Goal: Use online tool/utility: Utilize a website feature to perform a specific function

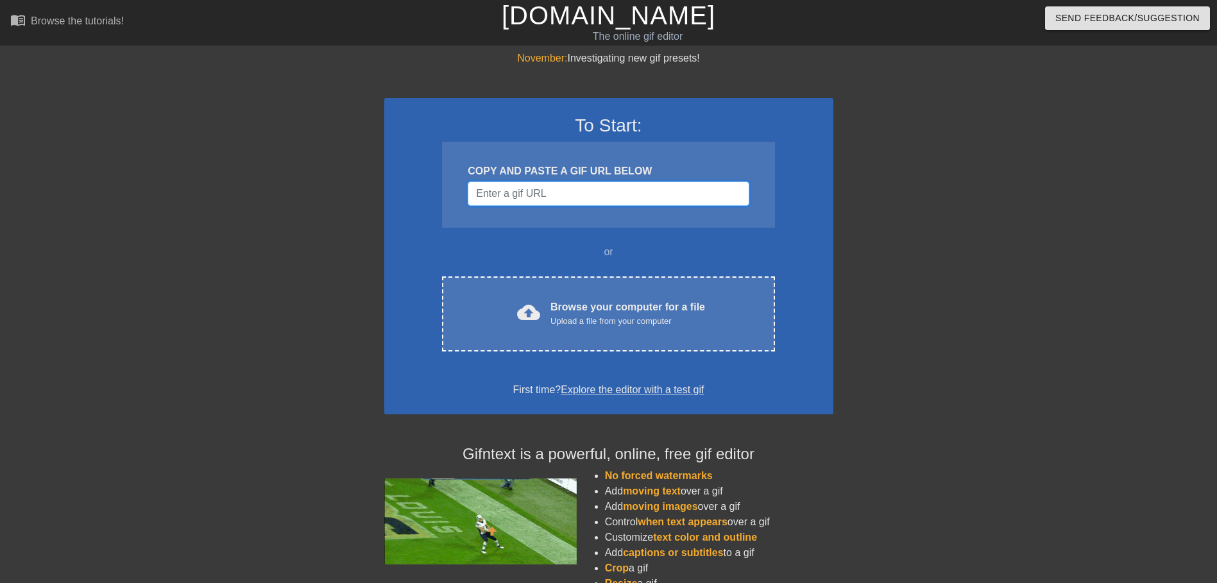
click at [600, 197] on input "Username" at bounding box center [608, 194] width 281 height 24
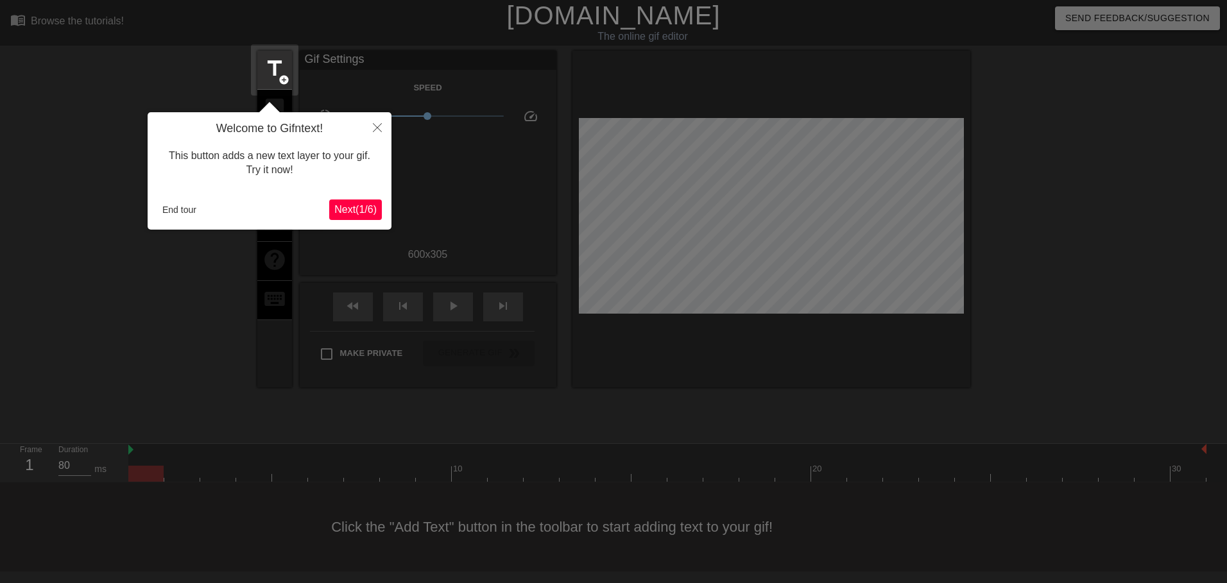
click at [360, 214] on span "Next ( 1 / 6 )" at bounding box center [355, 209] width 42 height 11
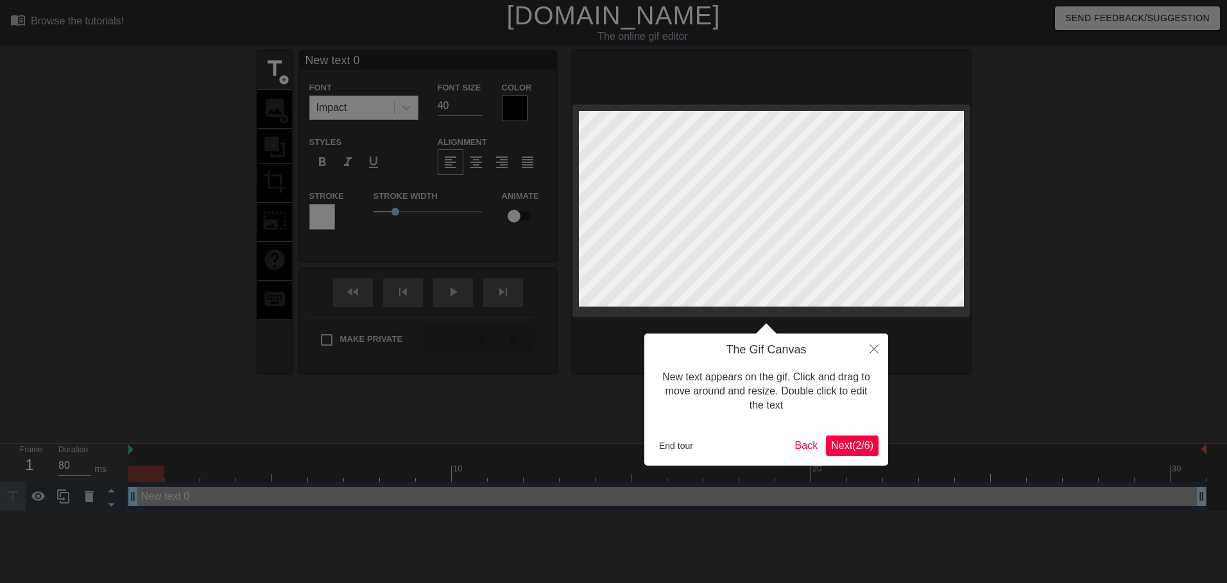
click at [842, 430] on div "The Gif Canvas New text appears on the gif. Click and drag to move around and r…" at bounding box center [766, 400] width 244 height 132
click at [857, 448] on span "Next ( 2 / 6 )" at bounding box center [852, 445] width 42 height 11
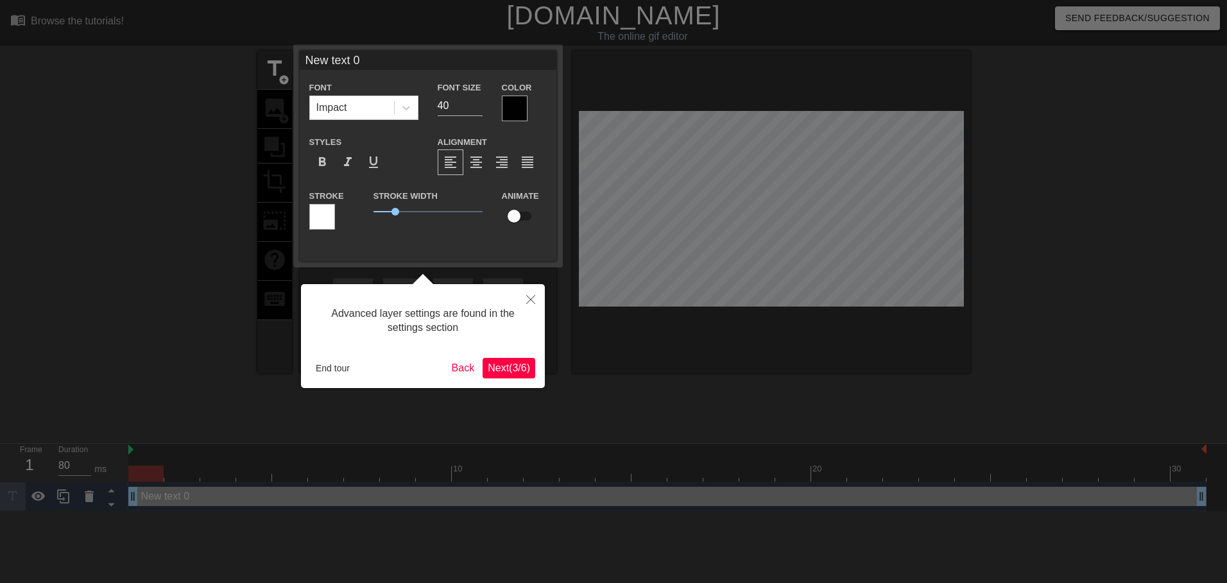
click at [511, 368] on span "Next ( 3 / 6 )" at bounding box center [509, 368] width 42 height 11
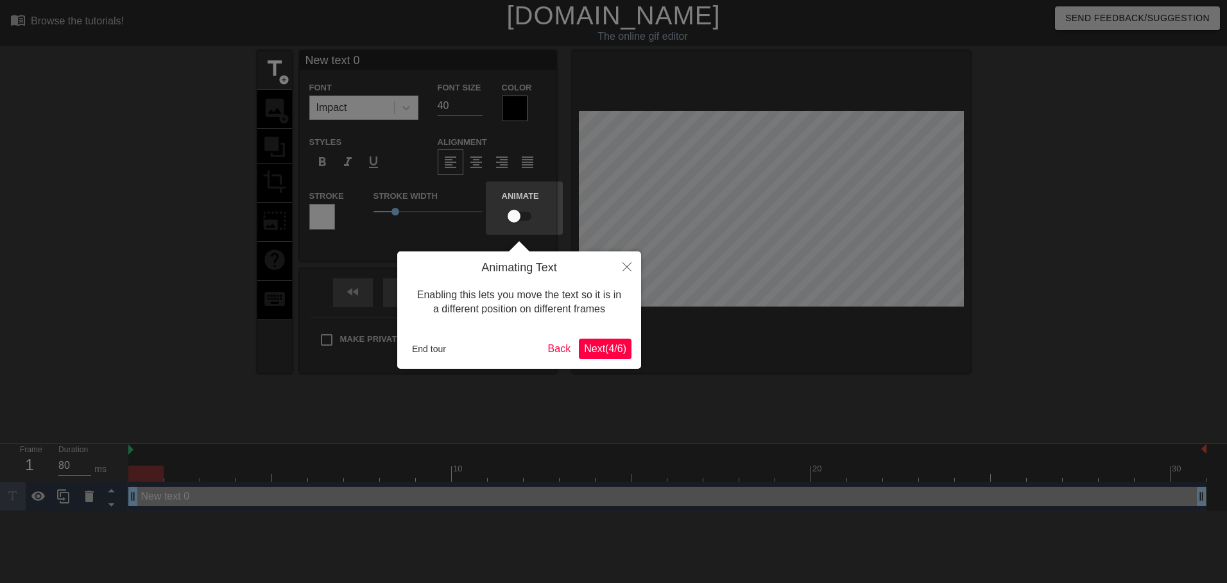
click at [628, 354] on button "Next ( 4 / 6 )" at bounding box center [605, 349] width 53 height 21
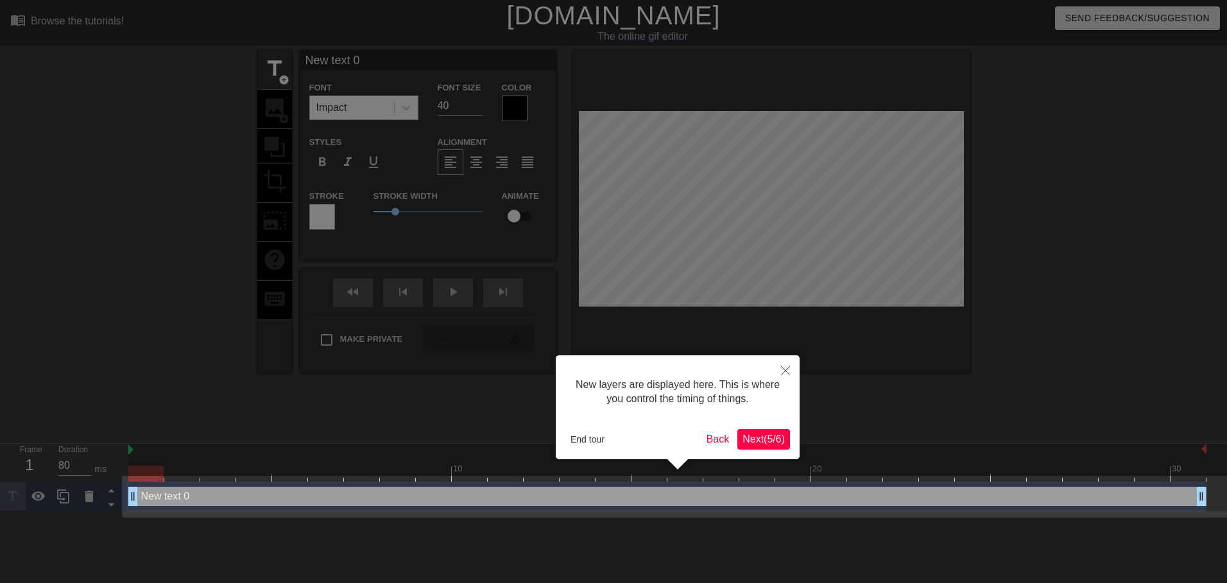
click at [756, 448] on button "Next ( 5 / 6 )" at bounding box center [763, 439] width 53 height 21
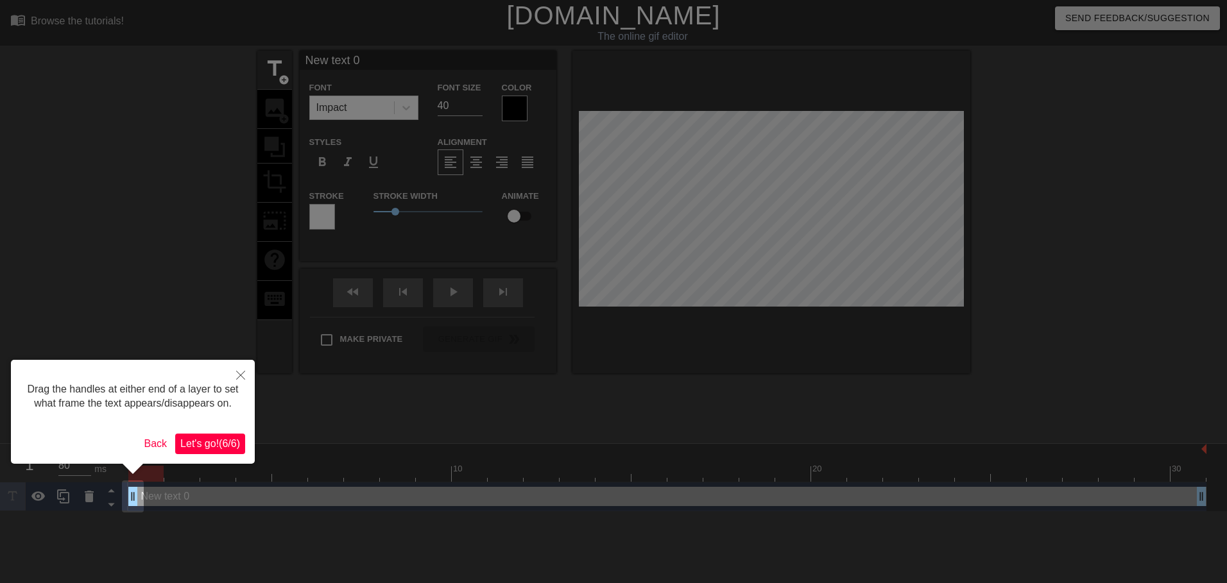
click at [239, 438] on span "Let's go! ( 6 / 6 )" at bounding box center [210, 443] width 60 height 11
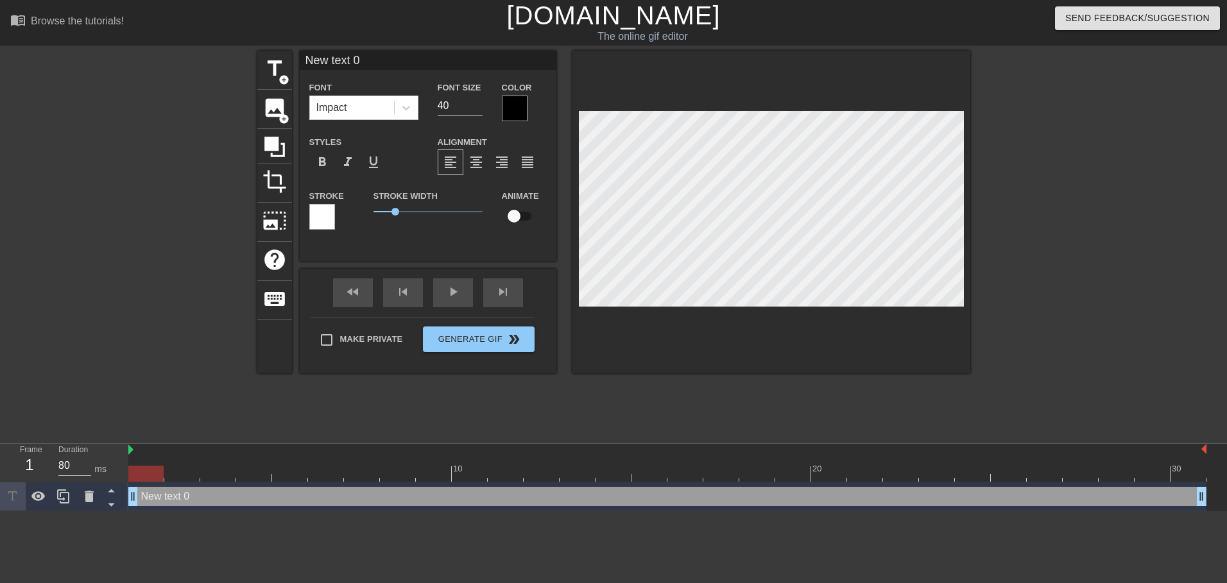
scroll to position [2, 3]
type input "T"
type textarea "T"
type input "Te"
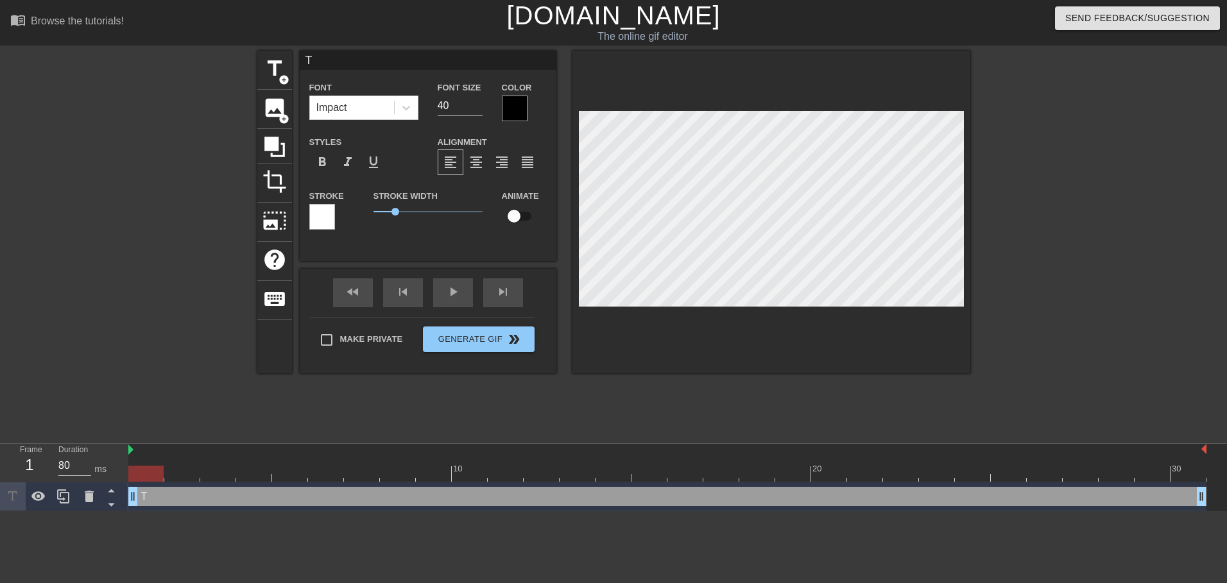
type textarea "Te"
type input "Tee"
type textarea "Tee"
type input "Teen"
type textarea "Teen"
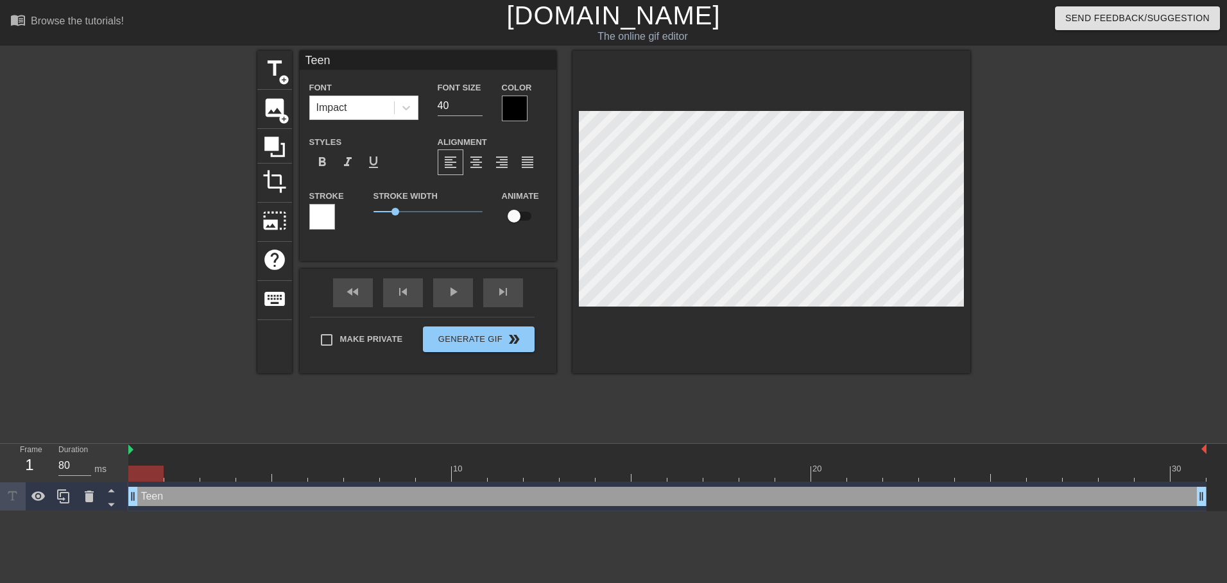
type input "Teen"
type textarea "Teen"
type input "TeenW"
type textarea "Teen W"
type input "TeenWi"
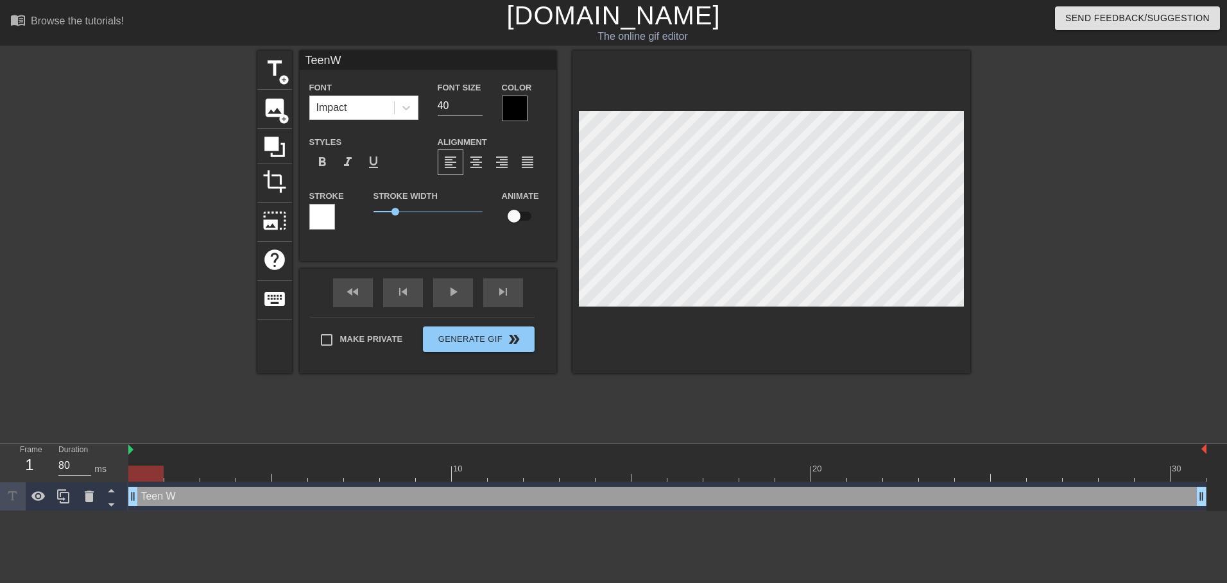
type textarea "Teen Wi"
type input "TeenWil"
type textarea "Teen Wil"
type input "TeenWill"
type textarea "Teen Will"
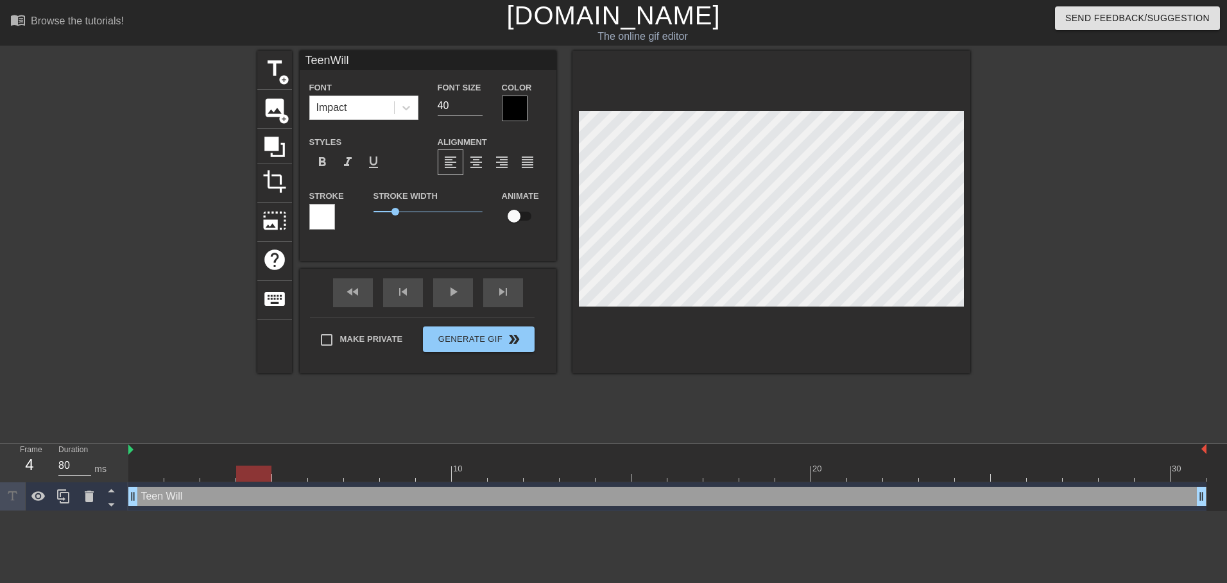
click at [246, 479] on div at bounding box center [667, 474] width 1078 height 16
click at [300, 473] on div at bounding box center [667, 474] width 1078 height 16
click at [135, 478] on div at bounding box center [667, 474] width 1078 height 16
click at [177, 475] on div at bounding box center [667, 474] width 1078 height 16
click at [211, 475] on div at bounding box center [667, 474] width 1078 height 16
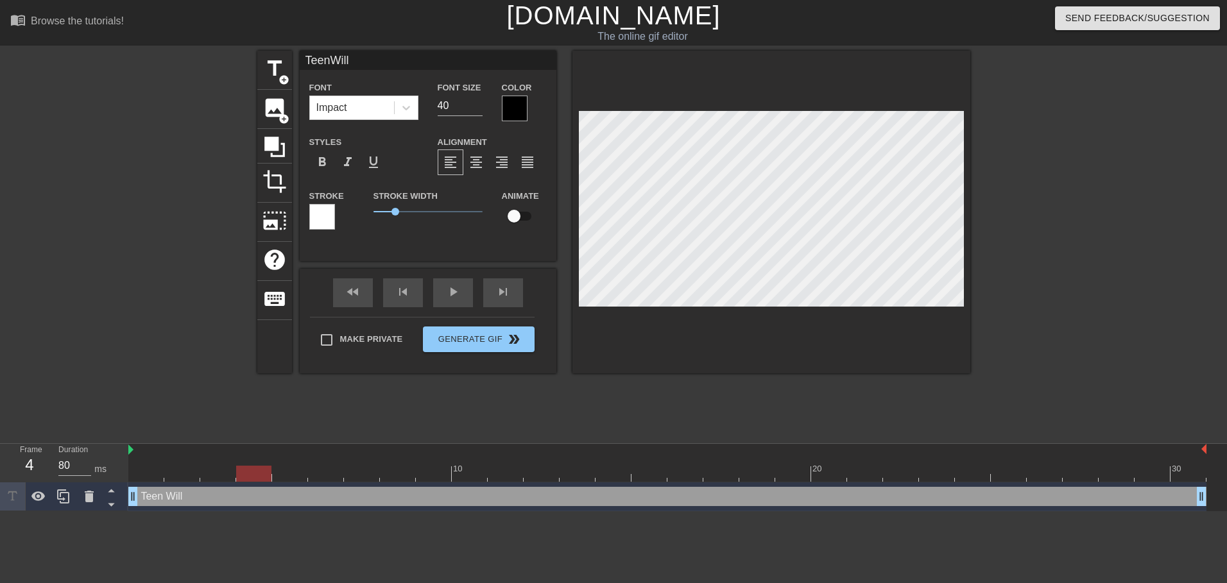
click at [259, 473] on div at bounding box center [667, 474] width 1078 height 16
click at [295, 471] on div at bounding box center [667, 474] width 1078 height 16
click at [329, 472] on div at bounding box center [667, 474] width 1078 height 16
click at [364, 462] on div at bounding box center [362, 465] width 36 height 16
click at [405, 476] on div at bounding box center [667, 474] width 1078 height 16
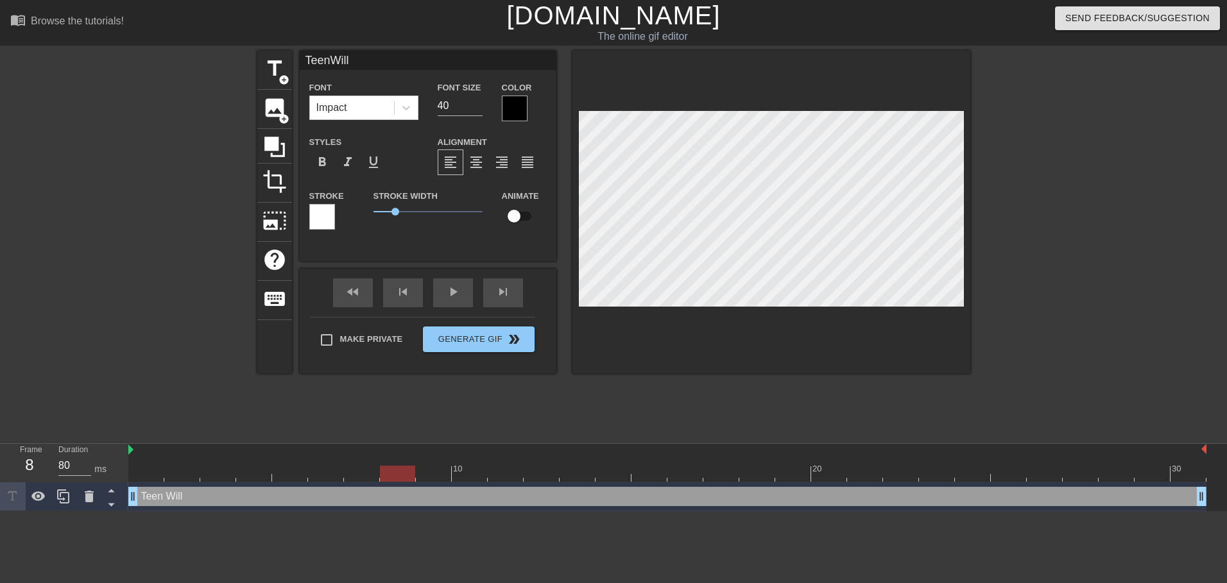
drag, startPoint x: 427, startPoint y: 468, endPoint x: 462, endPoint y: 464, distance: 35.5
click at [428, 468] on div at bounding box center [667, 474] width 1078 height 16
click at [468, 474] on div at bounding box center [667, 474] width 1078 height 16
click at [520, 473] on div at bounding box center [667, 474] width 1078 height 16
drag, startPoint x: 544, startPoint y: 470, endPoint x: 560, endPoint y: 472, distance: 16.2
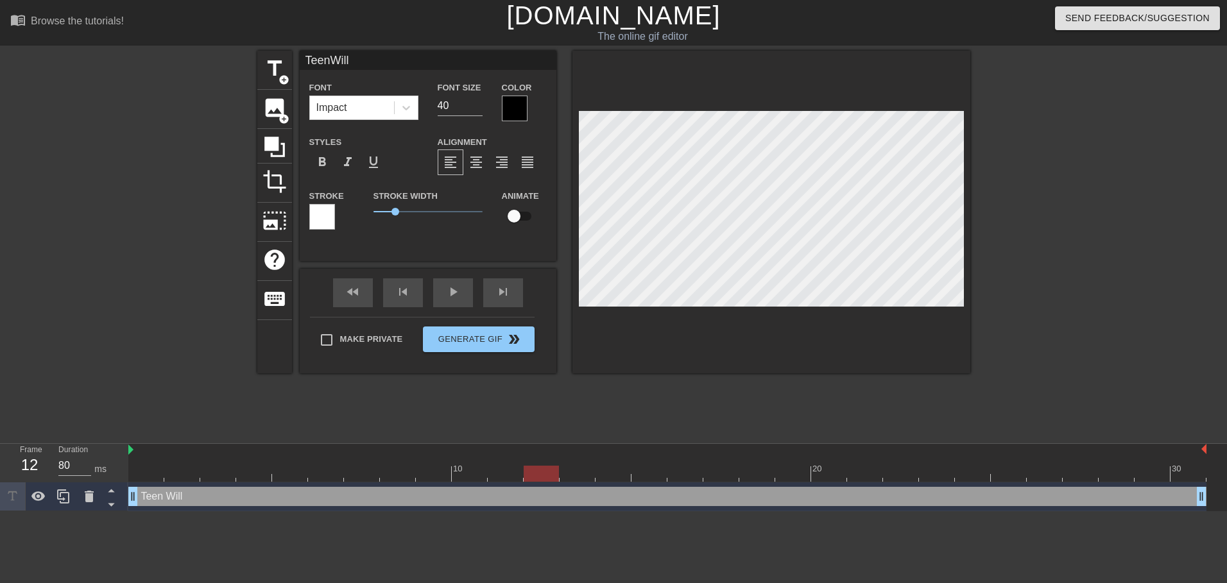
click at [545, 470] on div at bounding box center [667, 474] width 1078 height 16
drag, startPoint x: 577, startPoint y: 472, endPoint x: 598, endPoint y: 472, distance: 21.2
click at [580, 472] on div at bounding box center [667, 474] width 1078 height 16
click at [648, 472] on div at bounding box center [667, 474] width 1078 height 16
click at [751, 475] on div at bounding box center [667, 474] width 1078 height 16
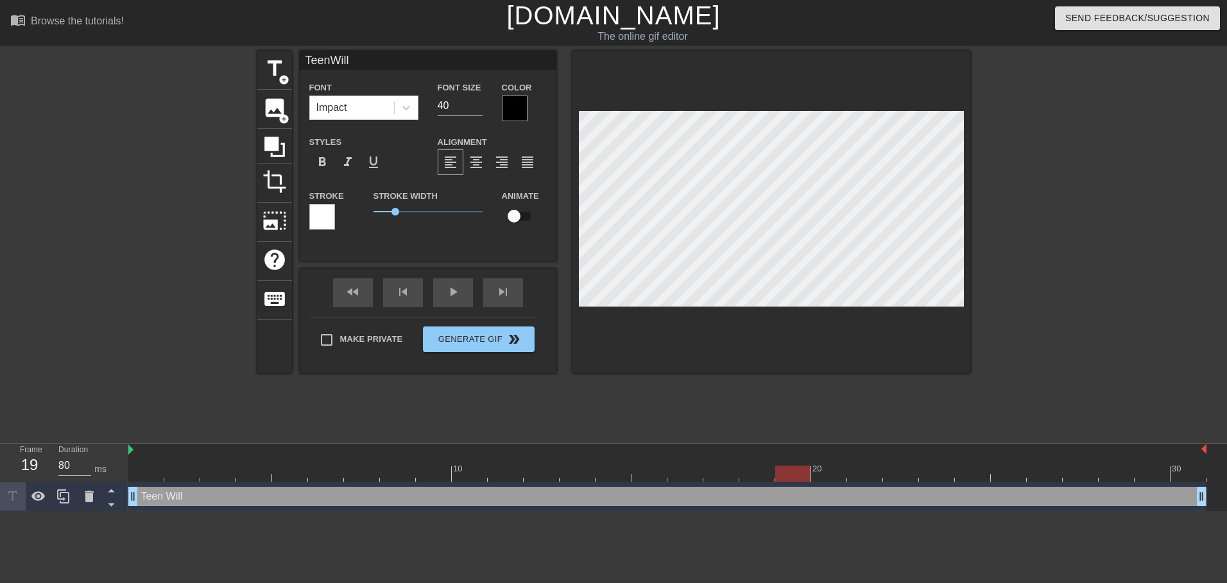
click at [797, 474] on div at bounding box center [667, 474] width 1078 height 16
click at [835, 473] on div at bounding box center [667, 474] width 1078 height 16
click at [1150, 472] on div at bounding box center [667, 474] width 1078 height 16
click at [1186, 475] on div at bounding box center [667, 474] width 1078 height 16
click at [1005, 472] on div at bounding box center [667, 474] width 1078 height 16
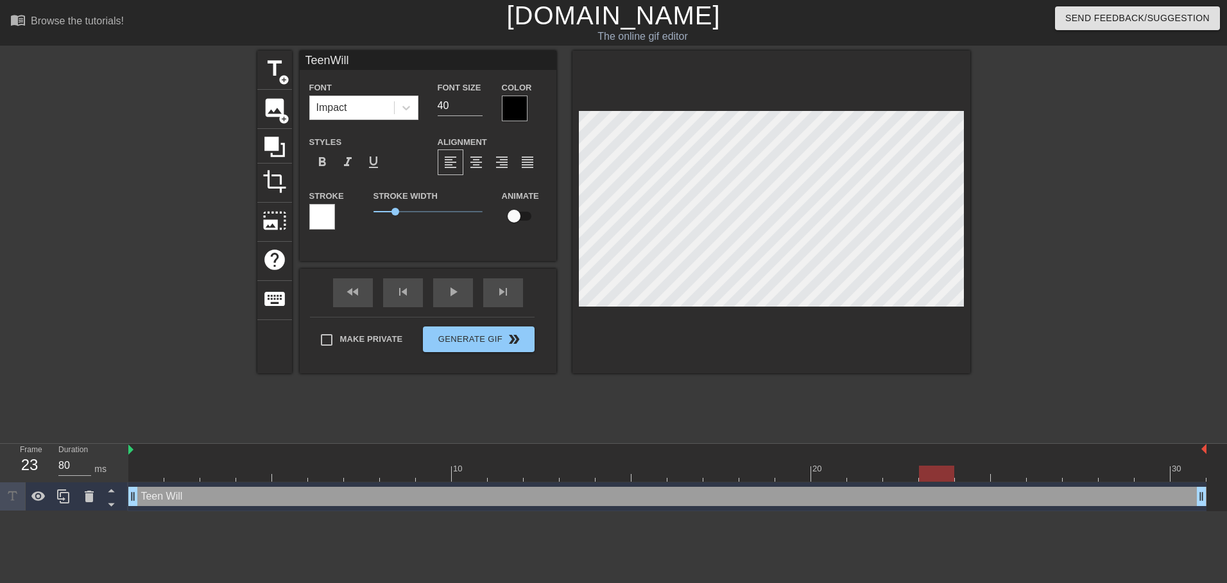
click at [930, 472] on div at bounding box center [667, 474] width 1078 height 16
click at [856, 465] on div at bounding box center [865, 465] width 36 height 16
click at [141, 511] on html "menu_book Browse the tutorials! [DOMAIN_NAME] The online gif editor Send Feedba…" at bounding box center [613, 255] width 1227 height 511
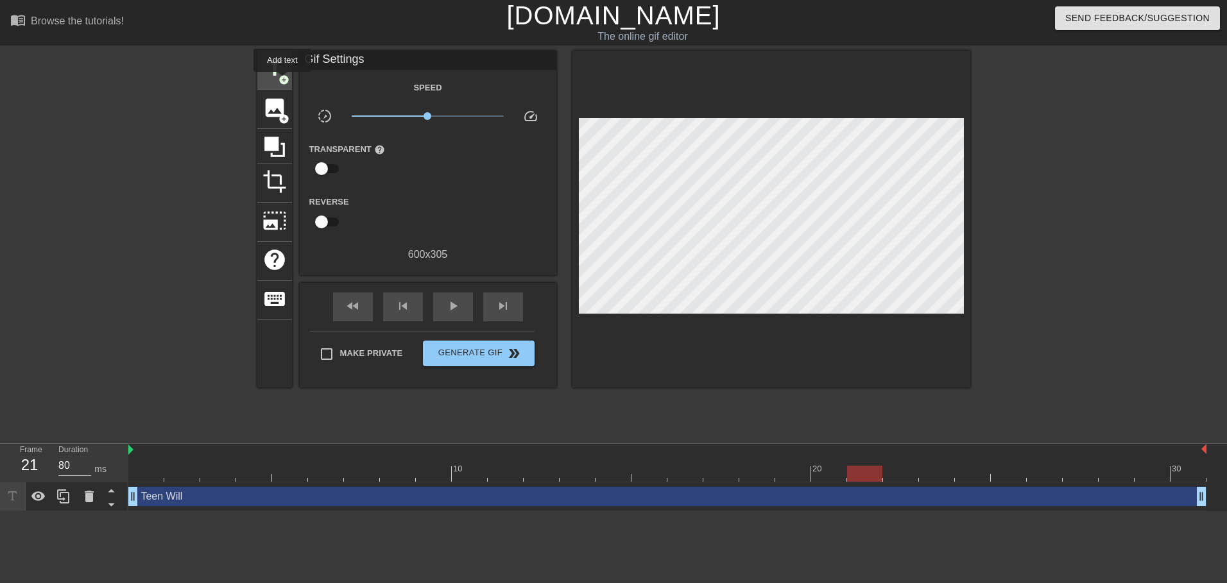
click at [282, 81] on span "add_circle" at bounding box center [283, 79] width 11 height 11
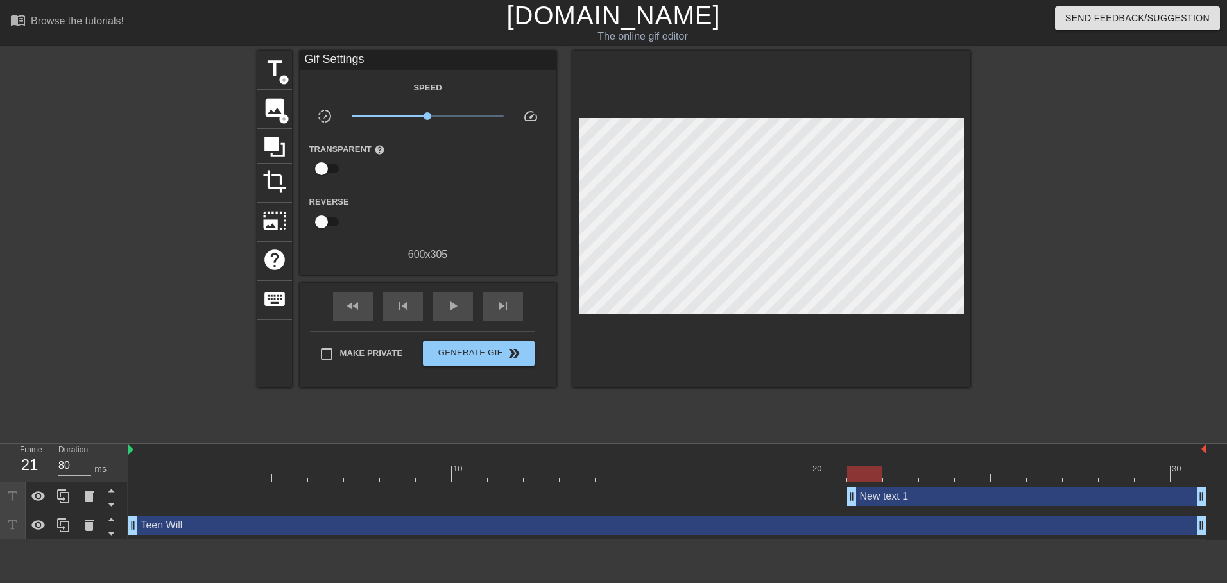
click at [474, 492] on div "New text 1 drag_handle drag_handle" at bounding box center [667, 496] width 1078 height 19
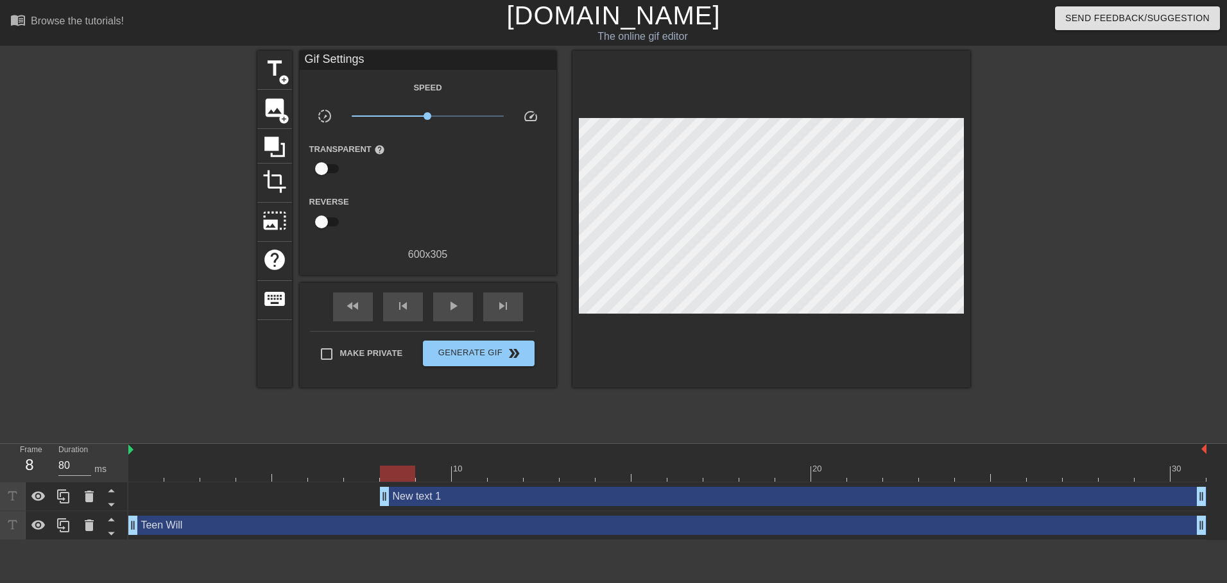
drag, startPoint x: 790, startPoint y: 500, endPoint x: 384, endPoint y: 478, distance: 406.1
click at [384, 478] on div "10 20 30 New text 1 drag_handle drag_handle Teen Will drag_handle drag_handle" at bounding box center [677, 492] width 1098 height 96
drag, startPoint x: 388, startPoint y: 498, endPoint x: 533, endPoint y: 525, distance: 147.6
click at [533, 525] on div "New text 1 drag_handle drag_handle Teen Will drag_handle drag_handle" at bounding box center [677, 512] width 1098 height 58
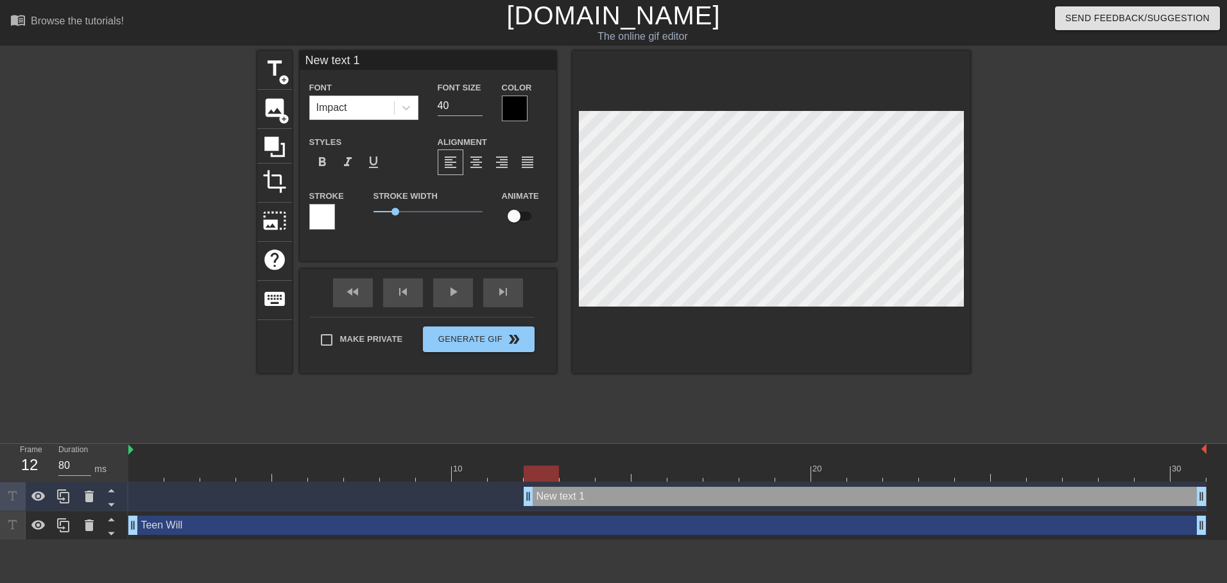
scroll to position [1, 3]
type input "7"
type textarea "7"
type input "7"
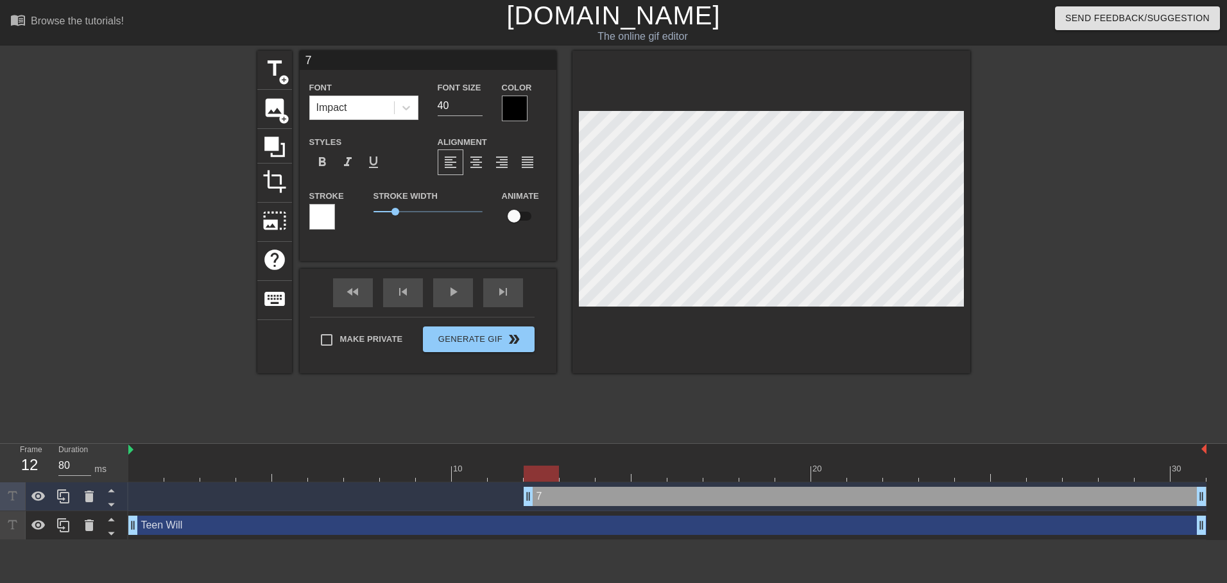
type textarea "7"
type input "7 s"
type textarea "7 s"
type input "7 st"
type textarea "7 st"
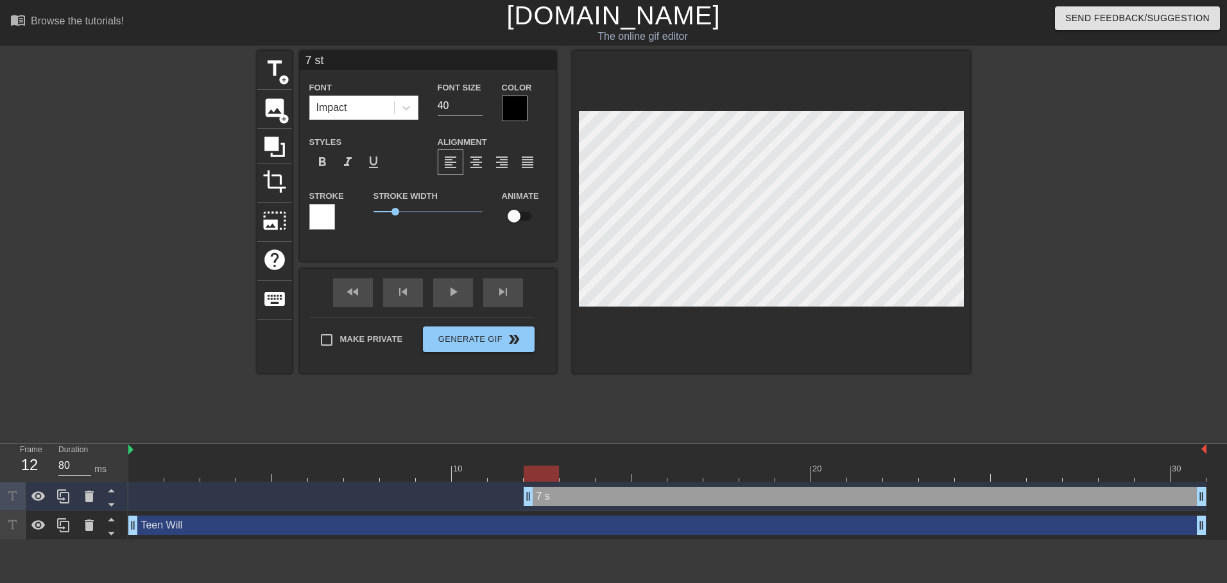
type input "7 str"
type textarea "7 str"
type input "7 stro"
type textarea "7 stron"
type input "7 strong"
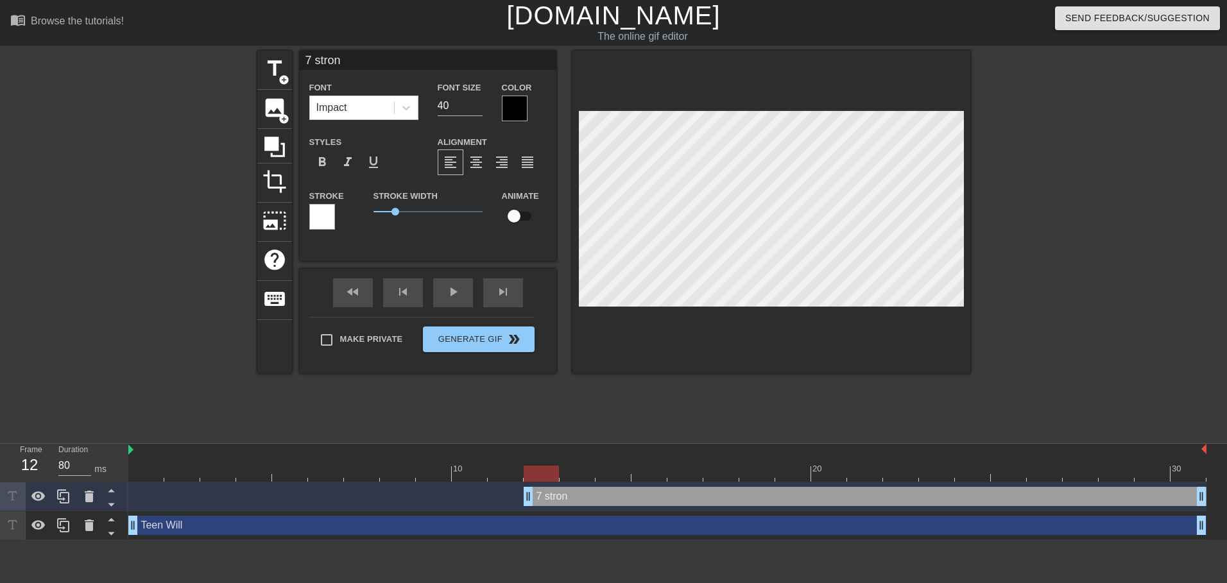
type textarea "7 strong"
type input "7 strong"
type textarea "7 strong"
type input "7 strong"
type textarea "7 strong"
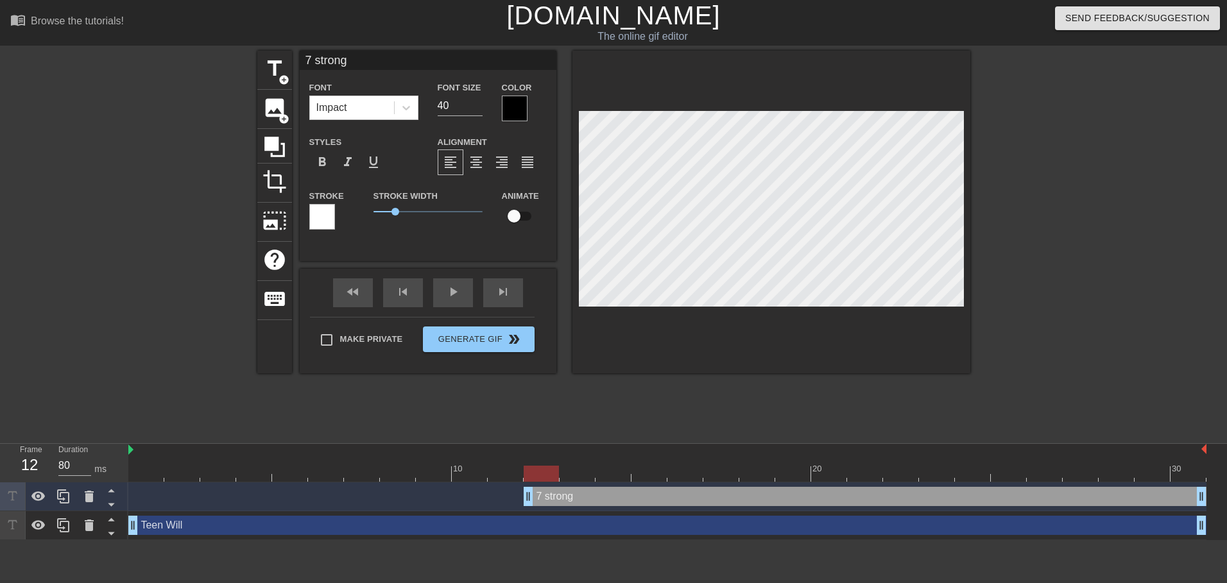
type input "7 stron"
type textarea "7 stron"
type input "7 stro"
type textarea "7 stro"
type input "7 str"
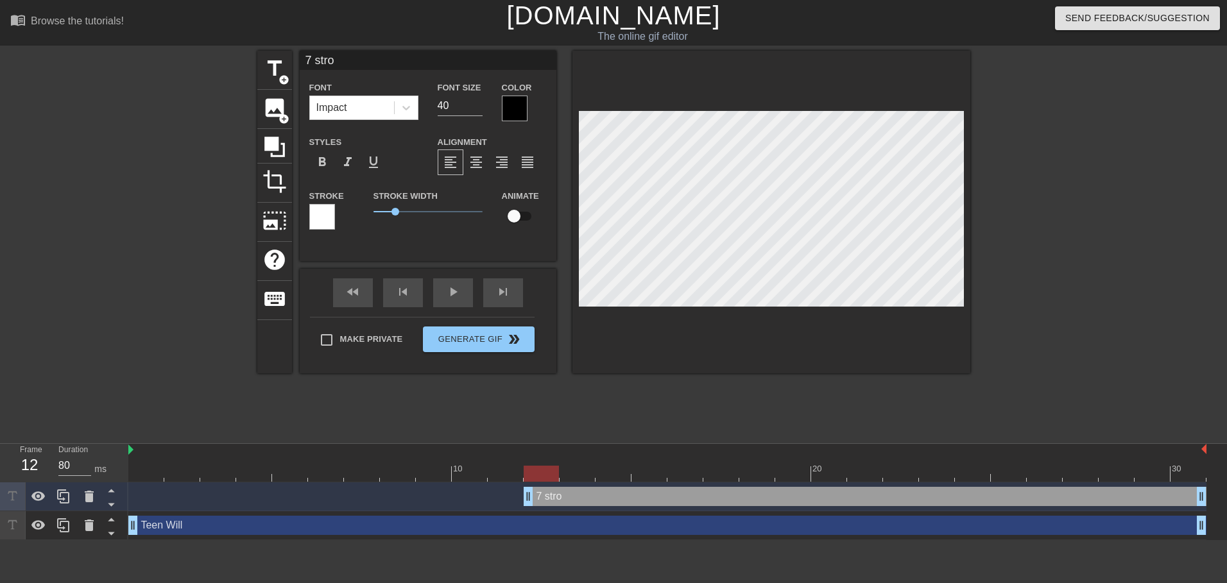
type textarea "7 str"
type input "7 stri"
type textarea "7 stri"
type input "7 strin"
type textarea "7 strin"
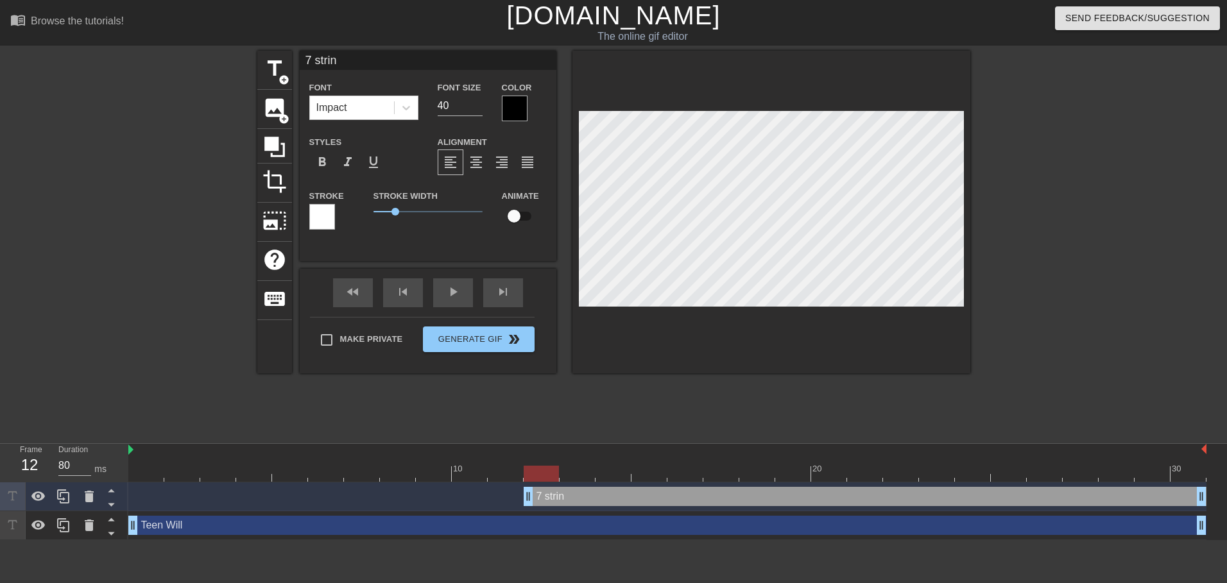
type input "7 string"
type textarea "7 string"
type input "7 string"
type textarea "7 string"
type input "7 string g"
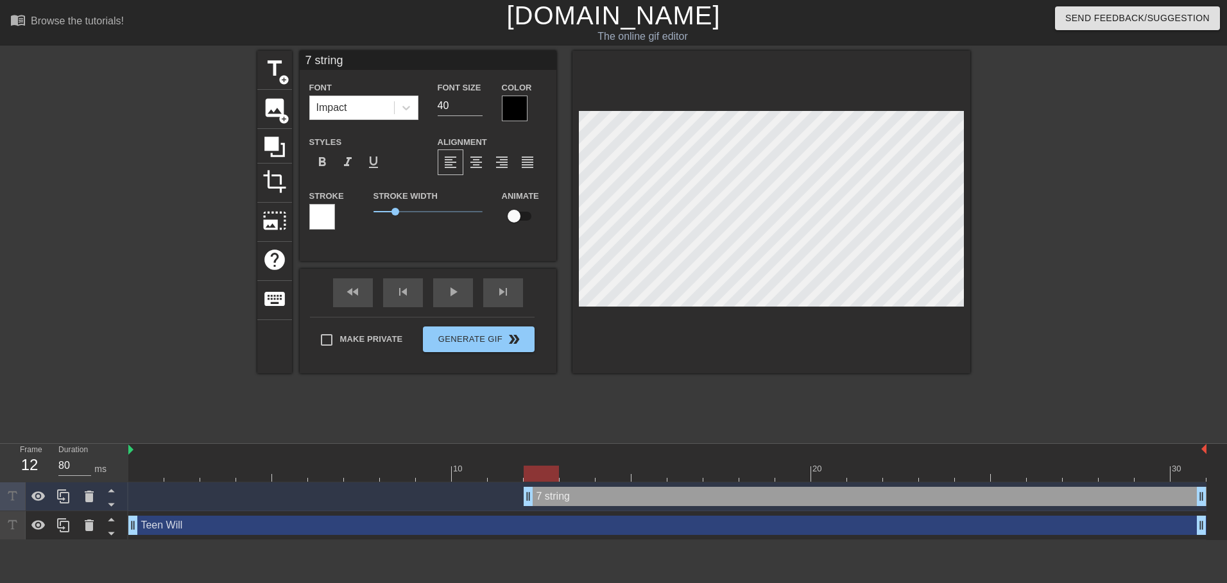
type textarea "7 string g"
type input "7 string gu"
type textarea "7 string gui"
type input "7 string guit"
type textarea "7 string guit"
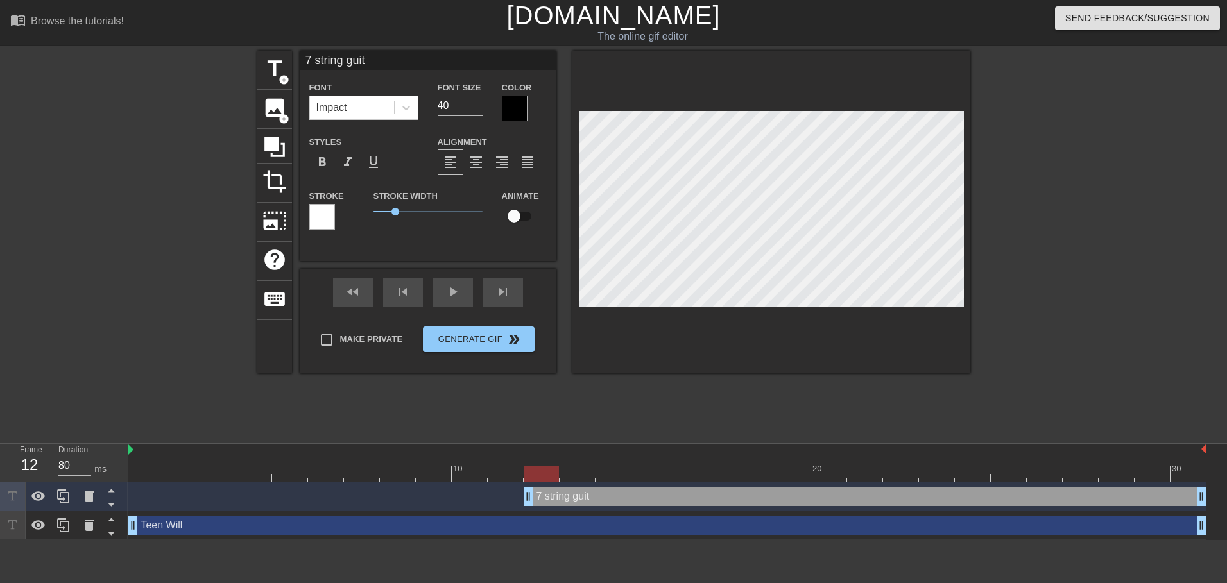
type input "7 string guita"
type textarea "7 string guita"
type input "7 string guitar"
type textarea "7 string guitar"
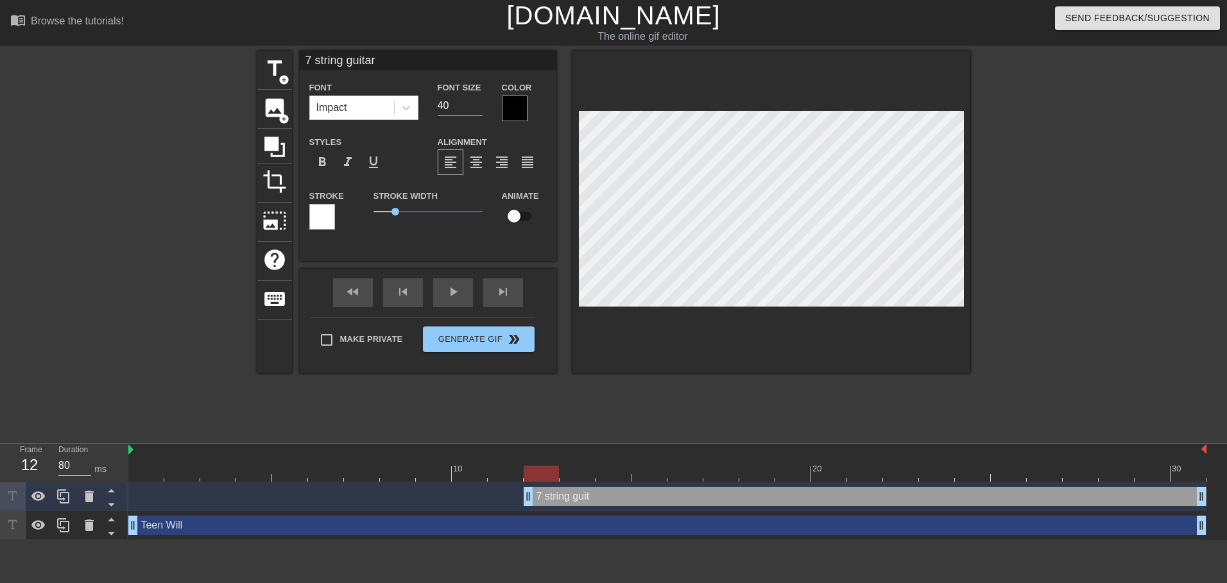
type input "7 string guitars"
type textarea "7 string guitars"
type input "7 string guitars"
type textarea "7 string guitars"
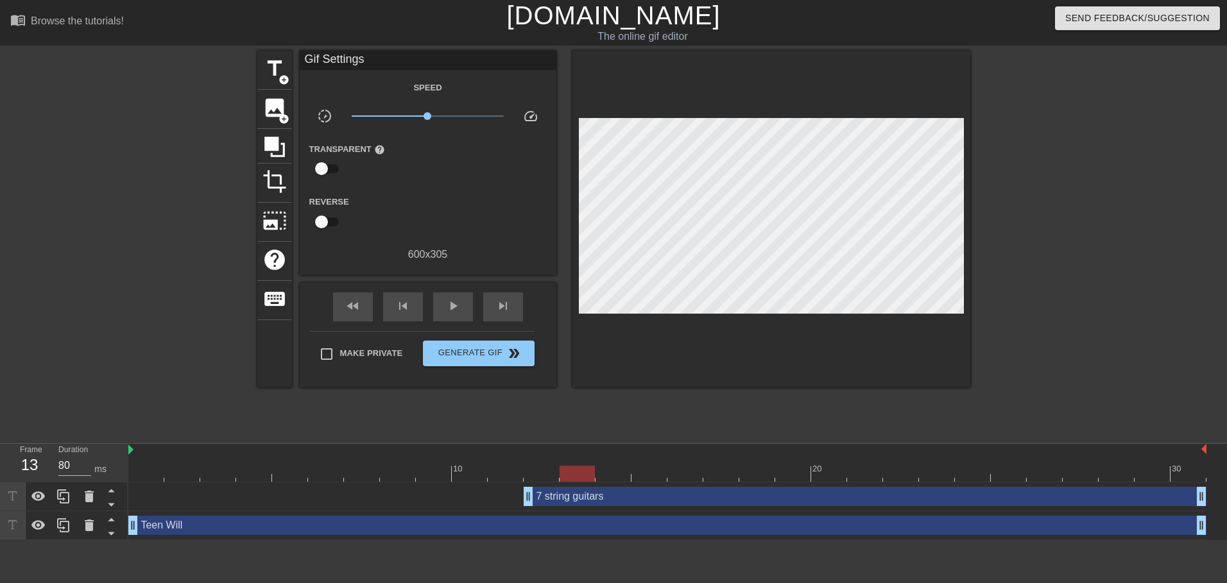
click at [574, 478] on div at bounding box center [667, 474] width 1078 height 16
click at [609, 472] on div at bounding box center [667, 474] width 1078 height 16
click at [657, 477] on div at bounding box center [667, 474] width 1078 height 16
click at [690, 481] on div at bounding box center [667, 474] width 1078 height 16
click at [728, 468] on div at bounding box center [667, 474] width 1078 height 16
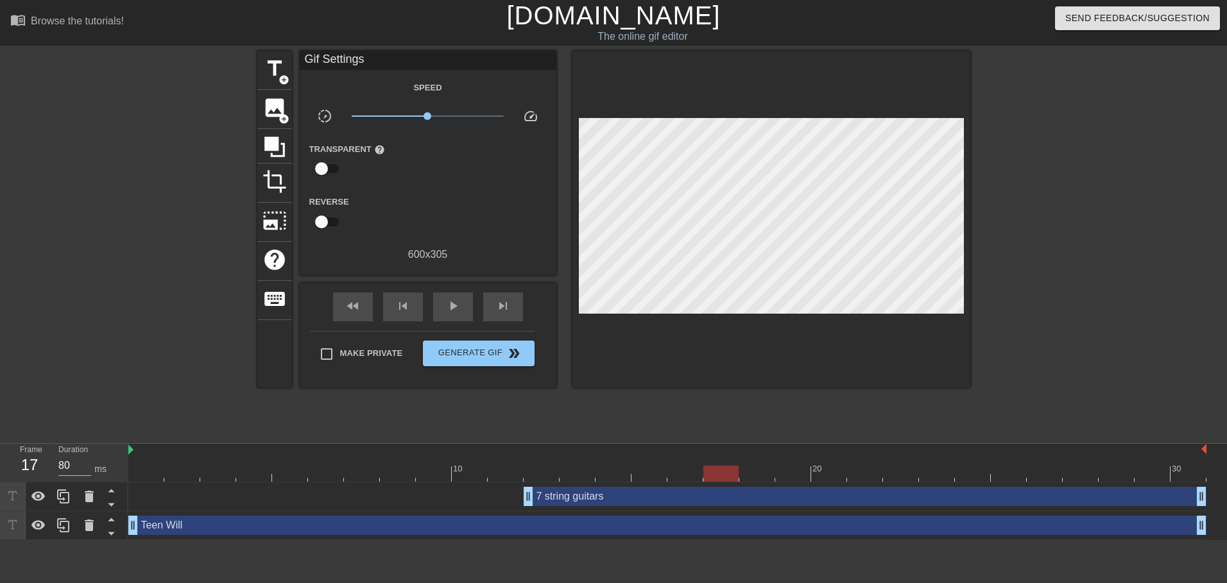
click at [754, 473] on div at bounding box center [667, 474] width 1078 height 16
click at [793, 469] on div at bounding box center [667, 474] width 1078 height 16
click at [837, 473] on div at bounding box center [667, 474] width 1078 height 16
click at [873, 465] on div at bounding box center [865, 465] width 36 height 16
click at [927, 461] on div at bounding box center [937, 465] width 36 height 16
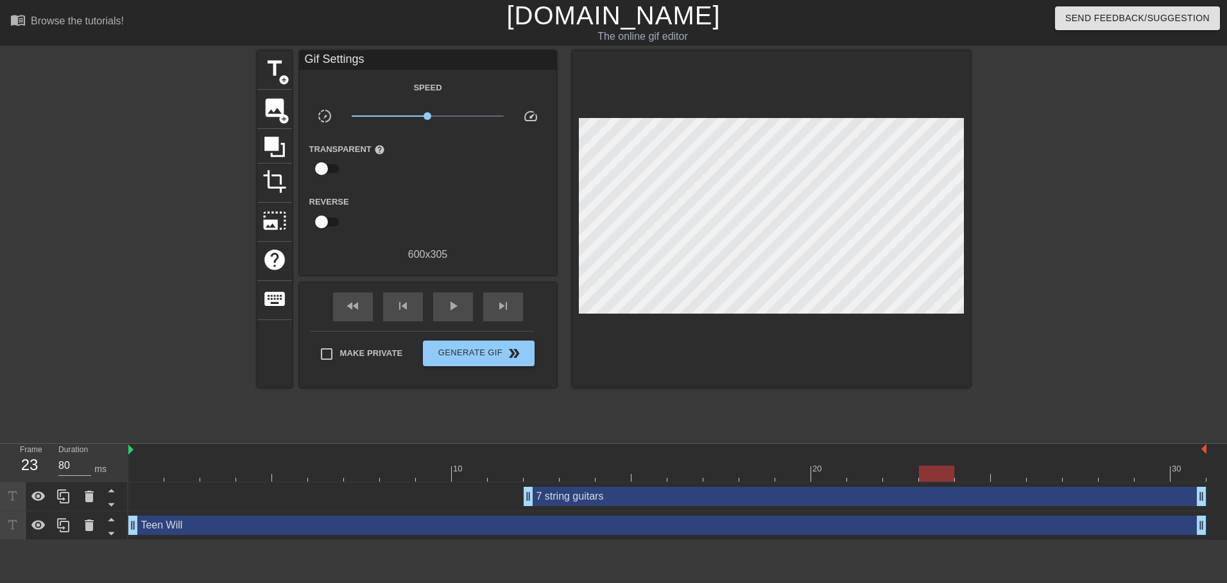
click at [798, 479] on div at bounding box center [667, 474] width 1078 height 16
click at [846, 479] on div at bounding box center [667, 474] width 1078 height 16
click at [884, 477] on div at bounding box center [667, 474] width 1078 height 16
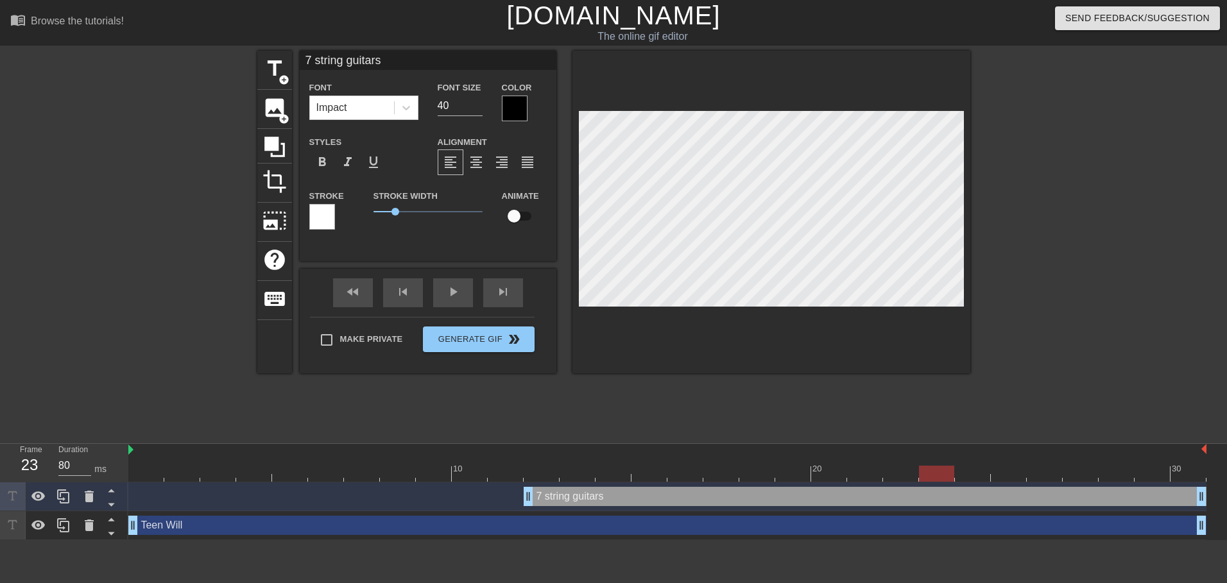
click at [942, 472] on div at bounding box center [667, 474] width 1078 height 16
click at [962, 466] on div at bounding box center [667, 474] width 1078 height 16
click at [1010, 471] on div at bounding box center [667, 474] width 1078 height 16
click at [1045, 476] on div at bounding box center [667, 474] width 1078 height 16
click at [1082, 473] on div at bounding box center [667, 474] width 1078 height 16
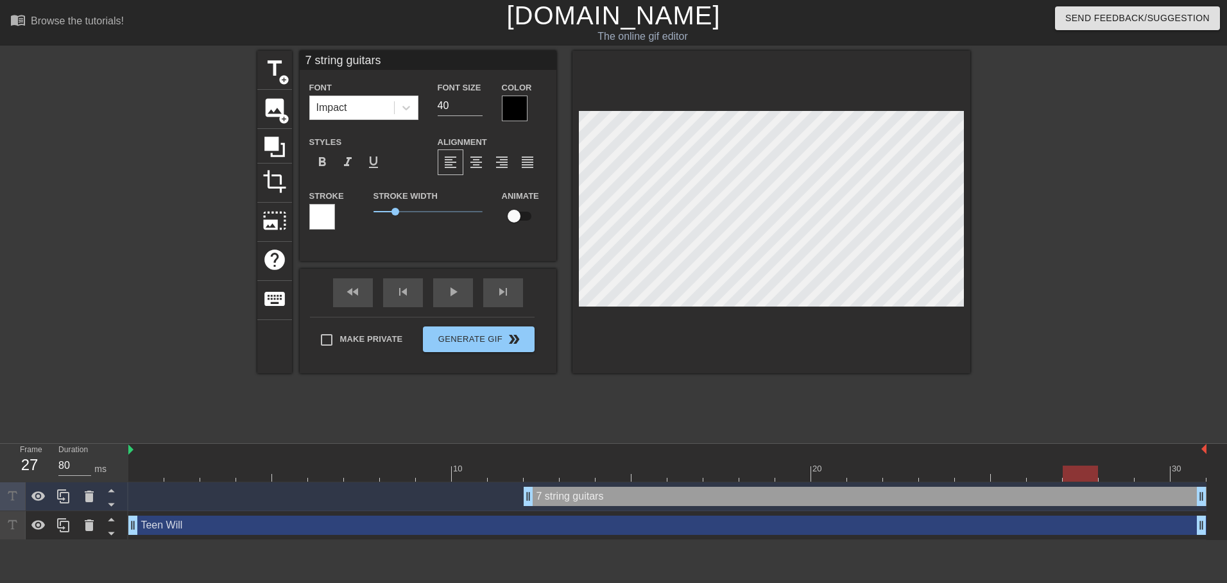
click at [1049, 476] on div at bounding box center [667, 474] width 1078 height 16
drag, startPoint x: 1202, startPoint y: 497, endPoint x: 1063, endPoint y: 490, distance: 139.4
click at [1063, 490] on div "7 string guitars drag_handle drag_handle" at bounding box center [667, 496] width 1078 height 19
click at [1069, 477] on div at bounding box center [667, 474] width 1078 height 16
click at [269, 65] on span "title" at bounding box center [274, 68] width 24 height 24
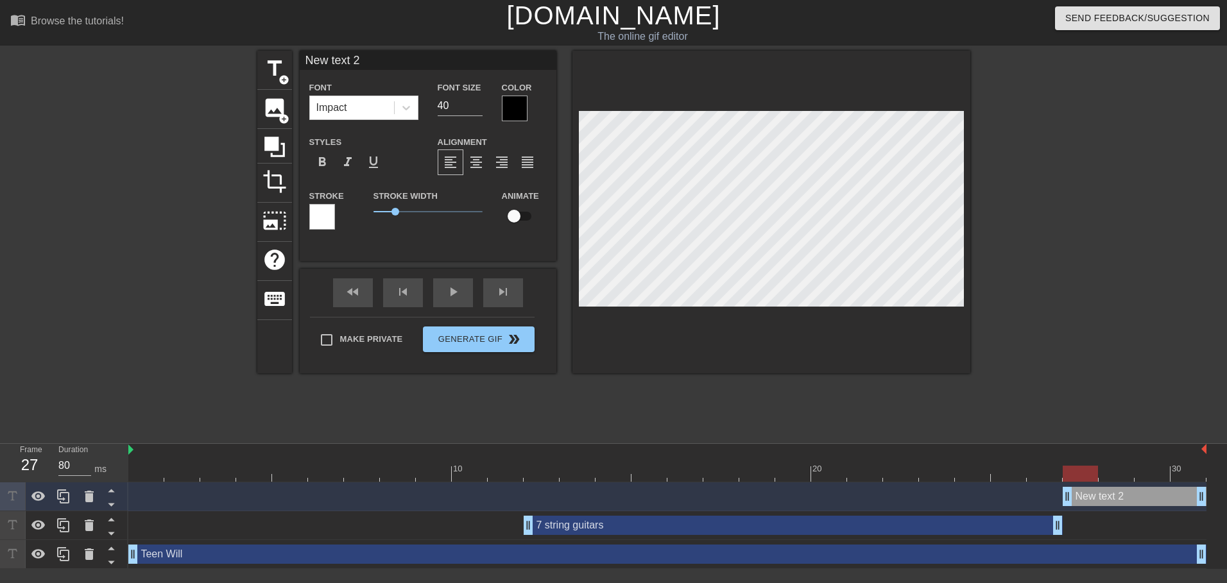
scroll to position [1, 3]
type input "N"
type textarea "N"
type input "Nu"
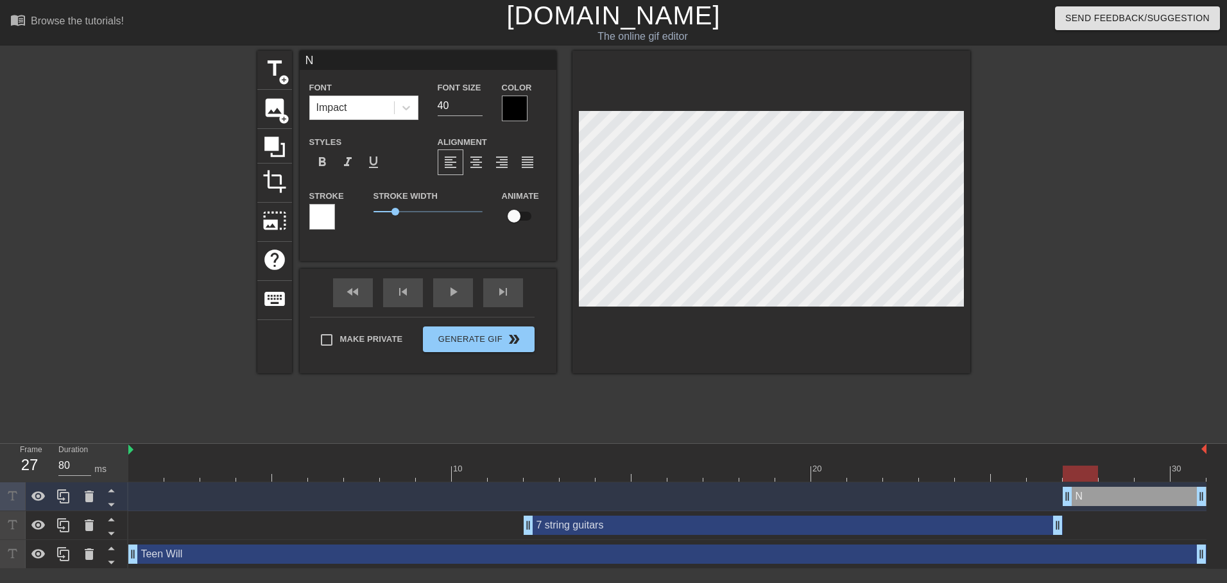
type textarea "Nu"
type input "Nu"
type textarea "Nu"
type input "Nu M"
type textarea "Nu M"
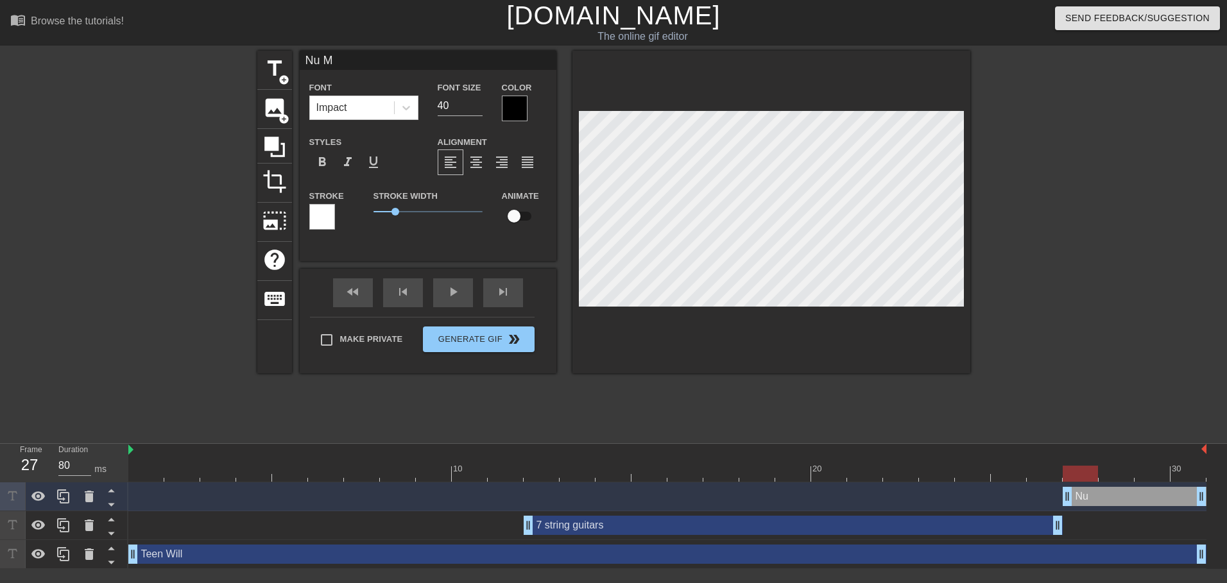
type input "Nu Me"
type textarea "Nu Me"
type input "Nu Met"
type textarea "Nu Met"
type input "Nu Meta"
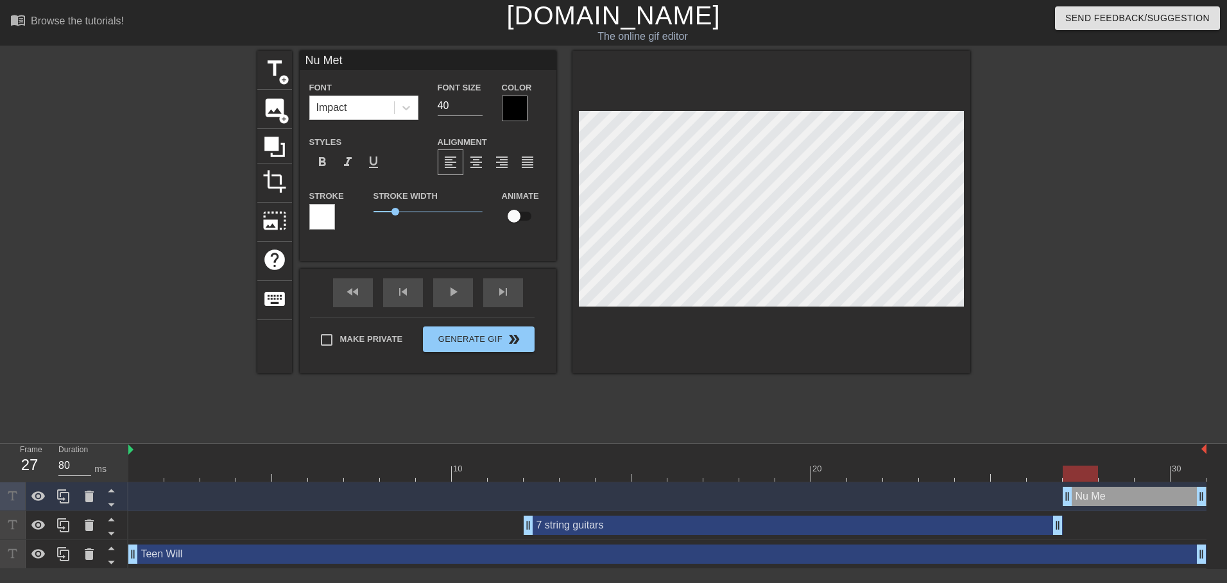
type textarea "Nu Meta"
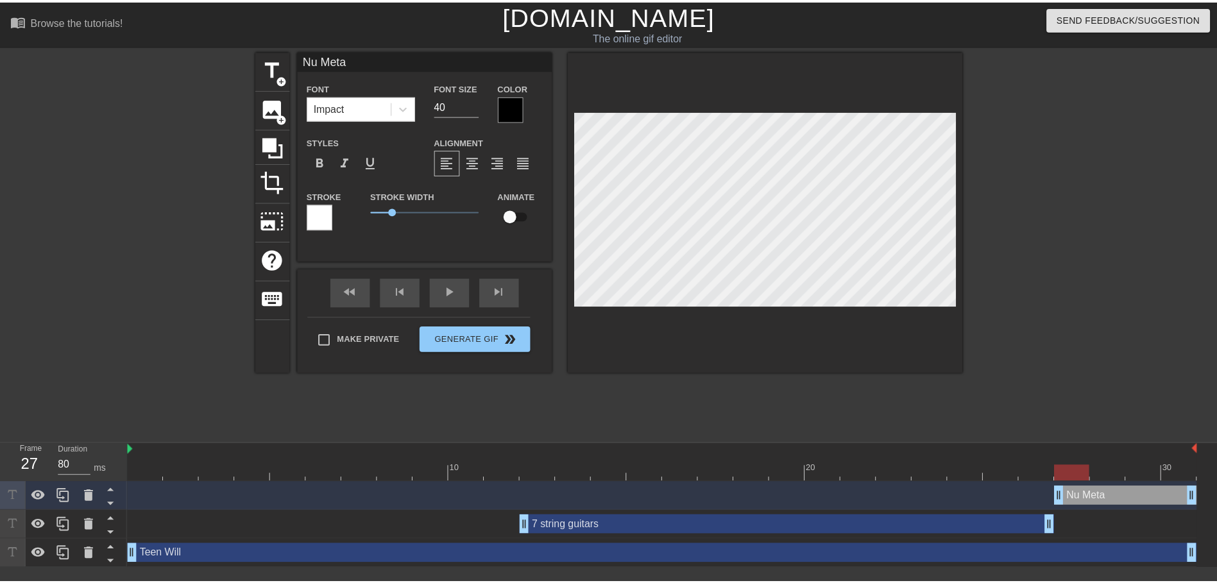
scroll to position [1, 3]
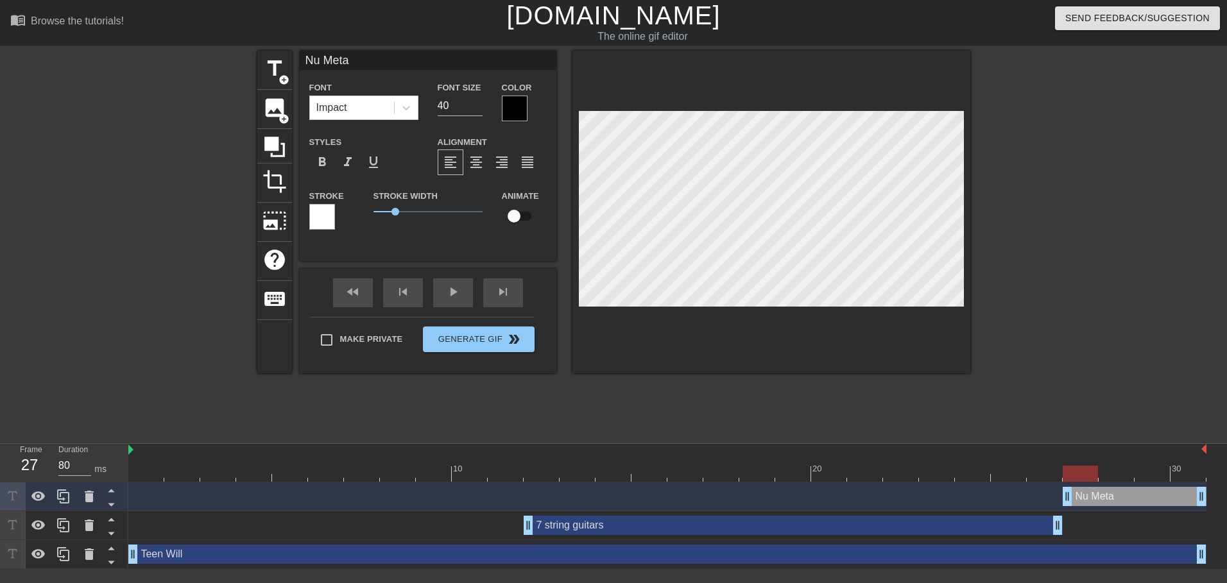
type input "Nu Metal"
type textarea "Nu Metal"
click at [186, 412] on div at bounding box center [145, 243] width 192 height 385
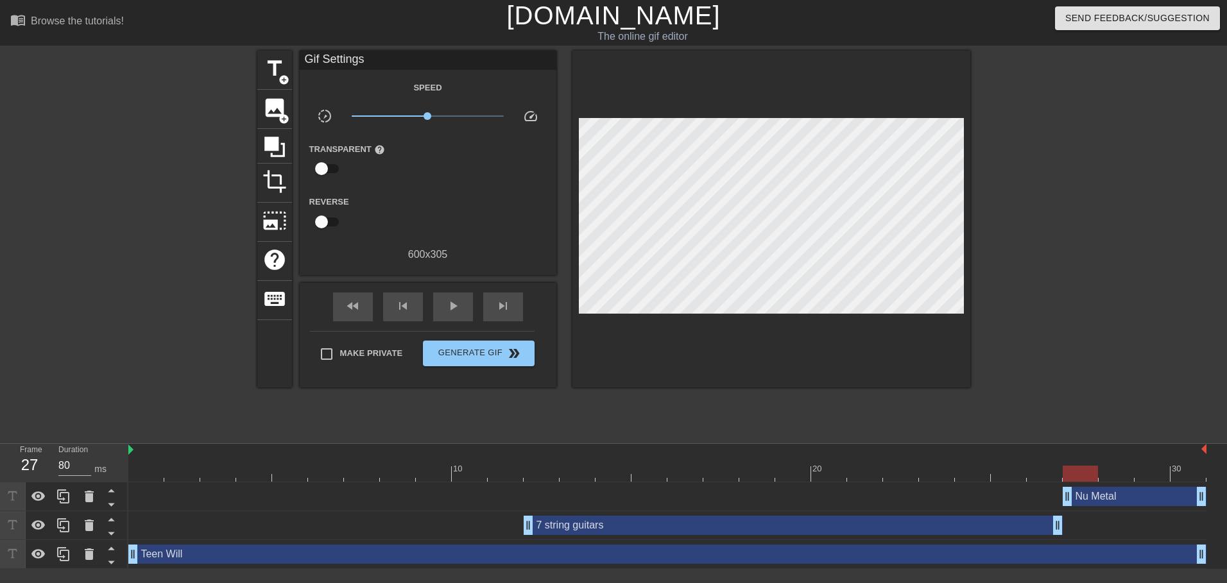
click at [131, 466] on div at bounding box center [667, 474] width 1078 height 16
click at [625, 528] on div "7 string guitars drag_handle drag_handle" at bounding box center [793, 525] width 539 height 19
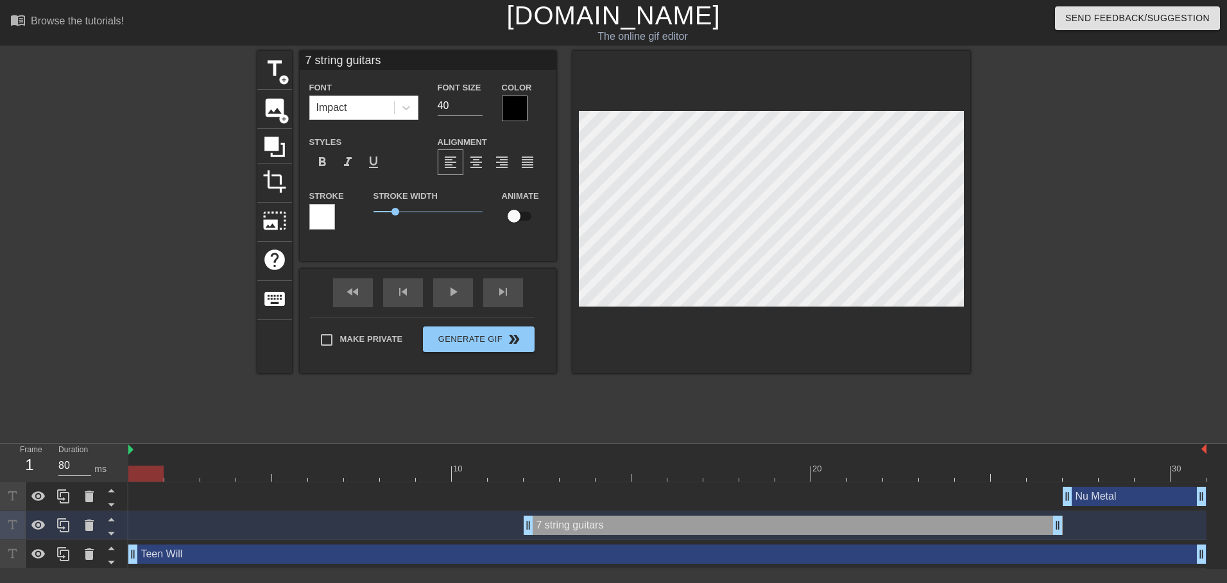
click at [611, 518] on div "7 string guitars drag_handle drag_handle" at bounding box center [793, 525] width 539 height 19
click at [529, 477] on div at bounding box center [667, 474] width 1078 height 16
click at [583, 472] on div at bounding box center [667, 474] width 1078 height 16
click at [611, 472] on div at bounding box center [667, 474] width 1078 height 16
click at [654, 475] on div at bounding box center [667, 474] width 1078 height 16
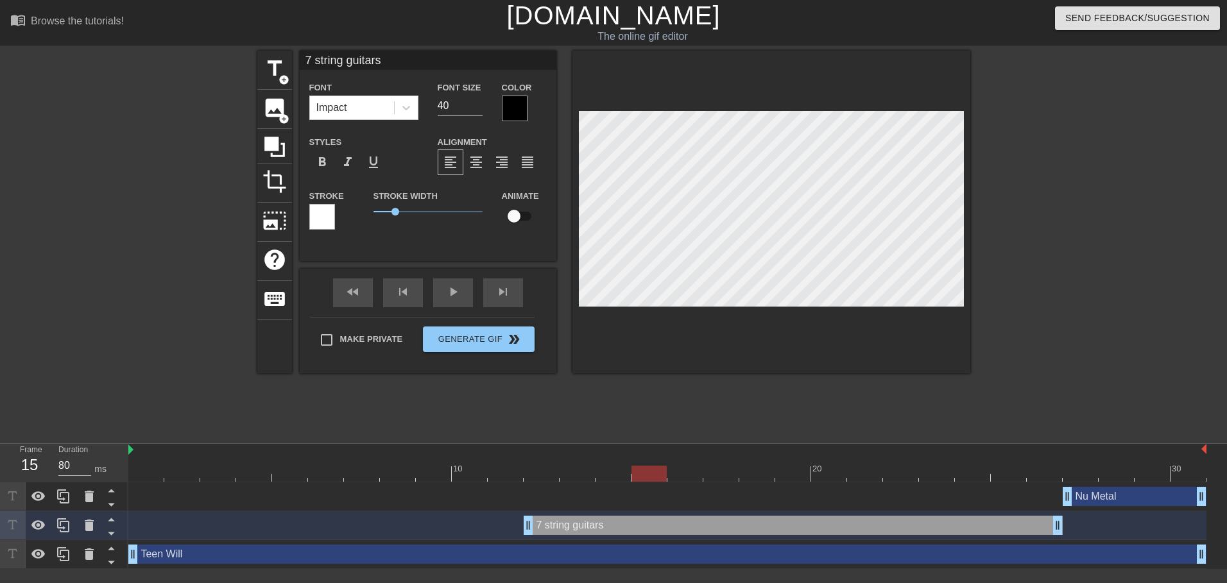
click at [715, 475] on div at bounding box center [667, 474] width 1078 height 16
click at [758, 467] on div at bounding box center [667, 474] width 1078 height 16
click at [808, 469] on div at bounding box center [667, 474] width 1078 height 16
click at [836, 470] on div at bounding box center [667, 474] width 1078 height 16
click at [876, 483] on div "Nu Metal drag_handle drag_handle" at bounding box center [667, 497] width 1078 height 29
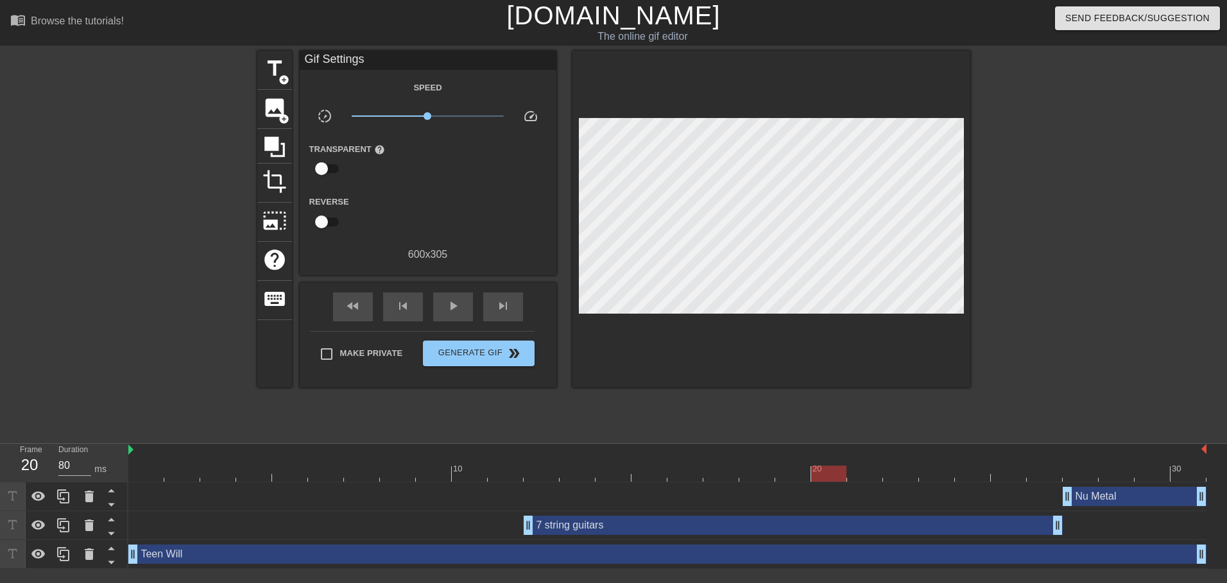
click at [795, 477] on div at bounding box center [667, 474] width 1078 height 16
click at [830, 479] on div at bounding box center [667, 474] width 1078 height 16
click at [859, 476] on div at bounding box center [667, 474] width 1078 height 16
click at [880, 477] on div at bounding box center [864, 474] width 35 height 16
click at [899, 475] on div at bounding box center [667, 474] width 1078 height 16
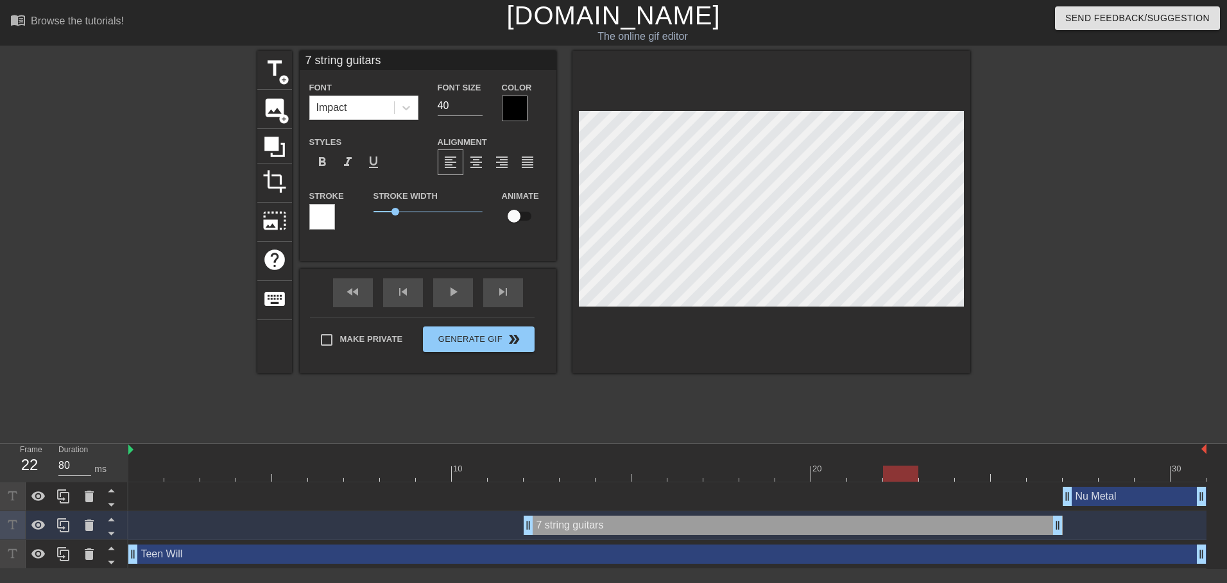
click at [935, 474] on div at bounding box center [667, 474] width 1078 height 16
click at [974, 468] on div at bounding box center [667, 474] width 1078 height 16
click at [1009, 472] on div at bounding box center [667, 474] width 1078 height 16
click at [1047, 474] on div at bounding box center [667, 474] width 1078 height 16
drag, startPoint x: 1058, startPoint y: 524, endPoint x: 1089, endPoint y: 527, distance: 31.0
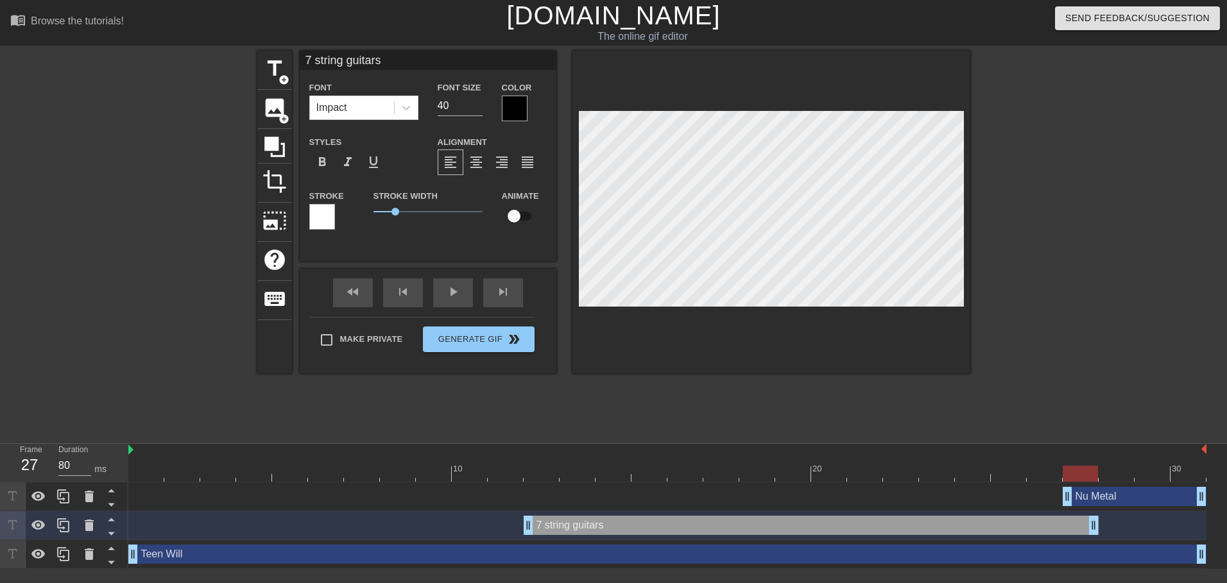
click at [1108, 371] on div at bounding box center [1082, 243] width 192 height 385
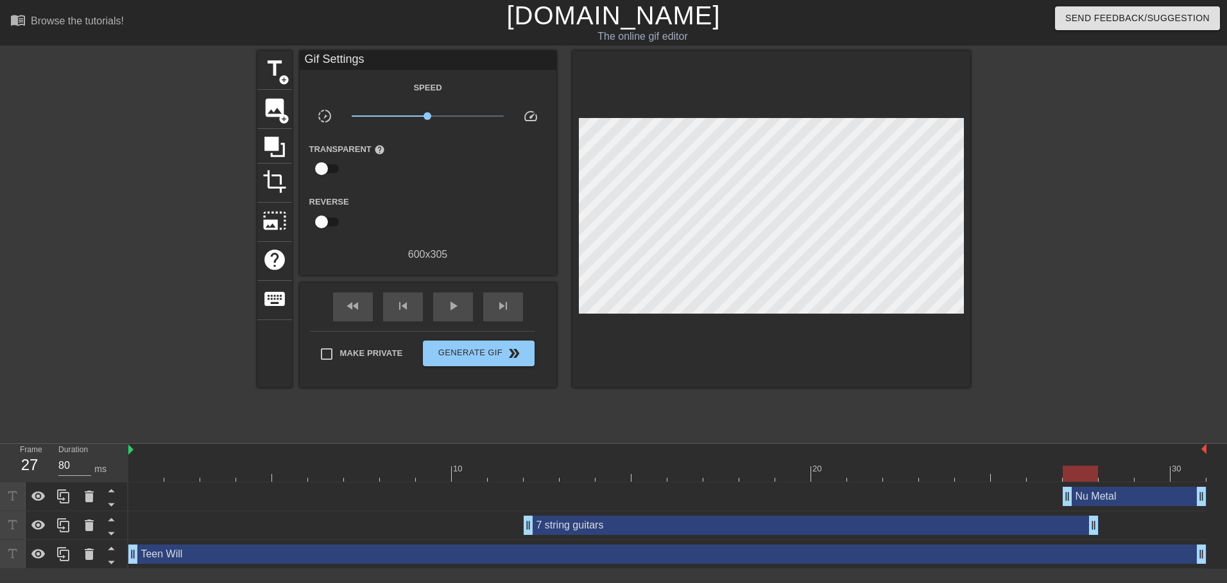
click at [150, 456] on div at bounding box center [667, 450] width 1078 height 13
click at [150, 471] on div at bounding box center [667, 474] width 1078 height 16
click at [622, 526] on div "7 string guitars drag_handle drag_handle" at bounding box center [811, 525] width 575 height 19
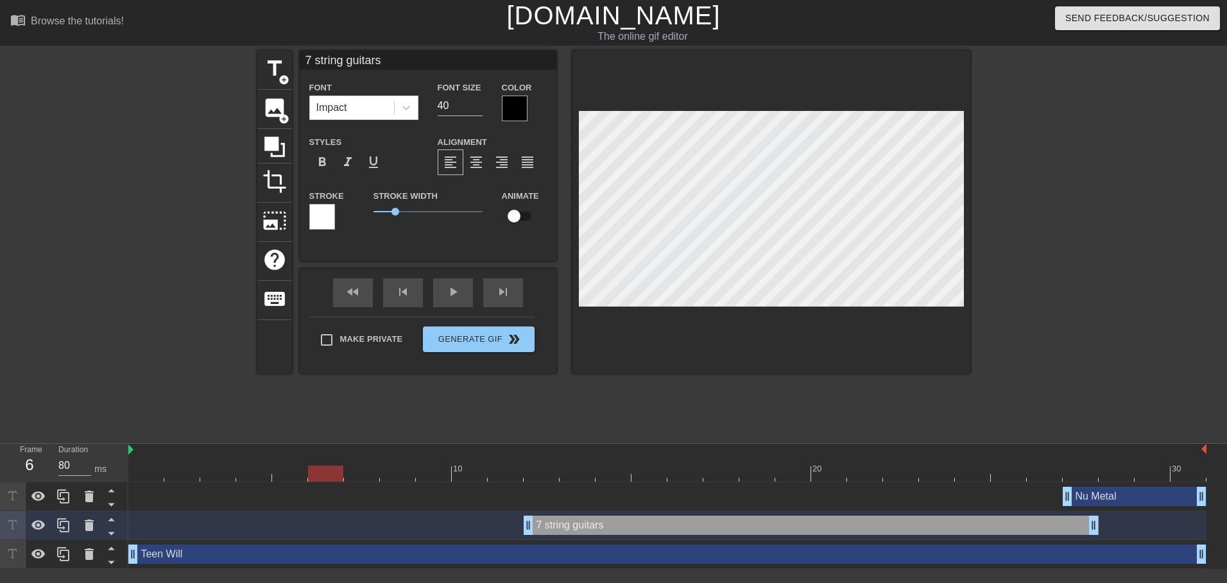
click at [560, 531] on div "7 string guitars drag_handle drag_handle" at bounding box center [811, 525] width 575 height 19
click at [560, 474] on div at bounding box center [667, 474] width 1078 height 16
click at [534, 474] on div at bounding box center [667, 474] width 1078 height 16
click at [481, 474] on div at bounding box center [667, 474] width 1078 height 16
click at [513, 477] on div at bounding box center [667, 474] width 1078 height 16
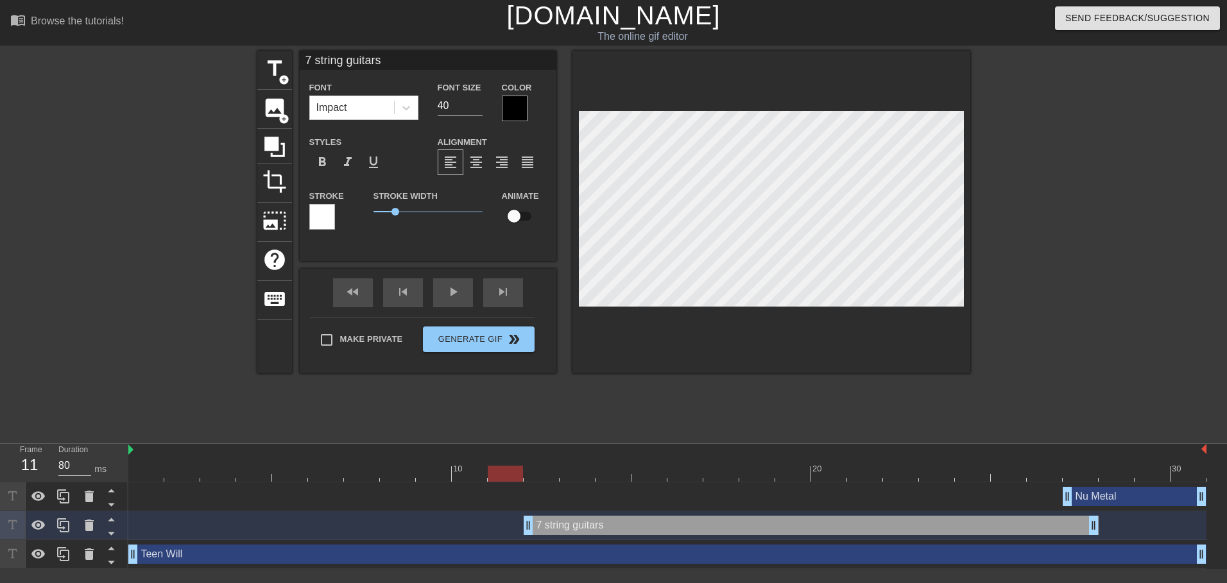
click at [553, 476] on div at bounding box center [667, 474] width 1078 height 16
click at [559, 526] on div "7 string guitars drag_handle drag_handle" at bounding box center [811, 525] width 575 height 19
click at [540, 464] on div at bounding box center [542, 465] width 36 height 16
click at [573, 469] on div at bounding box center [667, 474] width 1078 height 16
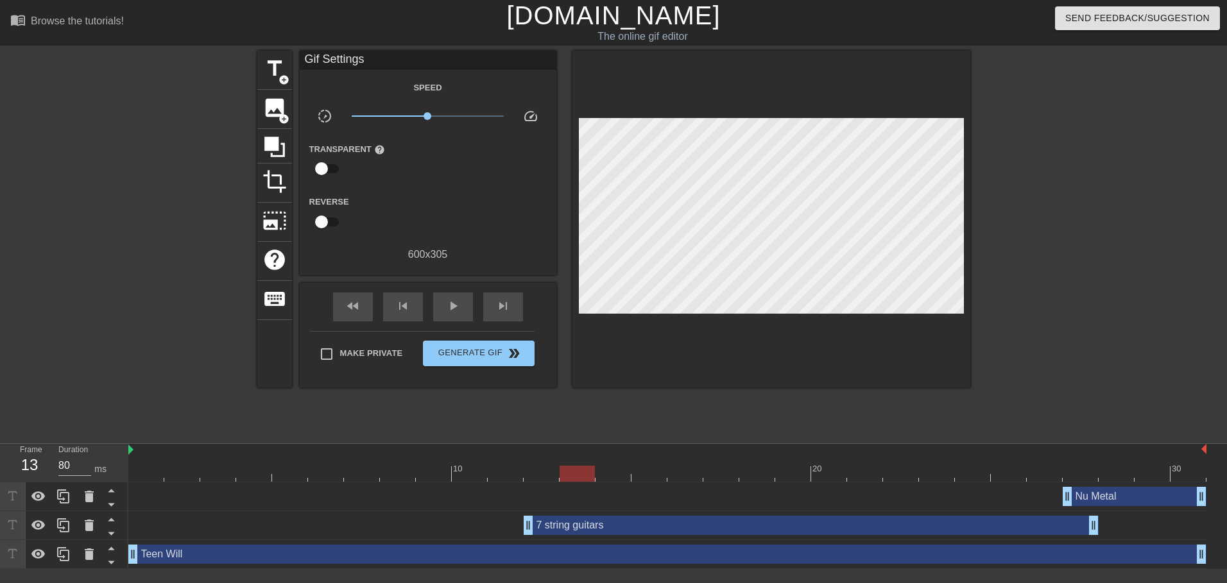
click at [651, 327] on div at bounding box center [771, 219] width 398 height 337
click at [615, 475] on div at bounding box center [667, 474] width 1078 height 16
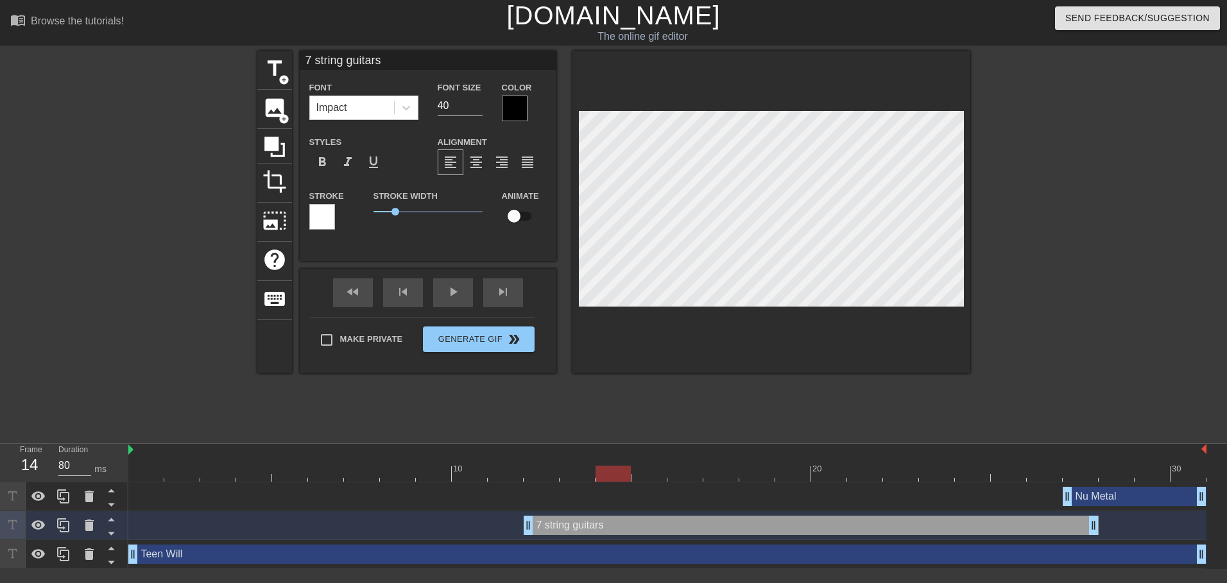
click at [574, 480] on div at bounding box center [667, 474] width 1078 height 16
click at [611, 472] on div at bounding box center [667, 474] width 1078 height 16
click at [586, 475] on div at bounding box center [667, 474] width 1078 height 16
click at [539, 470] on div at bounding box center [667, 474] width 1078 height 16
click at [576, 472] on div at bounding box center [667, 474] width 1078 height 16
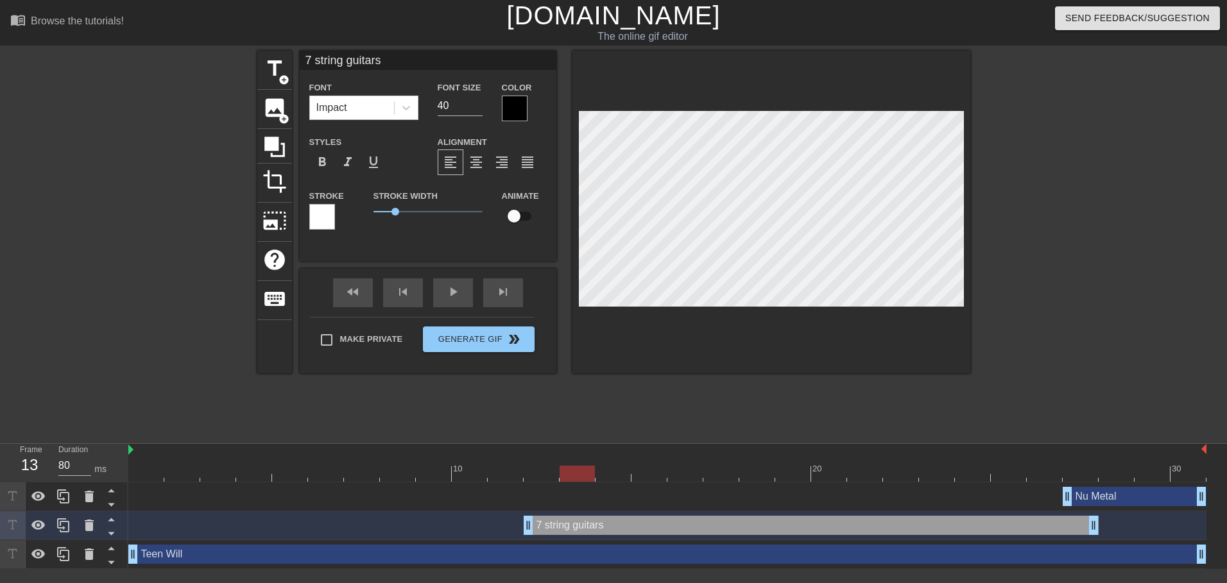
click at [579, 534] on div "7 string guitars drag_handle drag_handle" at bounding box center [811, 525] width 575 height 19
click at [576, 525] on div "7 string guitars drag_handle drag_handle" at bounding box center [811, 525] width 575 height 19
drag, startPoint x: 577, startPoint y: 468, endPoint x: 560, endPoint y: 468, distance: 16.7
click at [560, 468] on div at bounding box center [667, 474] width 1078 height 16
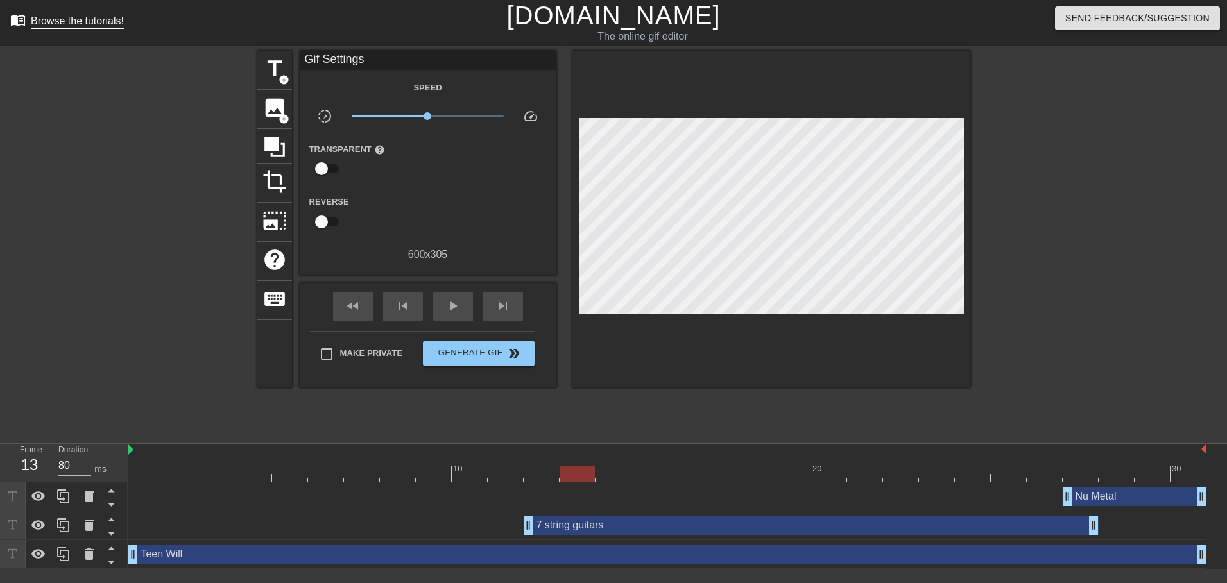
click at [47, 19] on div "Browse the tutorials!" at bounding box center [77, 20] width 93 height 11
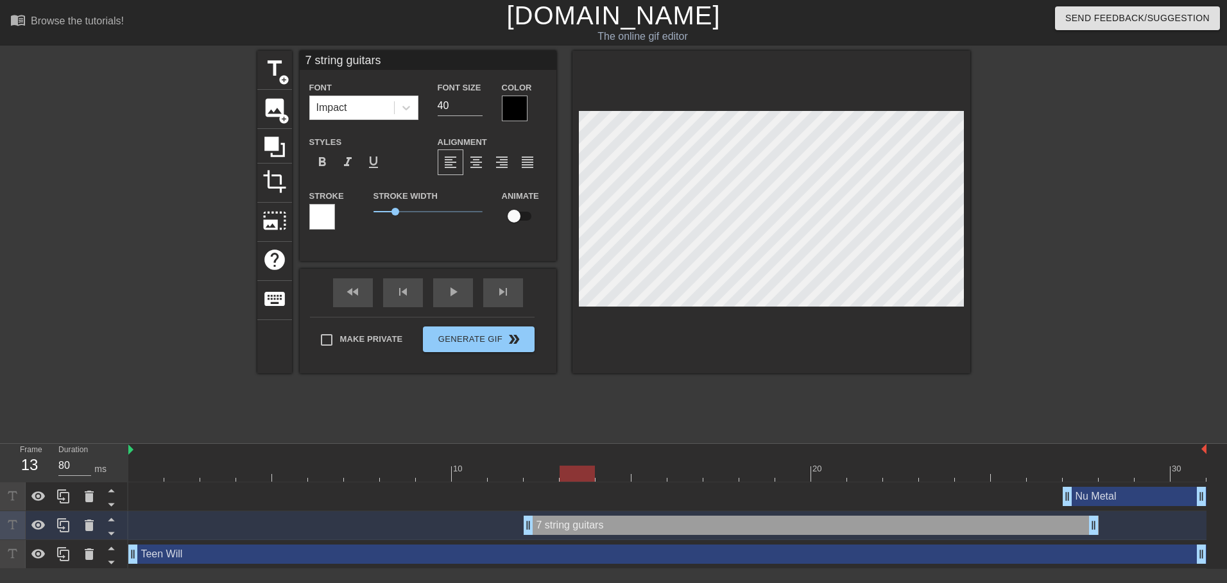
drag, startPoint x: 580, startPoint y: 473, endPoint x: 558, endPoint y: 479, distance: 22.6
click at [558, 479] on div at bounding box center [667, 474] width 1078 height 16
click at [544, 527] on div "7 string guitars drag_handle drag_handle" at bounding box center [811, 525] width 575 height 19
click at [553, 527] on div "7 string guitars drag_handle drag_handle" at bounding box center [811, 525] width 575 height 19
drag, startPoint x: 553, startPoint y: 527, endPoint x: 507, endPoint y: 519, distance: 46.9
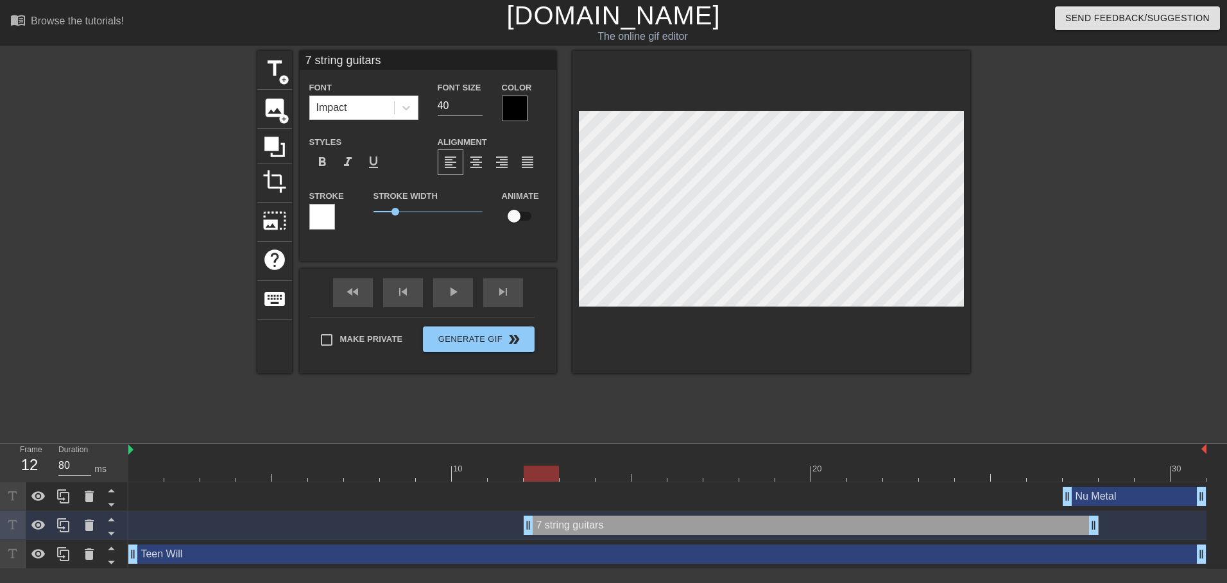
click at [507, 519] on div "7 string guitars drag_handle drag_handle" at bounding box center [667, 525] width 1078 height 19
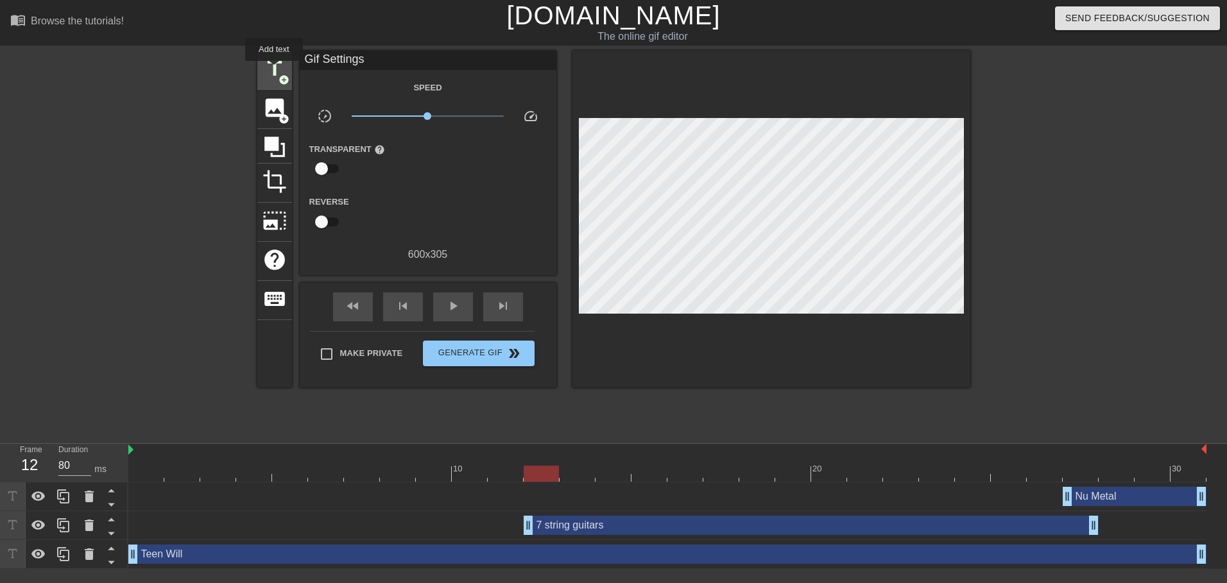
click at [274, 70] on span "title" at bounding box center [274, 68] width 24 height 24
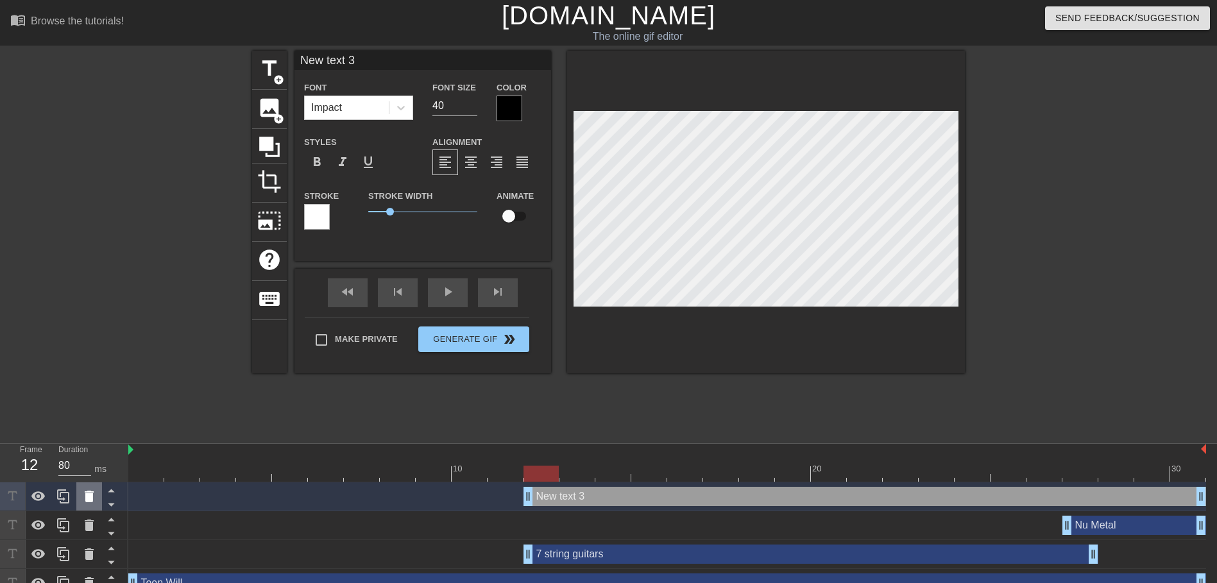
click at [89, 493] on icon at bounding box center [89, 497] width 9 height 12
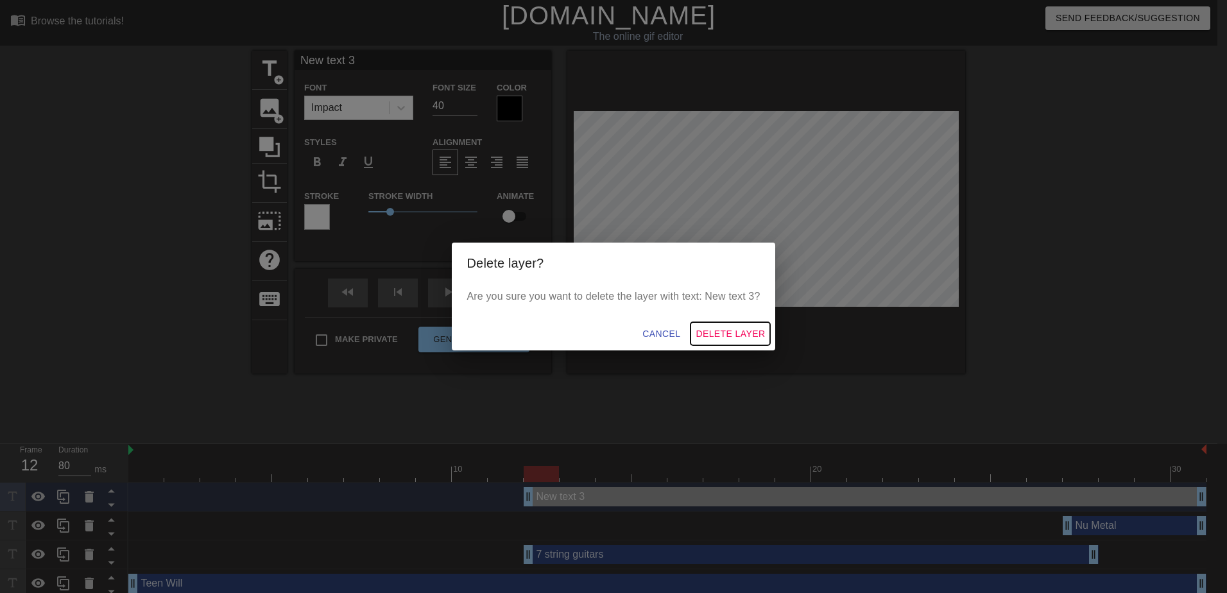
click at [742, 332] on span "Delete Layer" at bounding box center [730, 334] width 69 height 16
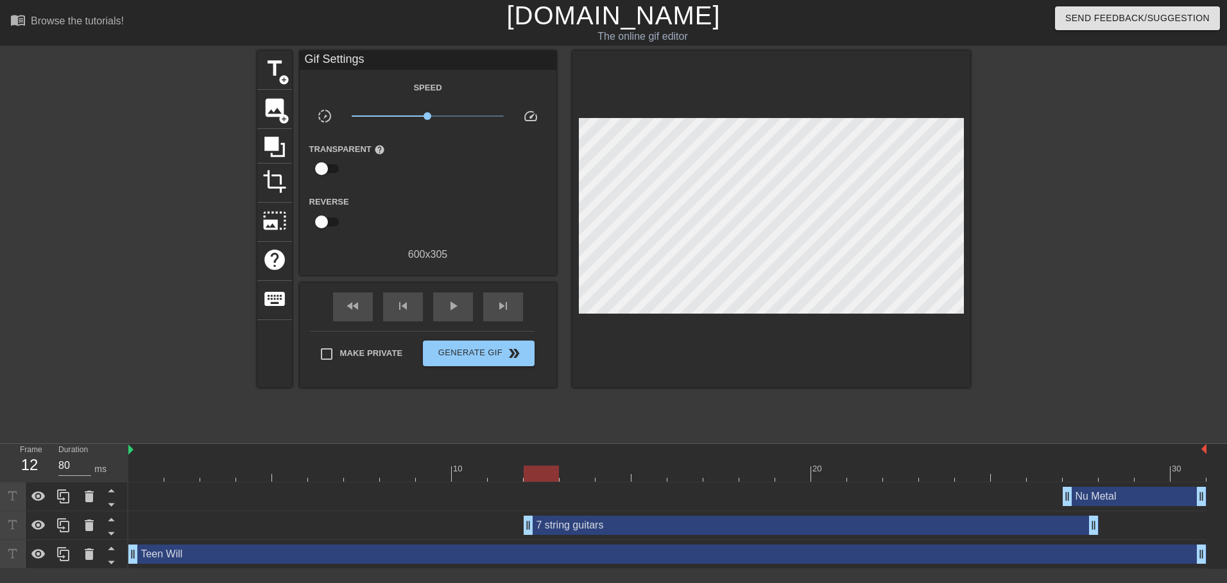
click at [343, 547] on div "Teen Will drag_handle drag_handle" at bounding box center [667, 554] width 1078 height 19
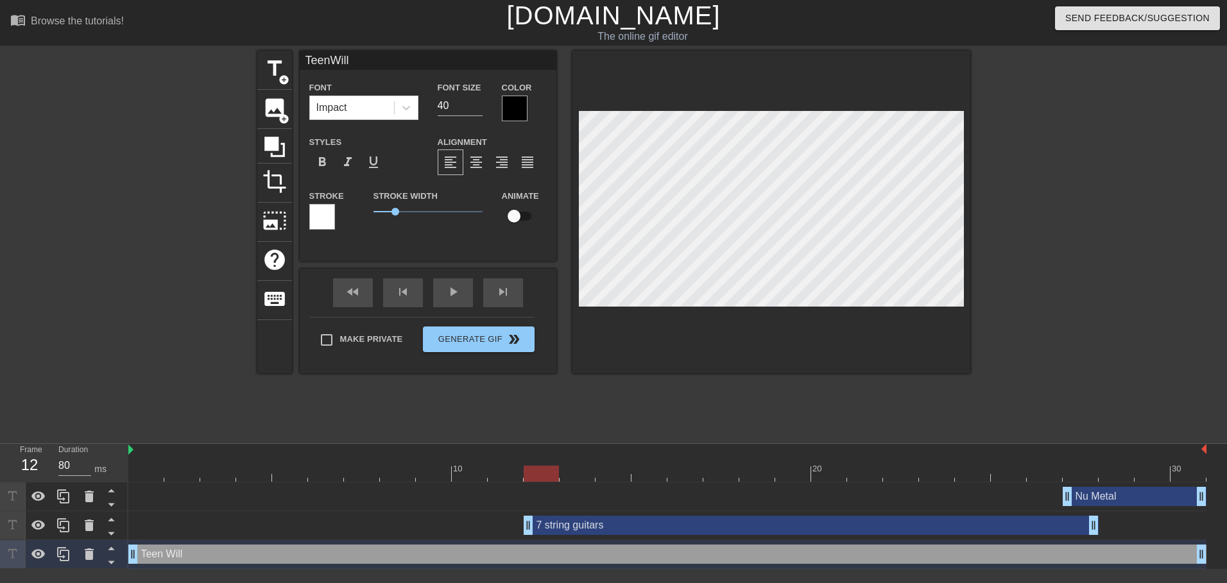
click at [515, 214] on input "checkbox" at bounding box center [513, 216] width 73 height 24
checkbox input "true"
type input "TeenWill"
click at [184, 475] on div at bounding box center [667, 474] width 1078 height 16
click at [152, 476] on div at bounding box center [667, 474] width 1078 height 16
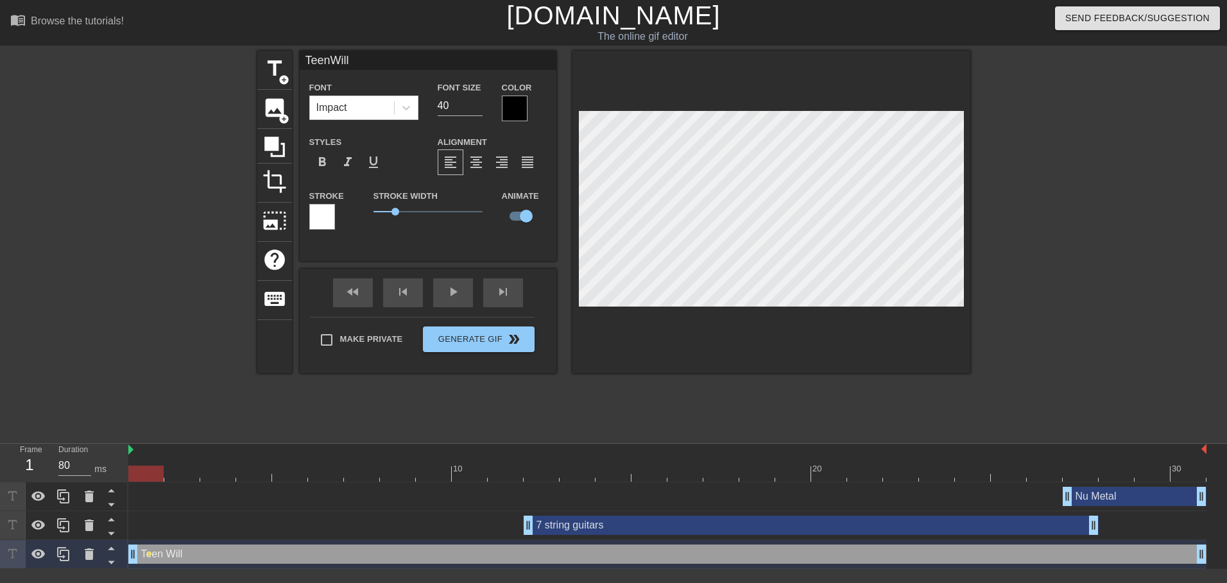
click at [185, 463] on div at bounding box center [182, 465] width 36 height 16
click at [224, 475] on div at bounding box center [667, 474] width 1078 height 16
click at [153, 471] on div at bounding box center [667, 474] width 1078 height 16
click at [187, 470] on div at bounding box center [667, 474] width 1078 height 16
click at [298, 473] on div at bounding box center [667, 474] width 1078 height 16
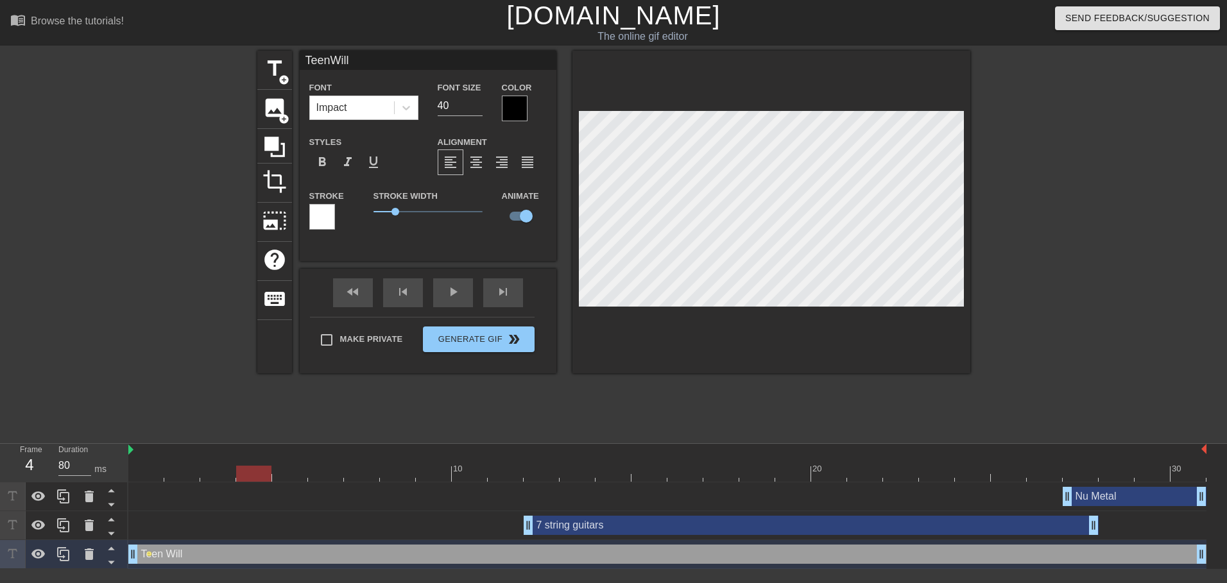
drag, startPoint x: 269, startPoint y: 472, endPoint x: 337, endPoint y: 422, distance: 83.9
click at [273, 468] on div at bounding box center [667, 474] width 1078 height 16
click at [244, 482] on div "10 20 30" at bounding box center [667, 463] width 1078 height 38
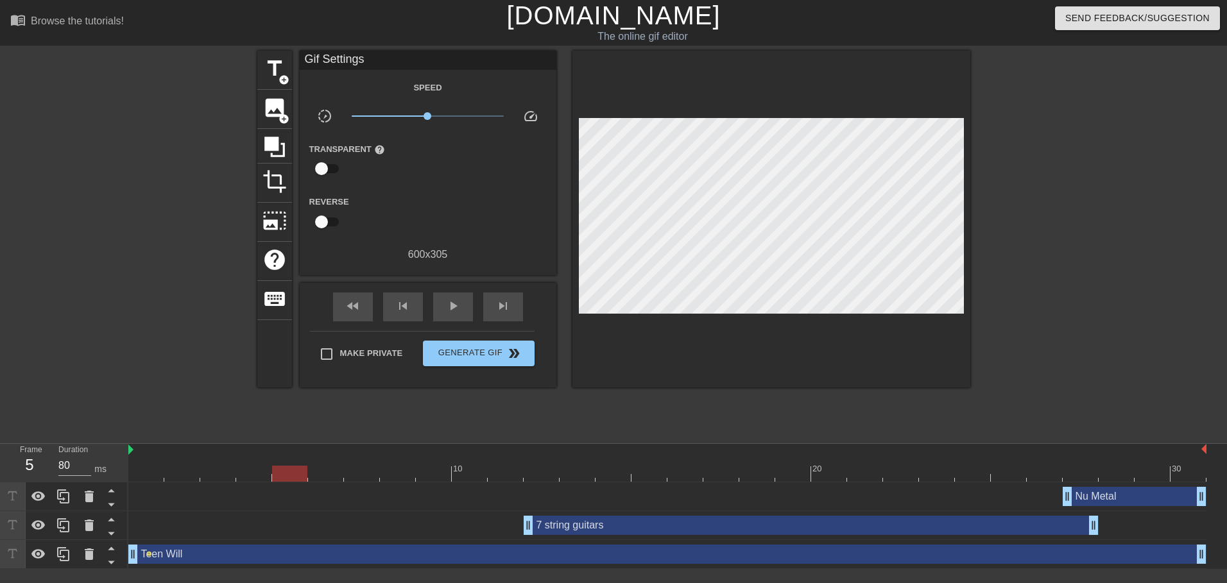
click at [255, 477] on div at bounding box center [667, 474] width 1078 height 16
click at [327, 557] on div "Teen Will drag_handle drag_handle" at bounding box center [667, 554] width 1078 height 19
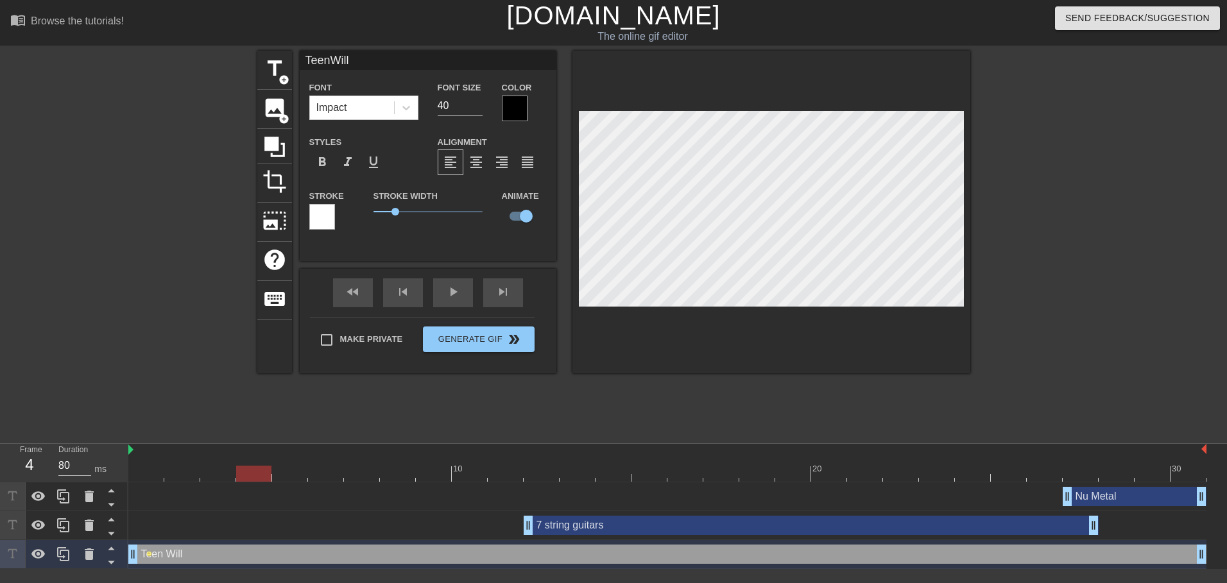
click at [287, 475] on div at bounding box center [667, 474] width 1078 height 16
click at [360, 474] on div at bounding box center [667, 474] width 1078 height 16
click at [320, 471] on div at bounding box center [667, 474] width 1078 height 16
click at [288, 472] on div at bounding box center [667, 474] width 1078 height 16
click at [259, 477] on div at bounding box center [667, 474] width 1078 height 16
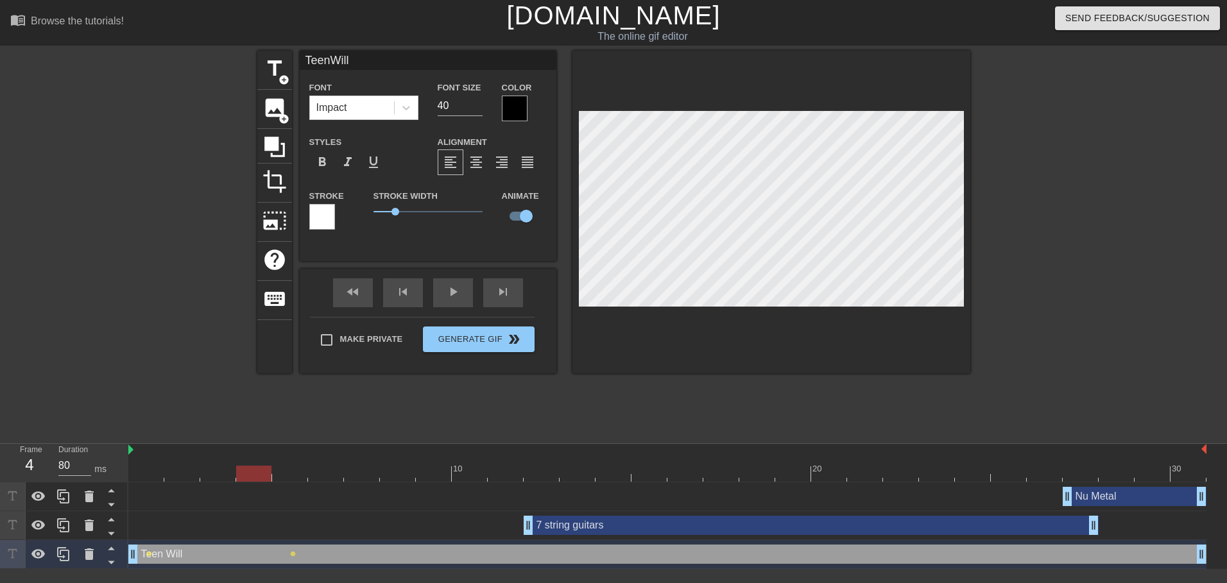
click at [290, 474] on div at bounding box center [667, 474] width 1078 height 16
click at [321, 474] on div at bounding box center [667, 474] width 1078 height 16
click at [364, 476] on div at bounding box center [667, 474] width 1078 height 16
click at [406, 474] on div at bounding box center [667, 474] width 1078 height 16
click at [436, 472] on div at bounding box center [667, 474] width 1078 height 16
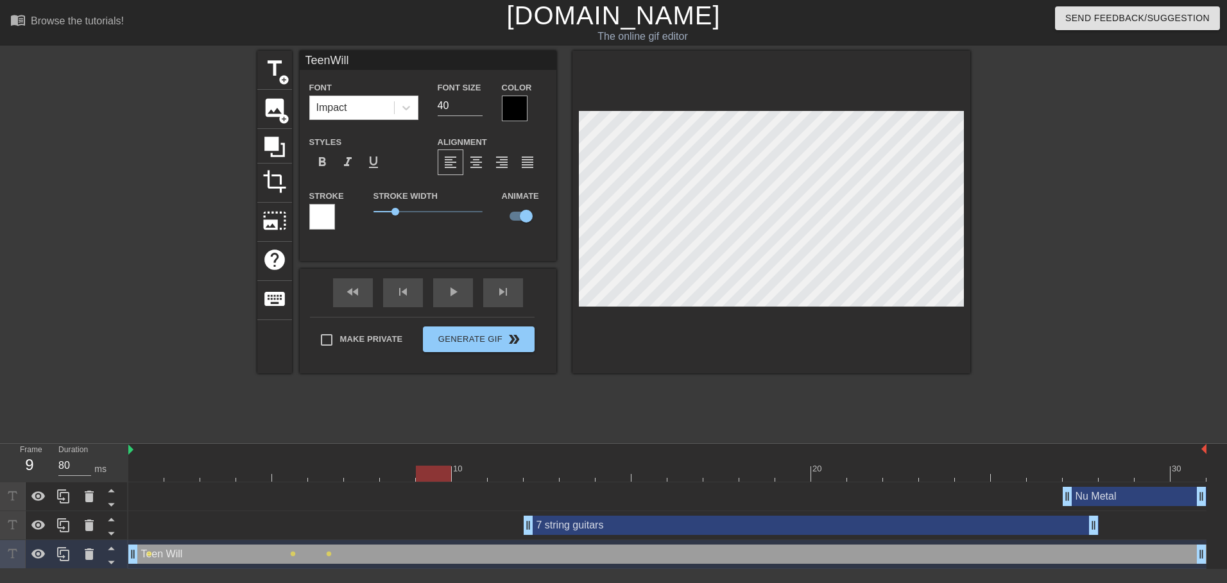
click at [464, 474] on div at bounding box center [667, 474] width 1078 height 16
click at [515, 470] on div at bounding box center [667, 474] width 1078 height 16
click at [542, 470] on div at bounding box center [667, 474] width 1078 height 16
type input "7 string guitars"
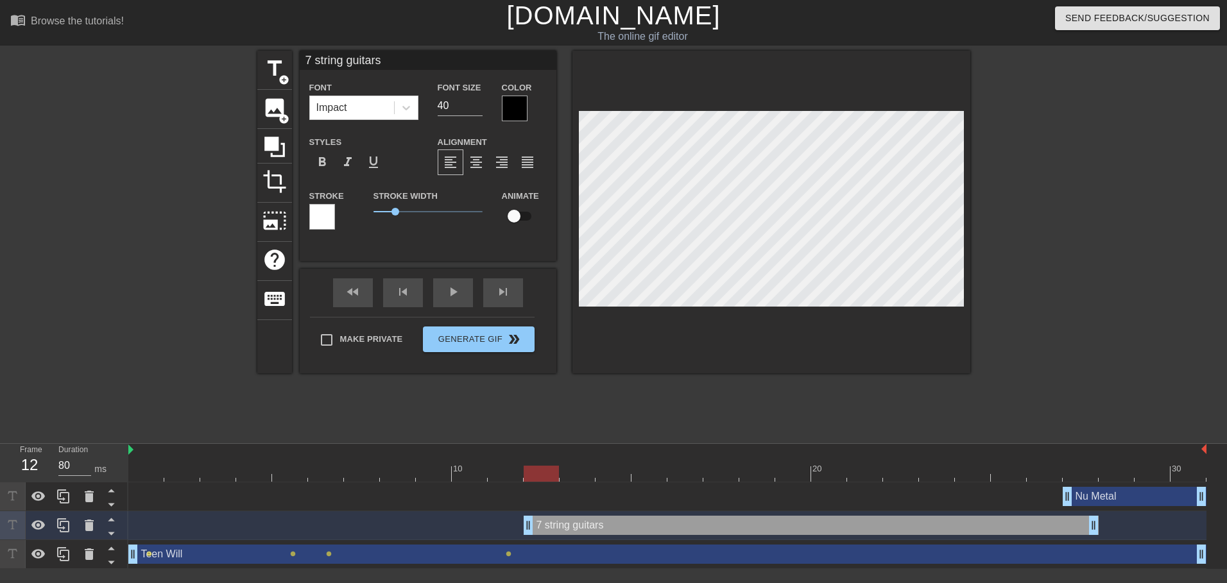
click at [581, 474] on div at bounding box center [667, 474] width 1078 height 16
click at [609, 474] on div at bounding box center [667, 474] width 1078 height 16
click at [649, 469] on div at bounding box center [667, 474] width 1078 height 16
click at [686, 474] on div at bounding box center [667, 474] width 1078 height 16
click at [722, 470] on div at bounding box center [667, 474] width 1078 height 16
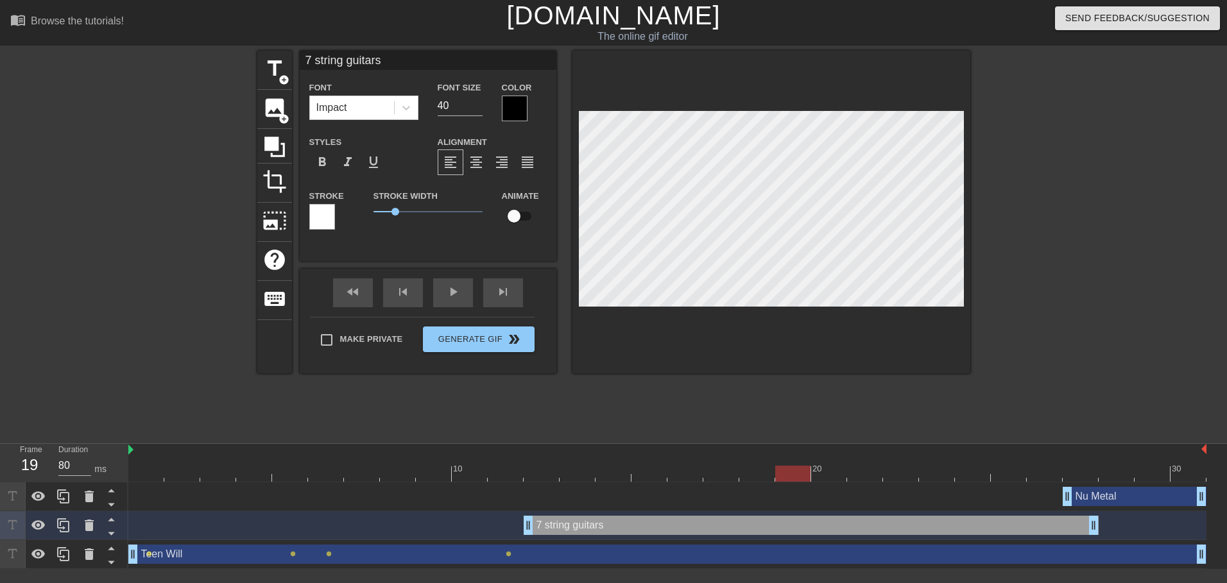
click at [777, 465] on div at bounding box center [777, 469] width 3 height 13
click at [821, 472] on div at bounding box center [667, 474] width 1078 height 16
click at [805, 475] on div at bounding box center [667, 474] width 1078 height 16
click at [837, 469] on div at bounding box center [667, 474] width 1078 height 16
click at [803, 472] on div at bounding box center [667, 474] width 1078 height 16
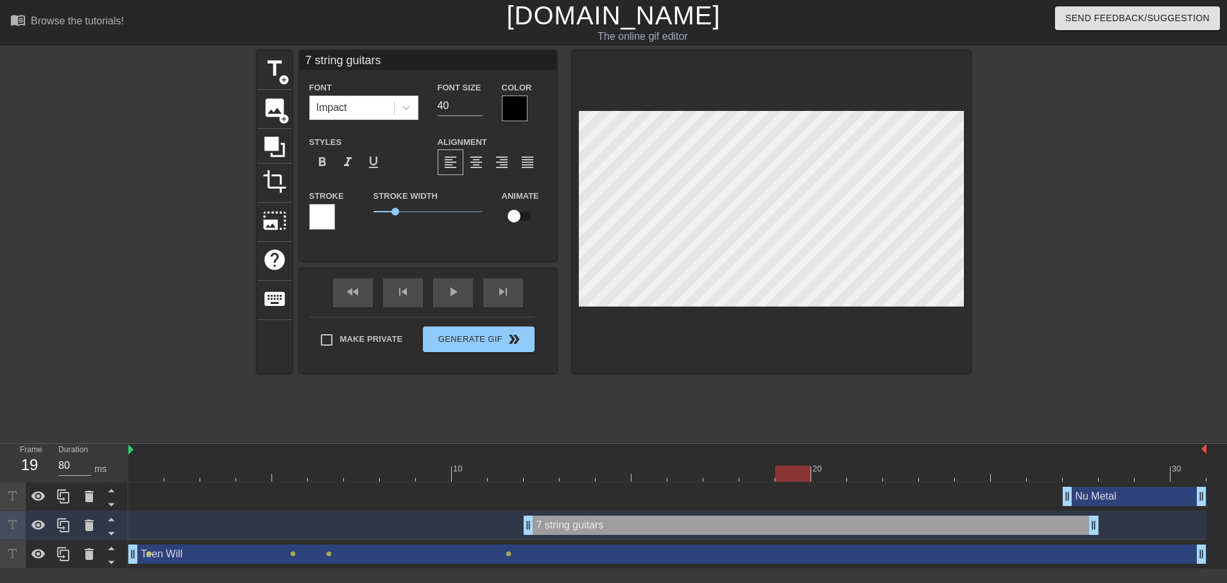
click at [824, 471] on div at bounding box center [667, 474] width 1078 height 16
click at [869, 470] on div at bounding box center [667, 474] width 1078 height 16
click at [901, 469] on div at bounding box center [667, 474] width 1078 height 16
click at [933, 466] on div at bounding box center [667, 474] width 1078 height 16
click at [975, 477] on div at bounding box center [667, 474] width 1078 height 16
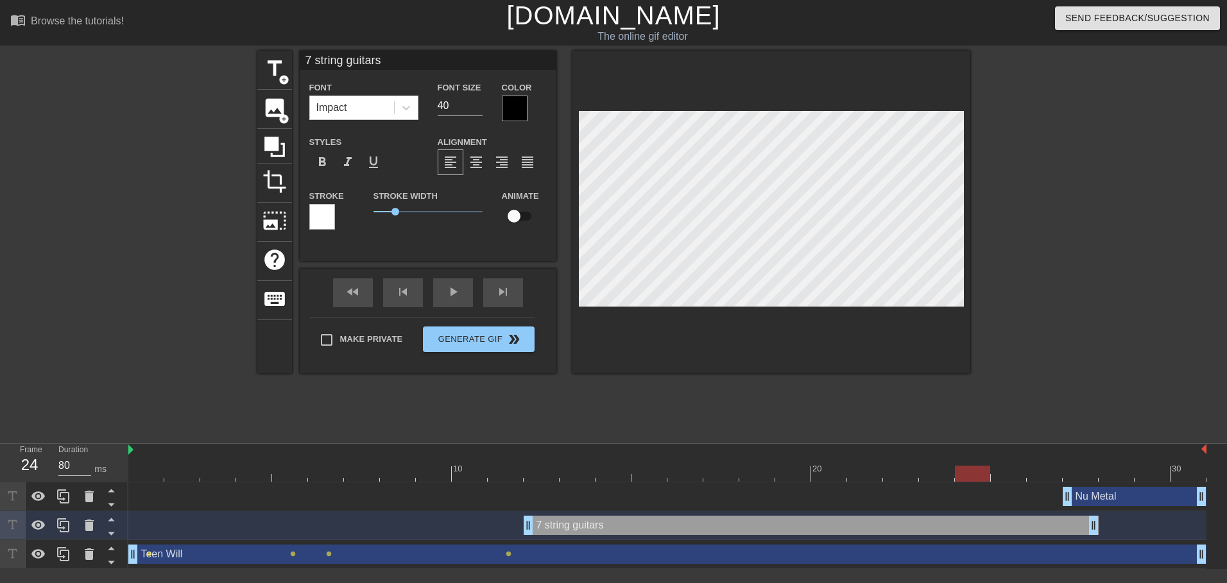
click at [1013, 476] on div at bounding box center [667, 474] width 1078 height 16
drag, startPoint x: 1046, startPoint y: 477, endPoint x: 1024, endPoint y: 475, distance: 22.6
click at [1046, 479] on div at bounding box center [667, 474] width 1078 height 16
click at [513, 214] on input "checkbox" at bounding box center [513, 216] width 73 height 24
checkbox input "true"
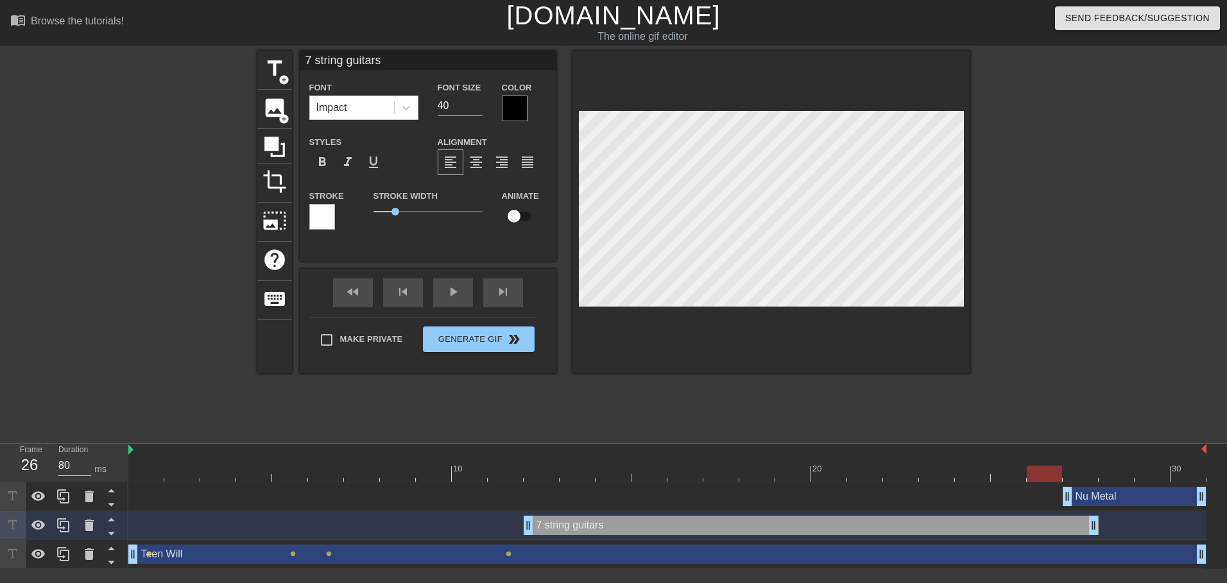
type input "7 string guitars"
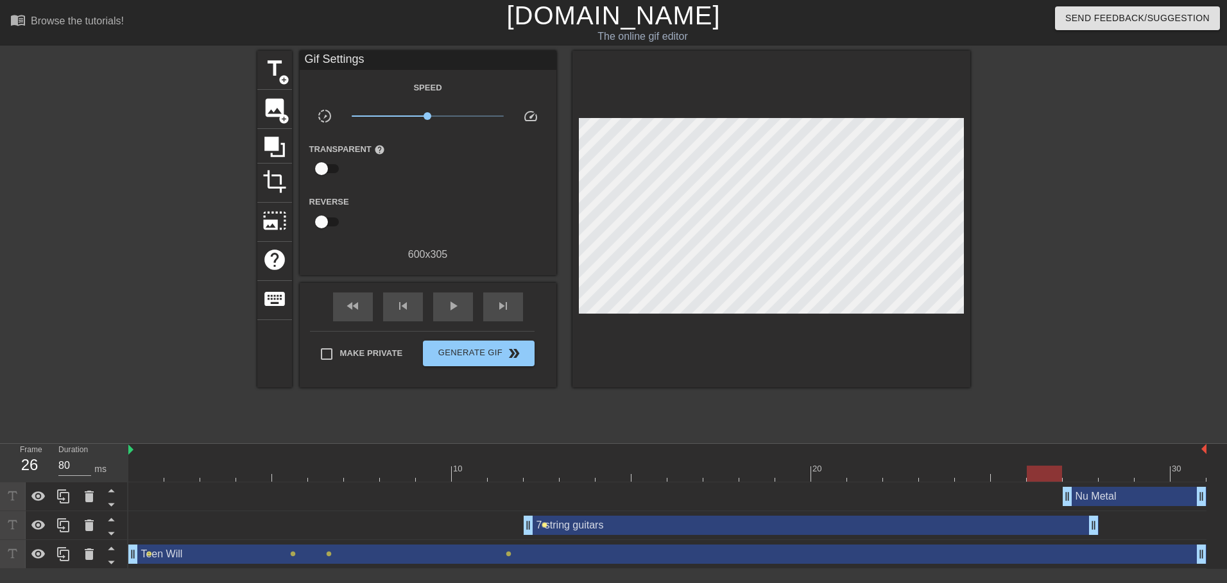
click at [546, 524] on span "lens" at bounding box center [545, 525] width 6 height 6
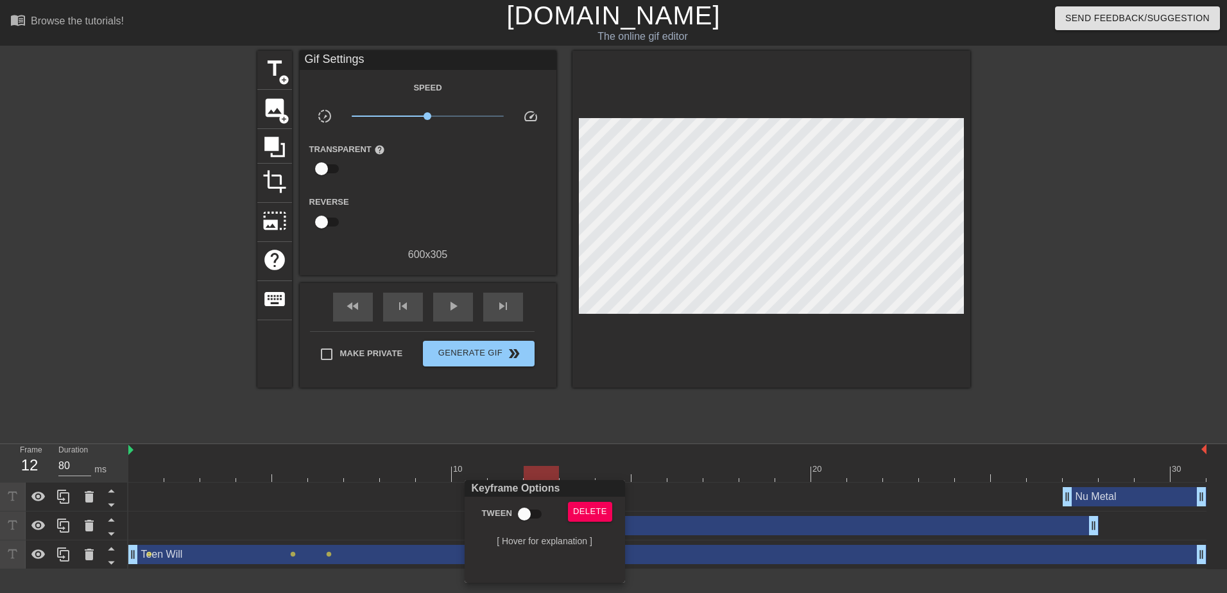
click at [643, 448] on div at bounding box center [613, 296] width 1227 height 593
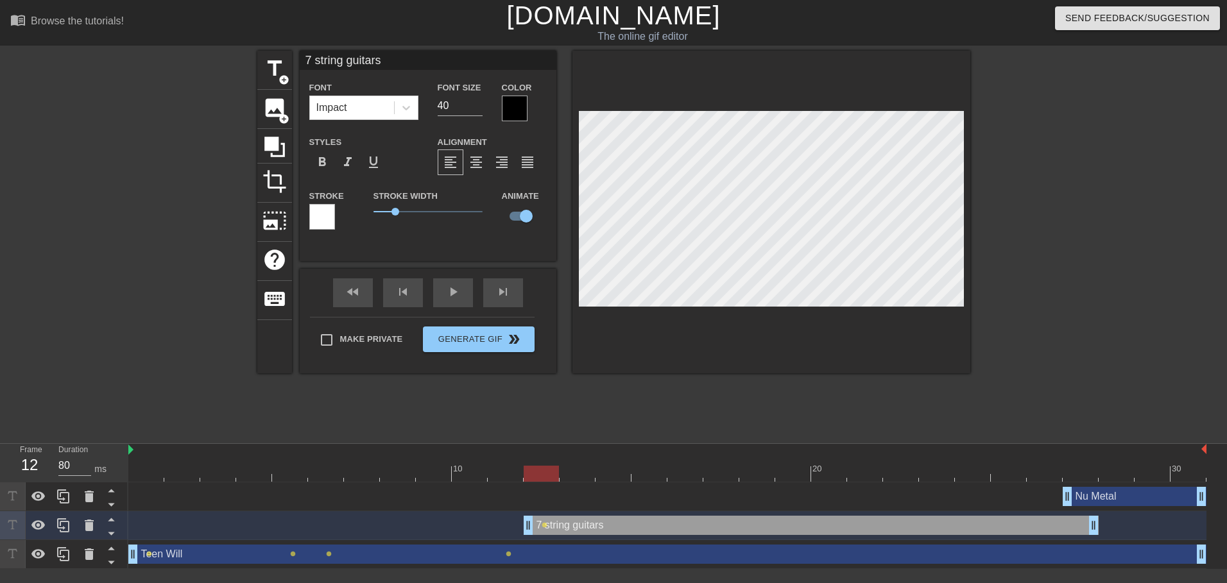
click at [577, 472] on div at bounding box center [667, 474] width 1078 height 16
click at [624, 472] on div at bounding box center [667, 474] width 1078 height 16
click at [649, 477] on div at bounding box center [667, 474] width 1078 height 16
click at [684, 476] on div at bounding box center [667, 474] width 1078 height 16
click at [715, 475] on div at bounding box center [667, 474] width 1078 height 16
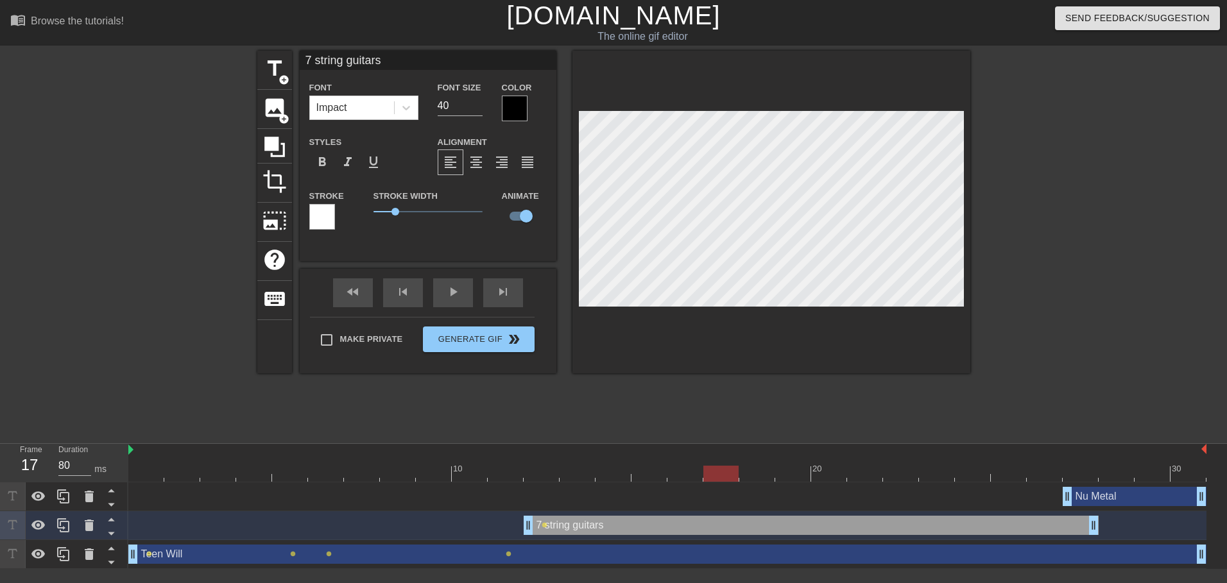
click at [759, 479] on div at bounding box center [667, 474] width 1078 height 16
click at [803, 480] on div at bounding box center [667, 474] width 1078 height 16
click at [832, 474] on div at bounding box center [667, 474] width 1078 height 16
click at [874, 472] on div at bounding box center [667, 474] width 1078 height 16
click at [899, 474] on div at bounding box center [667, 474] width 1078 height 16
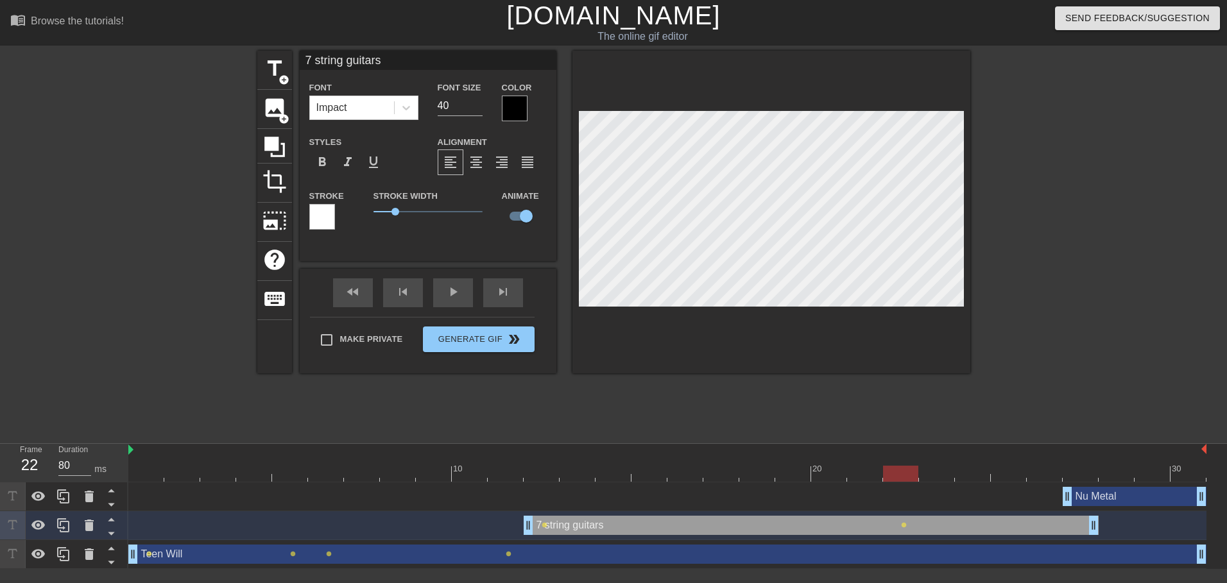
click at [937, 474] on div at bounding box center [667, 474] width 1078 height 16
click at [967, 470] on div at bounding box center [667, 474] width 1078 height 16
click at [1009, 472] on div at bounding box center [667, 474] width 1078 height 16
click at [1040, 477] on div at bounding box center [667, 474] width 1078 height 16
click at [1076, 475] on div at bounding box center [667, 474] width 1078 height 16
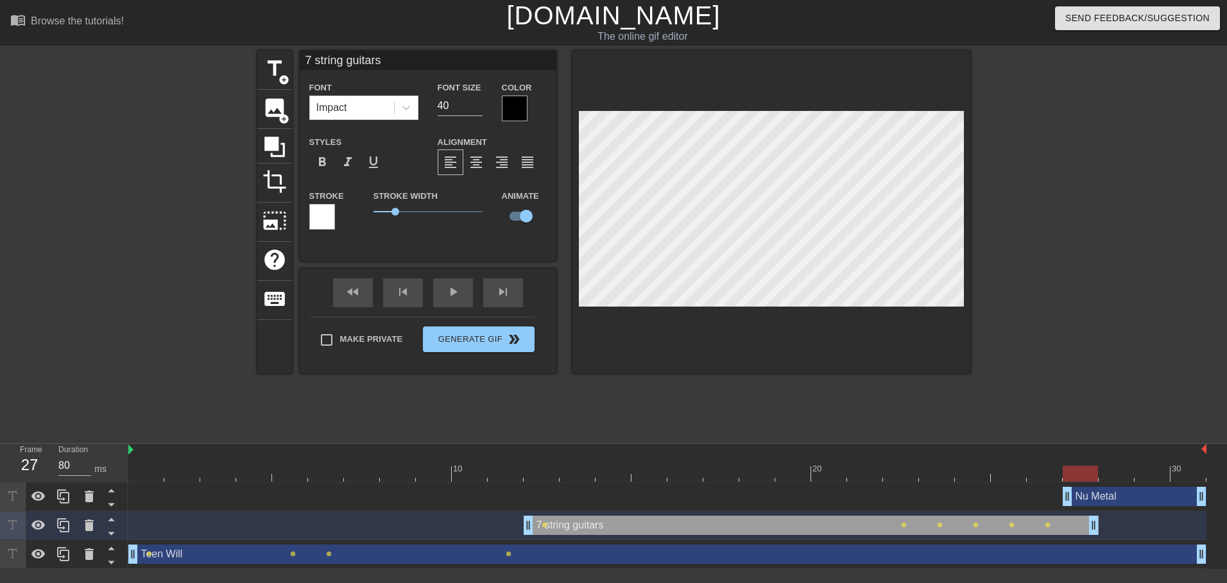
click at [1116, 475] on div at bounding box center [667, 474] width 1078 height 16
click at [147, 471] on div at bounding box center [667, 474] width 1078 height 16
click at [268, 65] on span "title" at bounding box center [274, 68] width 24 height 24
type input "New text 4"
checkbox input "false"
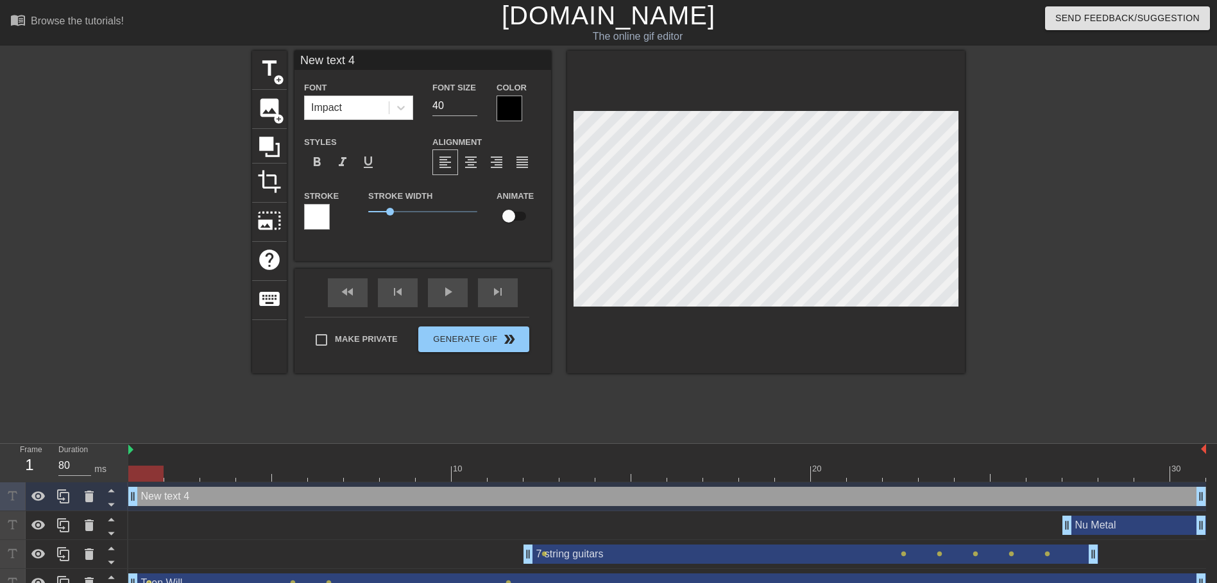
scroll to position [2, 3]
type input "K"
type textarea "K"
type input "Ko"
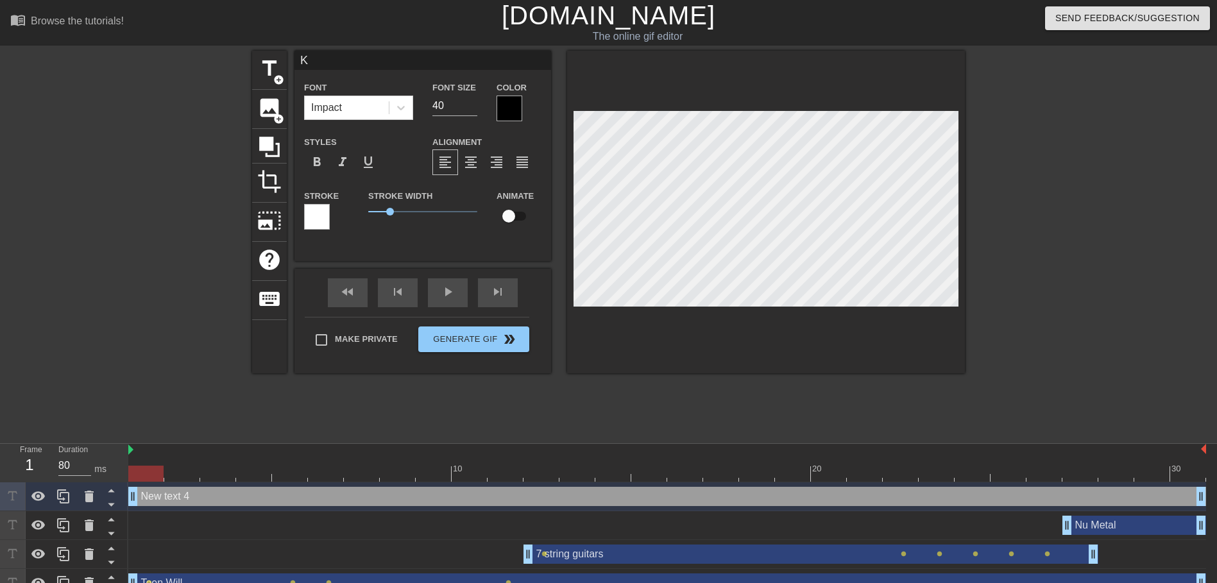
type textarea "Ko"
type input "Kor"
type textarea "Kor"
type input "Korn"
type textarea "Korn"
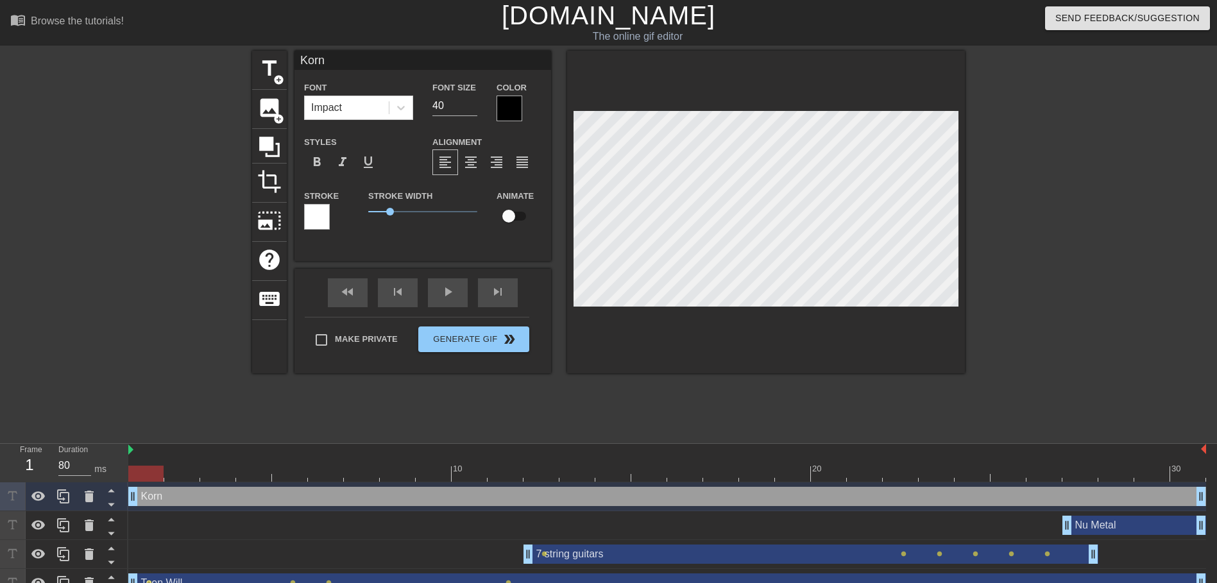
click at [685, 329] on div at bounding box center [766, 212] width 398 height 323
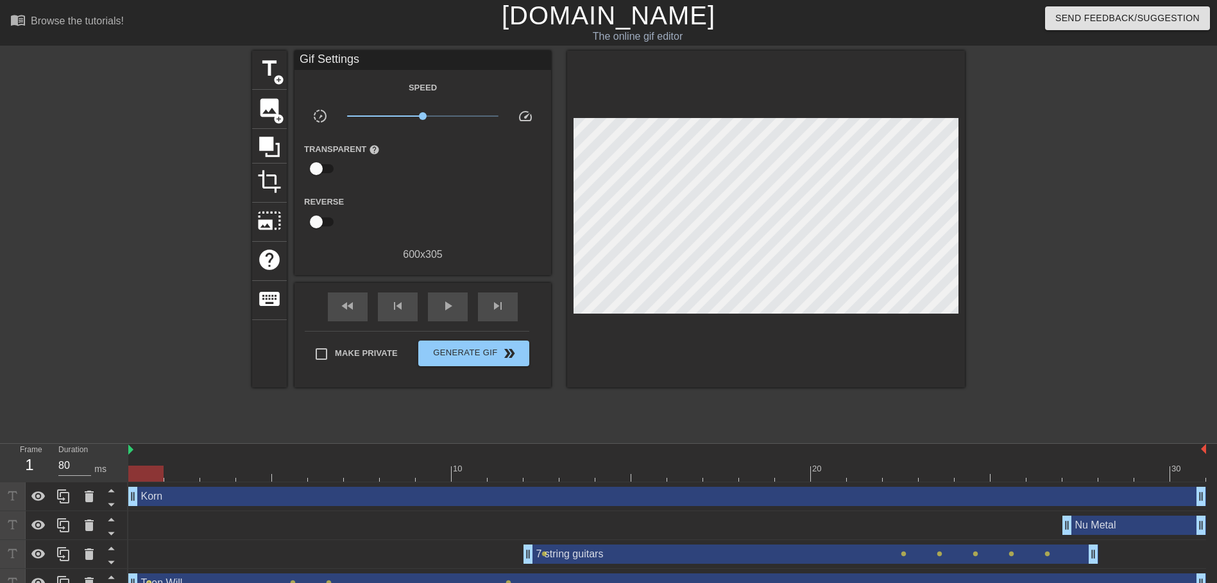
click at [346, 503] on div "Korn drag_handle drag_handle" at bounding box center [667, 496] width 1078 height 19
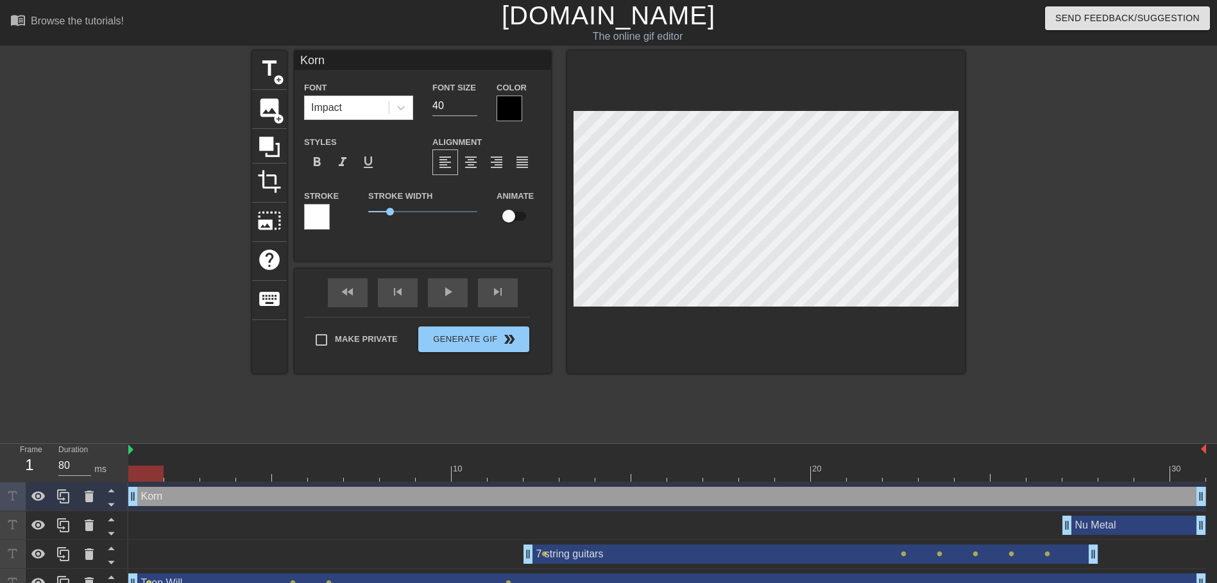
click at [508, 221] on input "checkbox" at bounding box center [508, 216] width 73 height 24
checkbox input "true"
click at [191, 477] on div at bounding box center [667, 474] width 1078 height 16
click at [228, 470] on div at bounding box center [667, 474] width 1078 height 16
click at [250, 468] on div at bounding box center [667, 474] width 1078 height 16
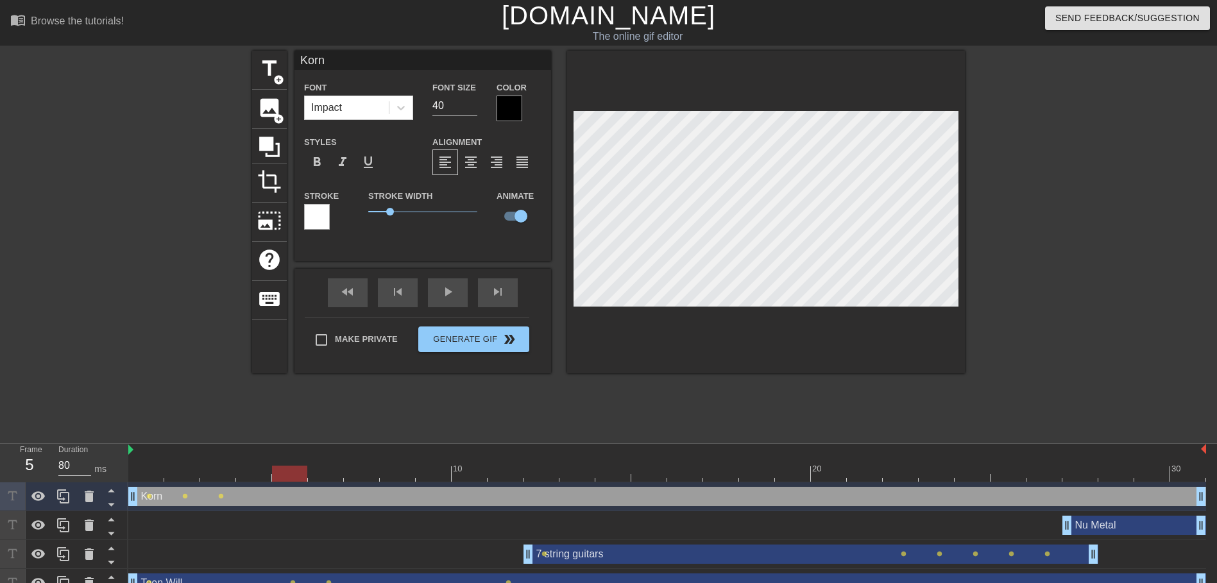
click at [293, 472] on div at bounding box center [667, 474] width 1078 height 16
click at [318, 474] on div at bounding box center [667, 474] width 1078 height 16
click at [357, 472] on div at bounding box center [667, 474] width 1078 height 16
click at [402, 475] on div at bounding box center [667, 474] width 1078 height 16
click at [444, 476] on div at bounding box center [667, 474] width 1078 height 16
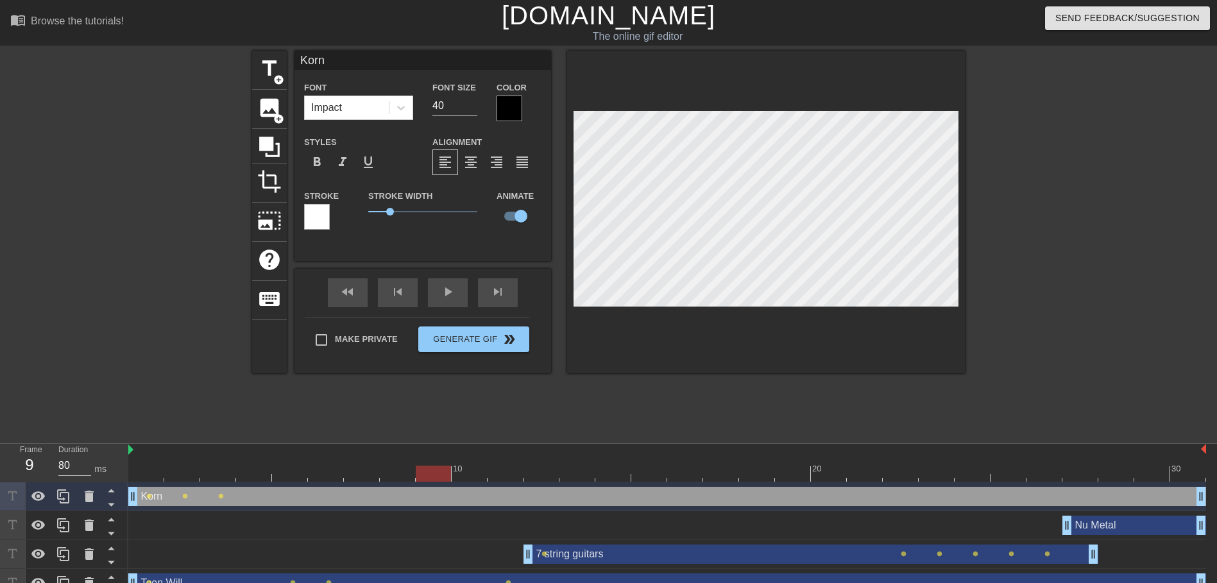
click at [461, 478] on div at bounding box center [667, 474] width 1078 height 16
click at [504, 475] on div at bounding box center [667, 474] width 1078 height 16
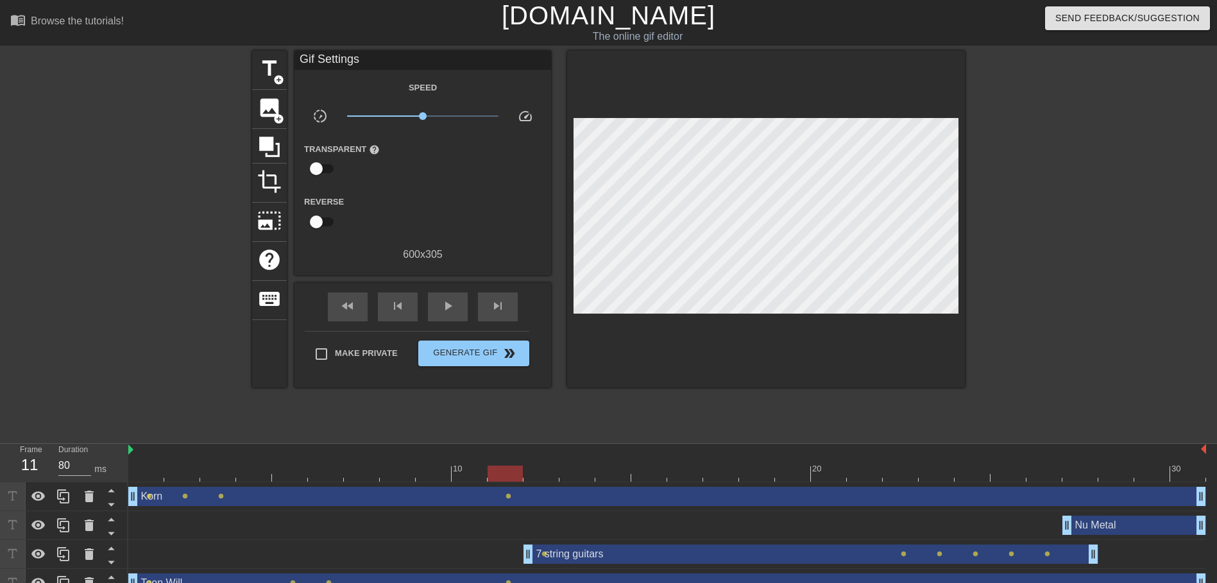
click at [540, 483] on div "Korn drag_handle drag_handle lens lens lens lens" at bounding box center [667, 497] width 1078 height 29
click at [530, 472] on div at bounding box center [667, 474] width 1078 height 16
click at [532, 495] on div "Korn drag_handle drag_handle" at bounding box center [667, 496] width 1078 height 19
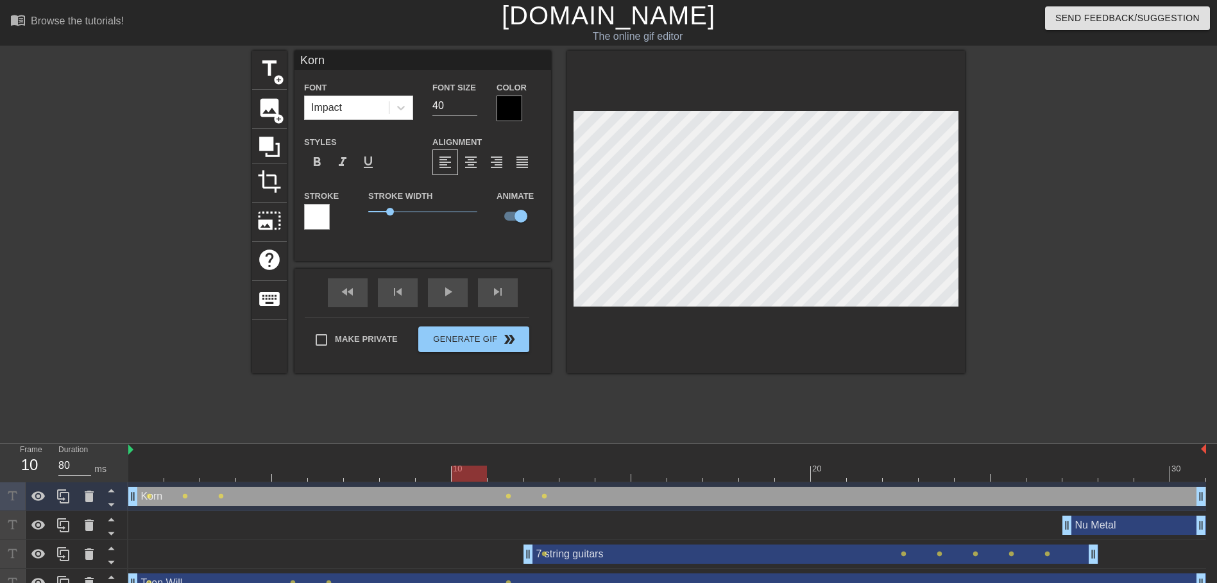
click at [463, 470] on div at bounding box center [667, 474] width 1078 height 16
click at [495, 471] on div at bounding box center [667, 474] width 1078 height 16
click at [535, 469] on div at bounding box center [667, 474] width 1078 height 16
click at [577, 474] on div at bounding box center [667, 474] width 1078 height 16
click at [607, 473] on div at bounding box center [667, 474] width 1078 height 16
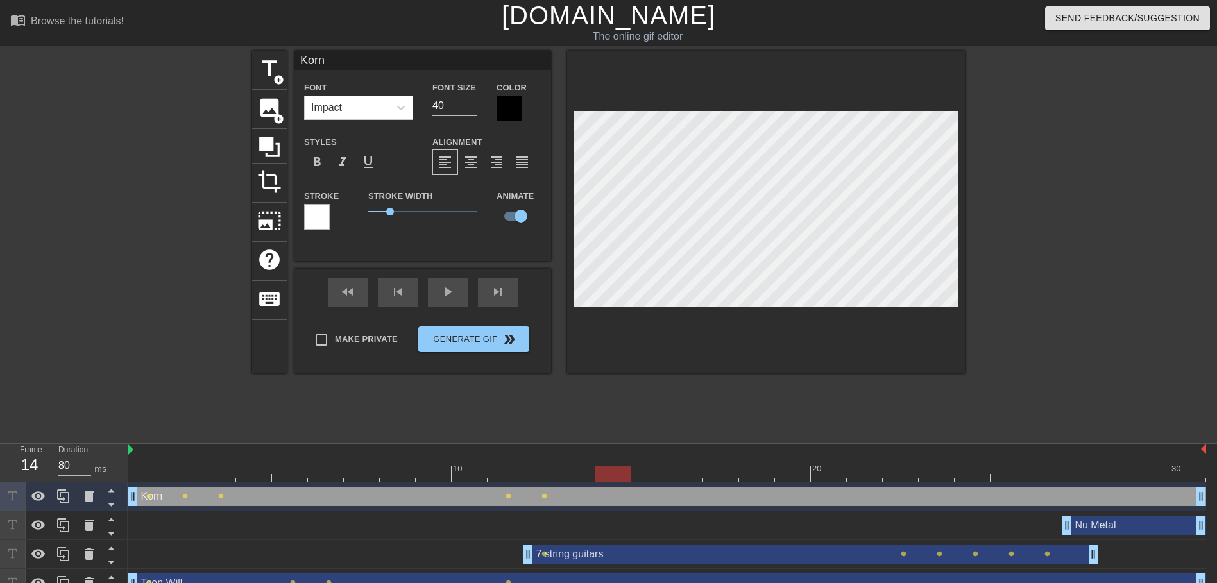
click at [638, 474] on div at bounding box center [667, 474] width 1078 height 16
click at [679, 467] on div at bounding box center [667, 474] width 1078 height 16
click at [723, 477] on div at bounding box center [667, 474] width 1078 height 16
click at [763, 472] on div at bounding box center [667, 474] width 1078 height 16
click at [808, 475] on div at bounding box center [667, 474] width 1078 height 16
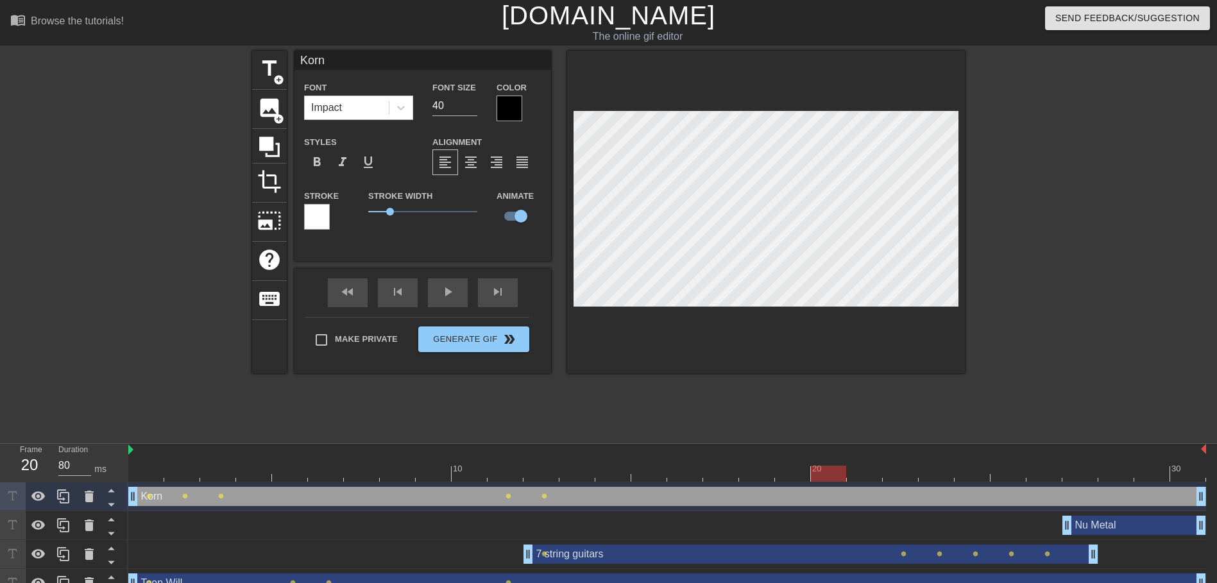
click at [832, 475] on div at bounding box center [667, 474] width 1078 height 16
click at [862, 479] on div at bounding box center [667, 474] width 1078 height 16
click at [896, 475] on div at bounding box center [667, 474] width 1078 height 16
click at [936, 475] on div at bounding box center [667, 474] width 1078 height 16
click at [978, 473] on div at bounding box center [667, 474] width 1078 height 16
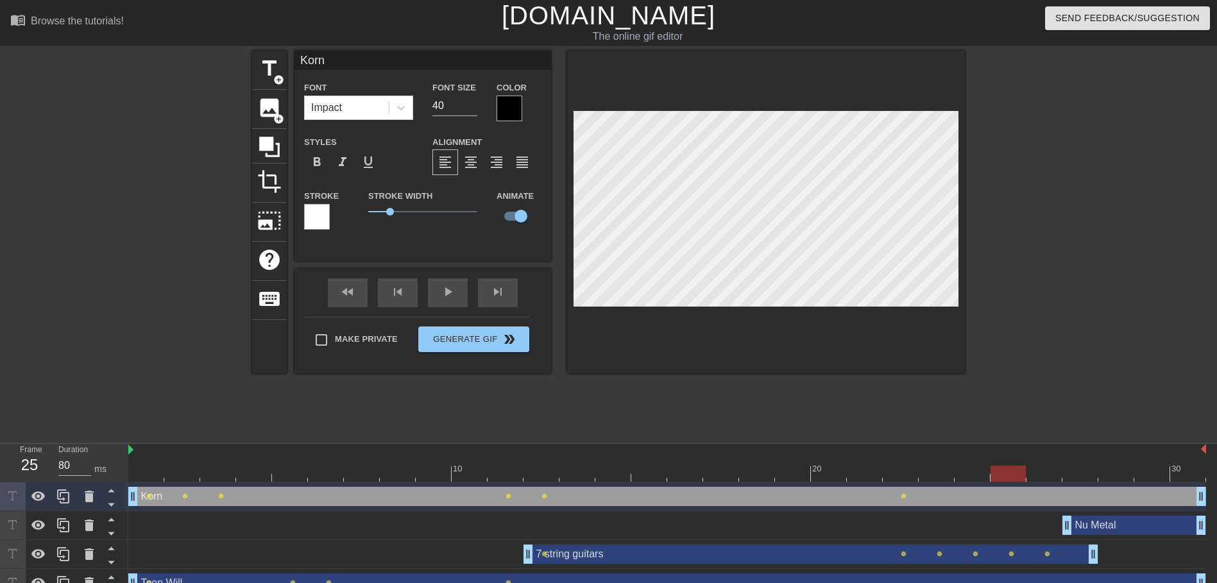
click at [1014, 477] on div at bounding box center [667, 474] width 1078 height 16
click at [1042, 474] on div at bounding box center [667, 474] width 1078 height 16
click at [604, 556] on div "7 string guitars drag_handle drag_handle" at bounding box center [811, 554] width 575 height 19
type input "7 string guitars"
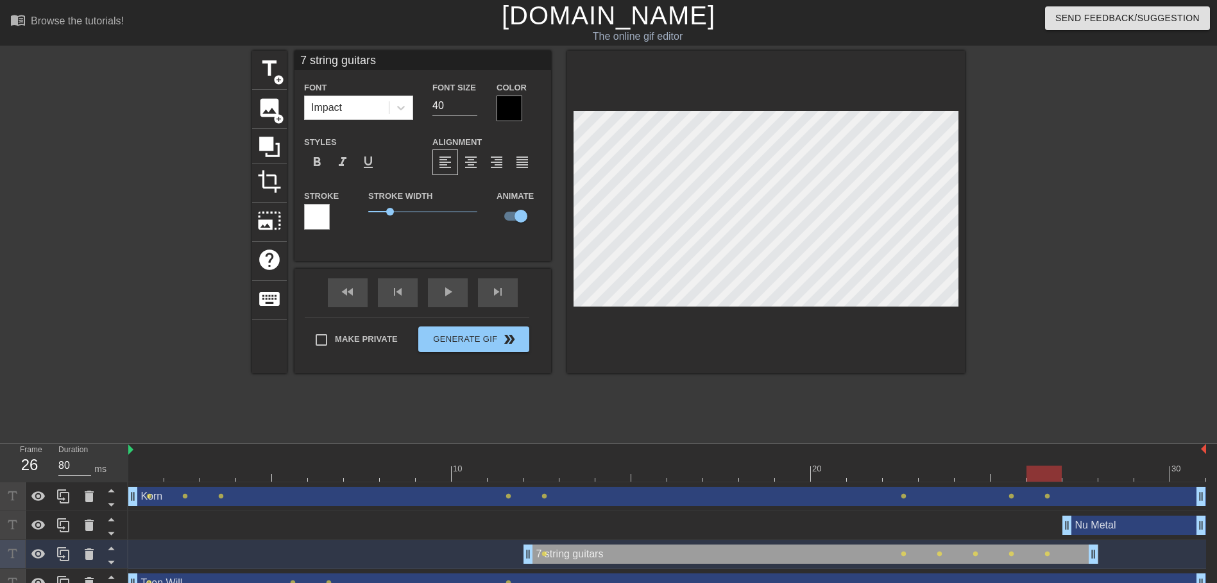
click at [561, 552] on div "7 string guitars drag_handle drag_handle" at bounding box center [811, 554] width 575 height 19
click at [542, 477] on div at bounding box center [667, 474] width 1078 height 16
click at [568, 470] on div at bounding box center [667, 474] width 1078 height 16
click at [603, 472] on div at bounding box center [667, 474] width 1078 height 16
click at [685, 475] on div at bounding box center [667, 474] width 1078 height 16
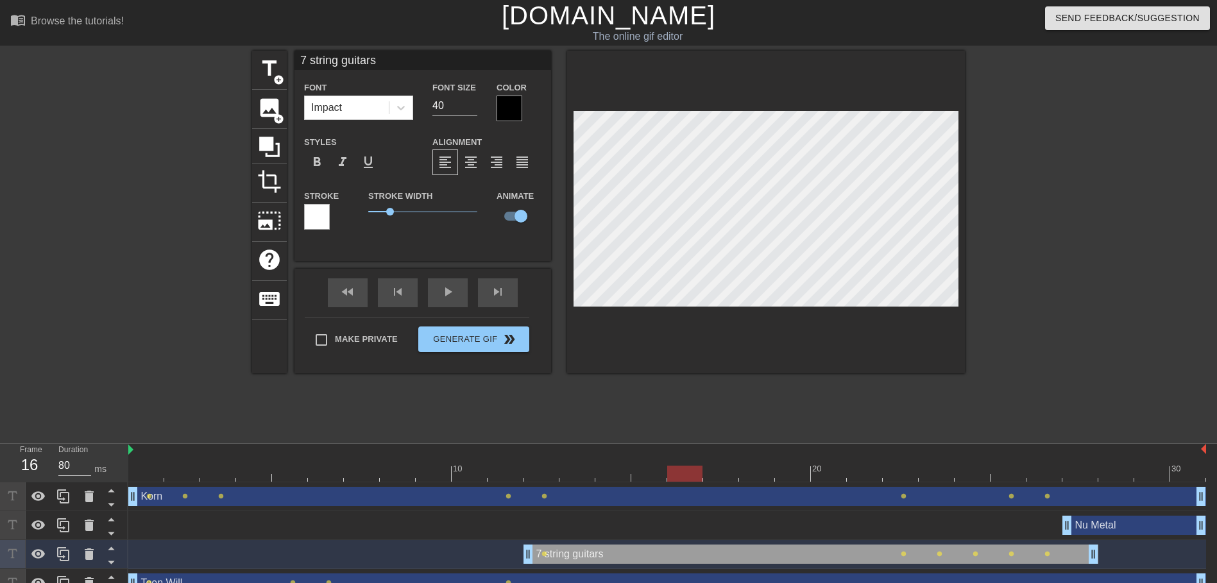
click at [746, 470] on div at bounding box center [667, 474] width 1078 height 16
click at [816, 472] on div at bounding box center [667, 474] width 1078 height 16
click at [886, 475] on div at bounding box center [667, 474] width 1078 height 16
click at [863, 480] on div at bounding box center [667, 474] width 1078 height 16
click at [828, 478] on div at bounding box center [667, 474] width 1078 height 16
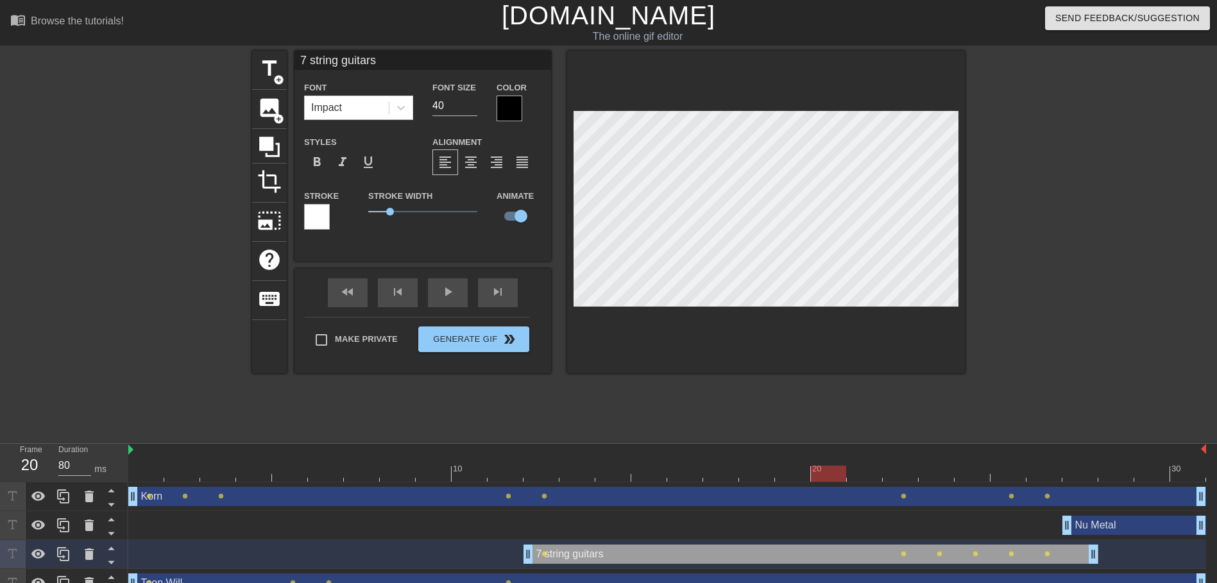
click at [864, 474] on div at bounding box center [667, 474] width 1078 height 16
click at [899, 472] on div at bounding box center [667, 474] width 1078 height 16
click at [937, 475] on div at bounding box center [667, 474] width 1078 height 16
click at [980, 483] on div "Korn drag_handle drag_handle lens lens lens lens lens lens lens lens" at bounding box center [667, 497] width 1078 height 29
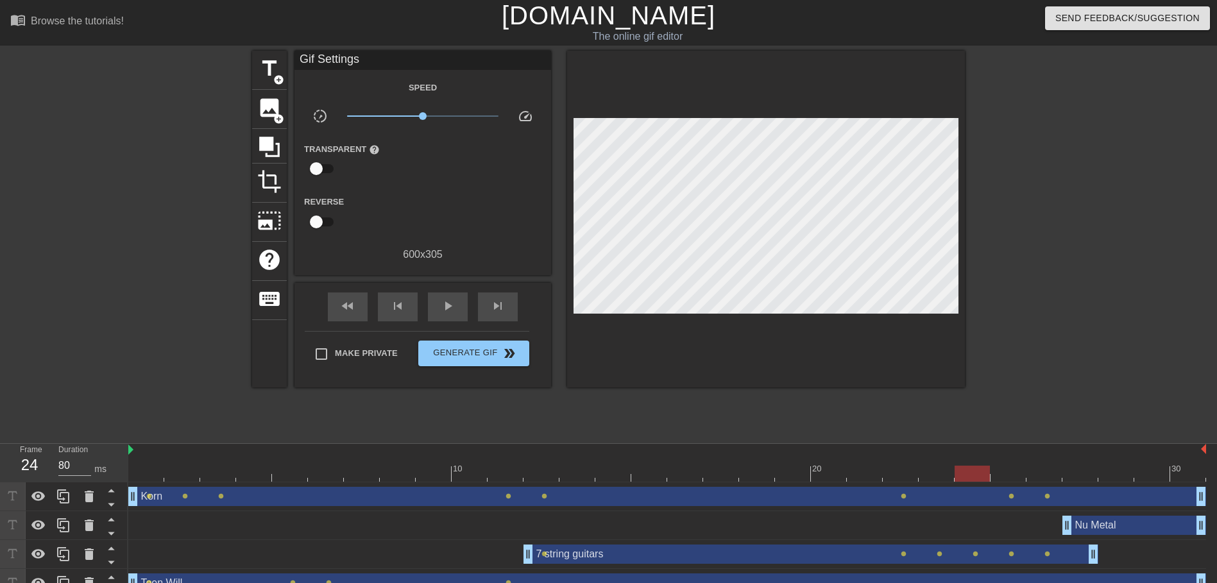
click at [975, 477] on div at bounding box center [667, 474] width 1078 height 16
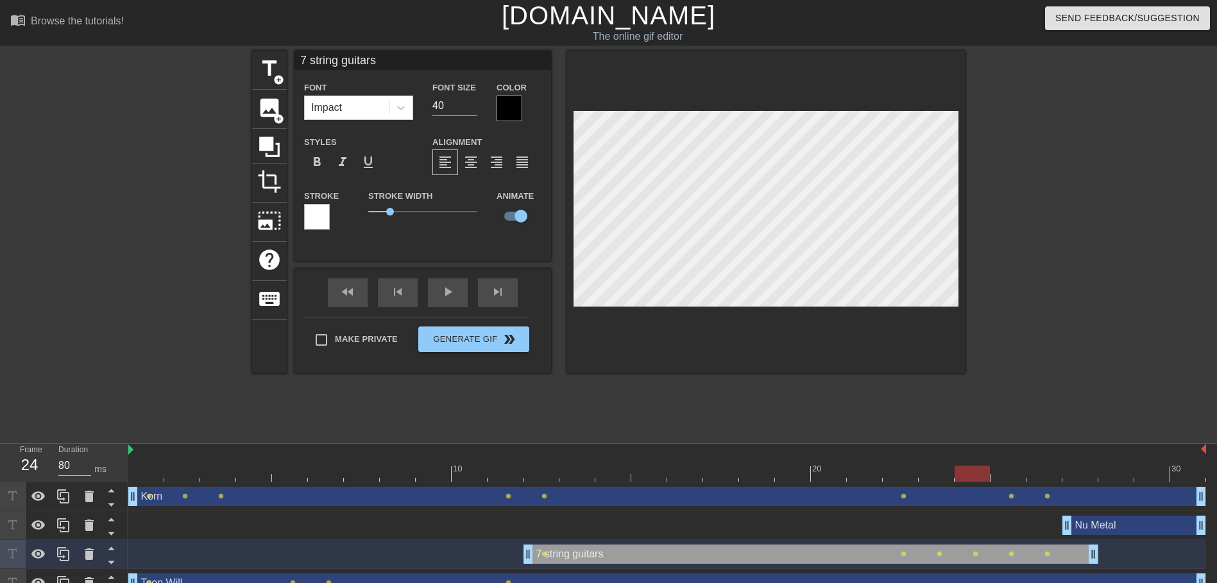
click at [1008, 481] on div at bounding box center [667, 474] width 1078 height 16
click at [1047, 472] on div at bounding box center [667, 474] width 1078 height 16
click at [1077, 472] on div at bounding box center [667, 474] width 1078 height 16
click at [635, 491] on div "Korn drag_handle drag_handle" at bounding box center [667, 496] width 1078 height 19
type input "Korn"
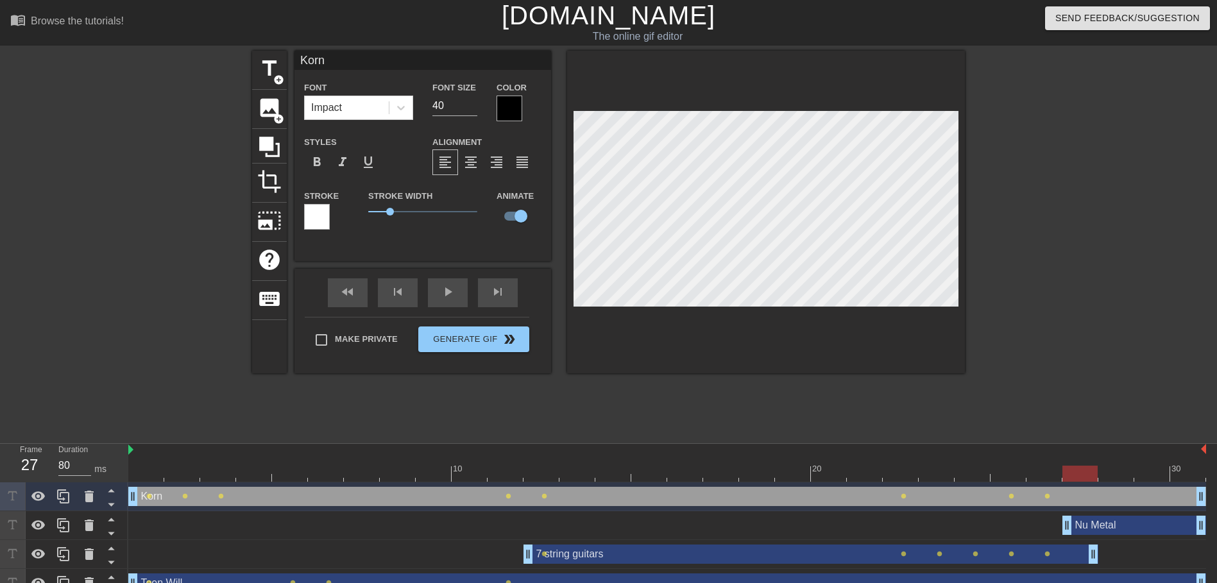
click at [481, 474] on div at bounding box center [667, 474] width 1078 height 16
drag, startPoint x: 622, startPoint y: 494, endPoint x: 663, endPoint y: 487, distance: 41.7
click at [629, 494] on div "Korn drag_handle drag_handle" at bounding box center [667, 496] width 1078 height 19
click at [731, 480] on div at bounding box center [667, 474] width 1078 height 16
click at [806, 474] on div at bounding box center [667, 474] width 1078 height 16
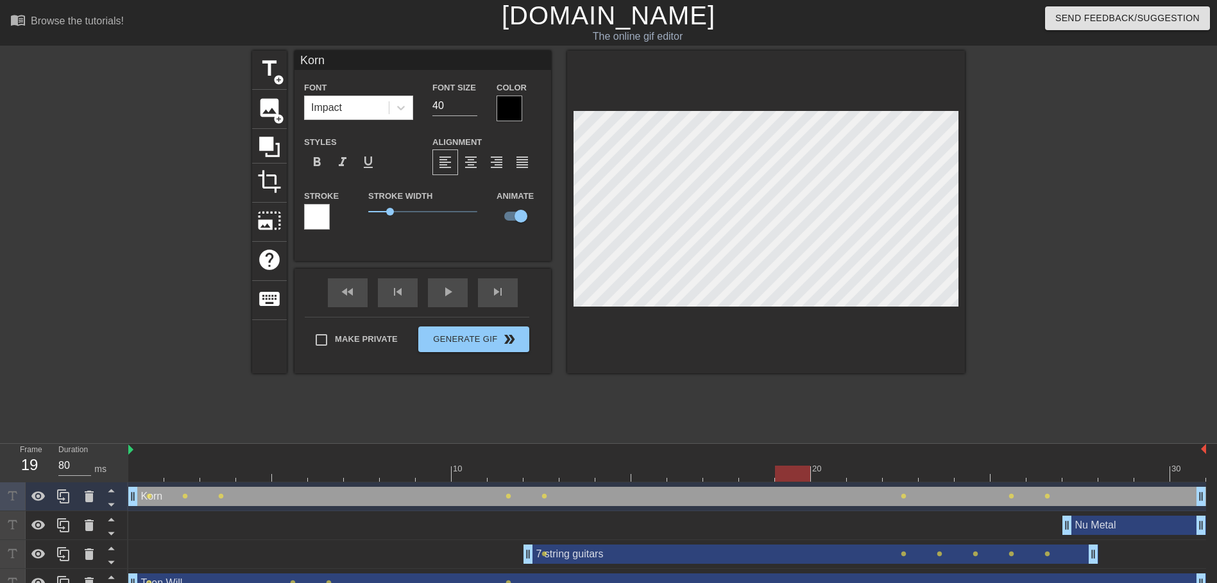
drag, startPoint x: 570, startPoint y: 480, endPoint x: 588, endPoint y: 434, distance: 49.0
click at [572, 479] on div at bounding box center [667, 474] width 1078 height 16
click at [550, 469] on div at bounding box center [667, 474] width 1078 height 16
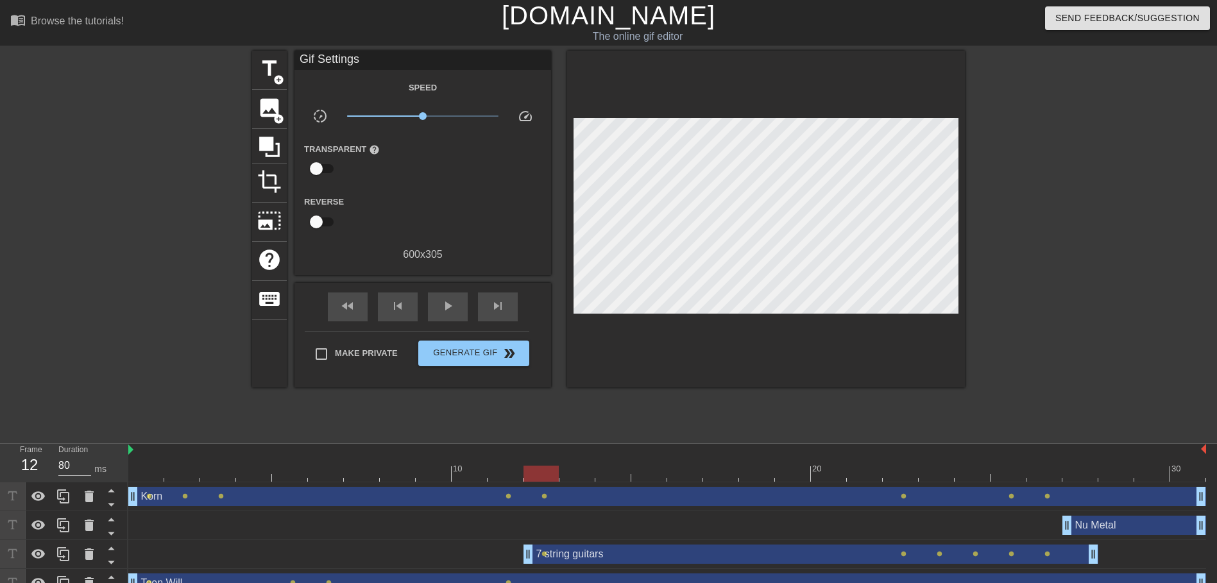
click at [502, 484] on div "Korn drag_handle drag_handle lens lens lens lens lens lens lens lens" at bounding box center [667, 497] width 1078 height 29
click at [508, 468] on div at bounding box center [667, 474] width 1078 height 16
click at [509, 500] on div "Korn drag_handle drag_handle" at bounding box center [667, 496] width 1078 height 19
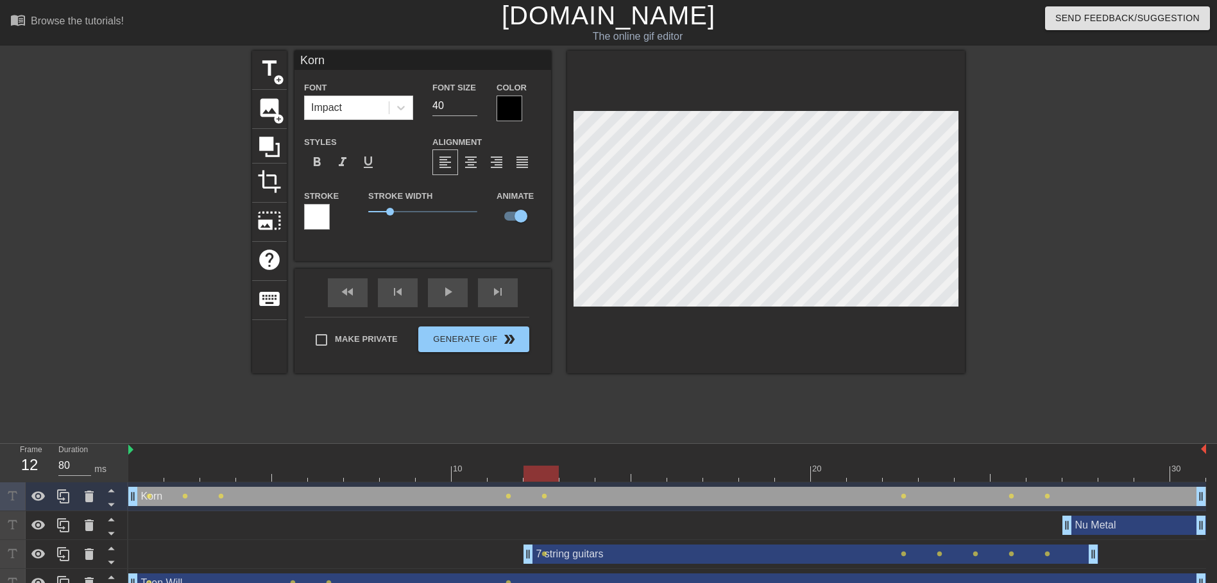
click at [547, 468] on div at bounding box center [667, 474] width 1078 height 16
click at [570, 474] on div at bounding box center [667, 474] width 1078 height 16
click at [614, 481] on div at bounding box center [667, 474] width 1078 height 16
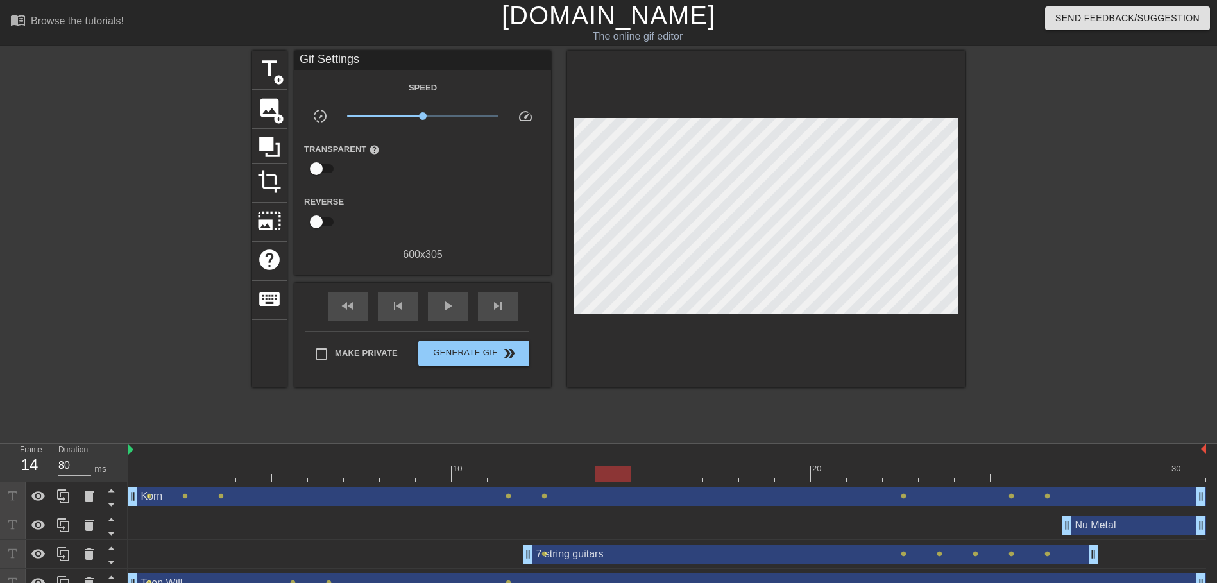
drag, startPoint x: 664, startPoint y: 485, endPoint x: 688, endPoint y: 484, distance: 23.8
click at [665, 485] on div "Korn drag_handle drag_handle lens lens lens lens lens lens lens lens" at bounding box center [667, 497] width 1078 height 29
click at [647, 470] on div at bounding box center [667, 474] width 1078 height 16
click at [687, 491] on div "Korn drag_handle drag_handle" at bounding box center [667, 496] width 1078 height 19
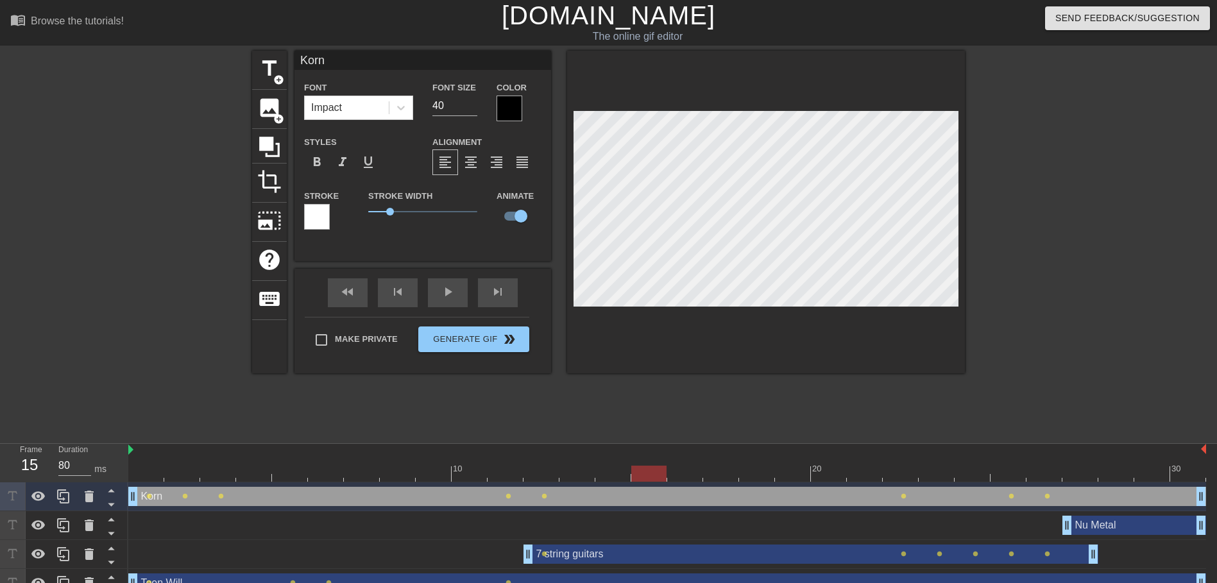
click at [690, 483] on div "Korn drag_handle drag_handle lens lens lens lens lens lens lens lens" at bounding box center [667, 497] width 1078 height 29
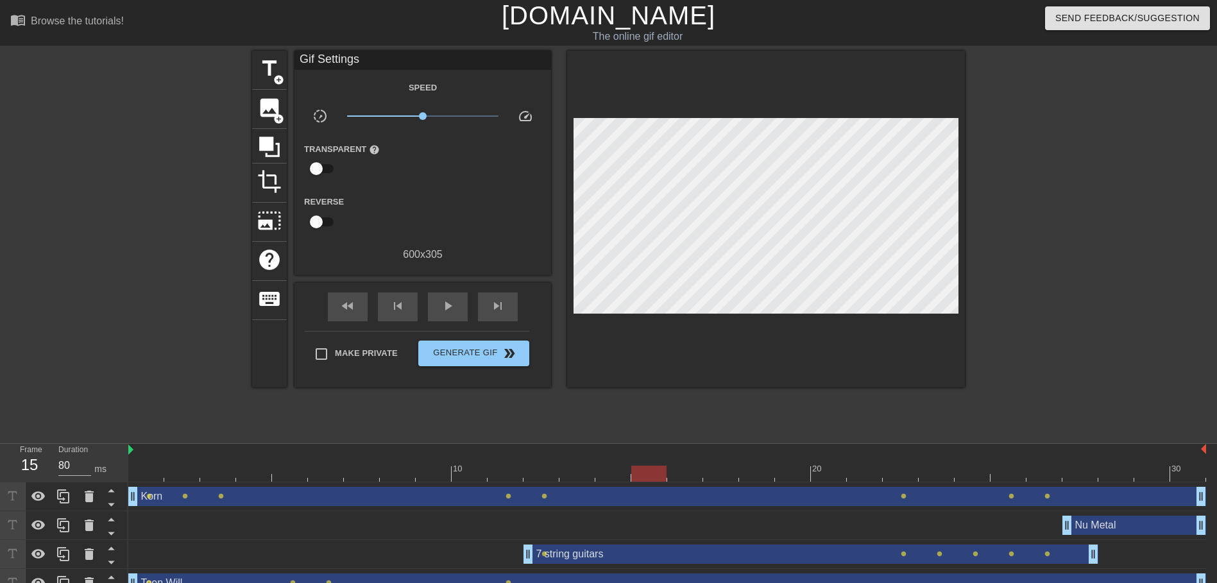
drag, startPoint x: 697, startPoint y: 497, endPoint x: 694, endPoint y: 477, distance: 20.8
click at [697, 494] on div "Korn drag_handle drag_handle" at bounding box center [667, 496] width 1078 height 19
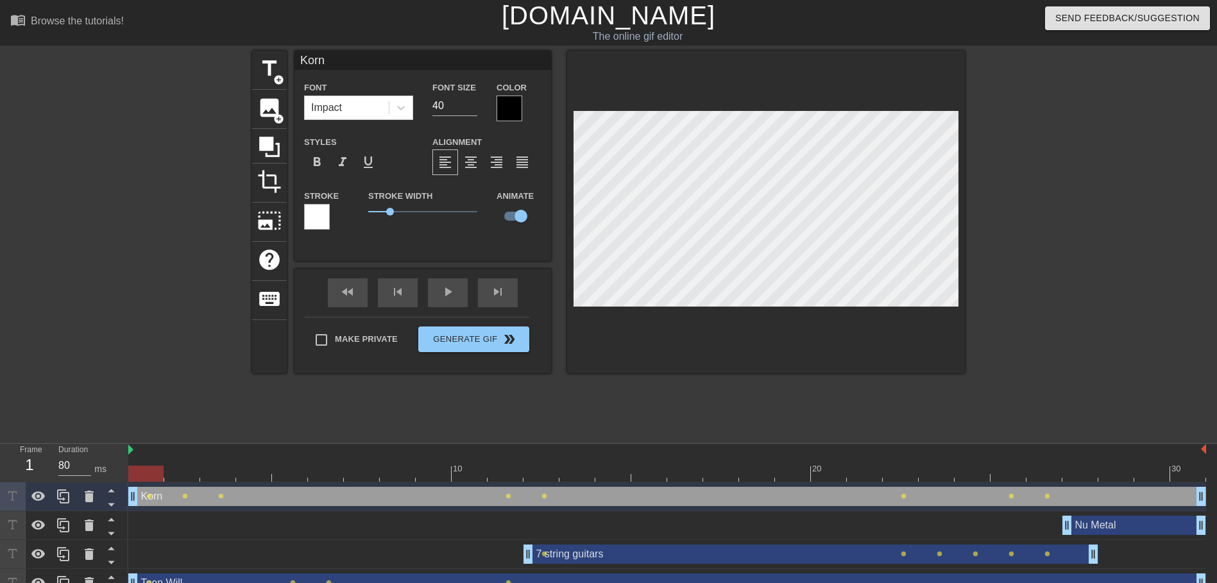
click at [690, 472] on div at bounding box center [667, 474] width 1078 height 16
click at [726, 474] on div at bounding box center [667, 474] width 1078 height 16
click at [757, 474] on div at bounding box center [667, 474] width 1078 height 16
click at [821, 469] on div at bounding box center [667, 474] width 1078 height 16
click at [884, 481] on div at bounding box center [667, 474] width 1078 height 16
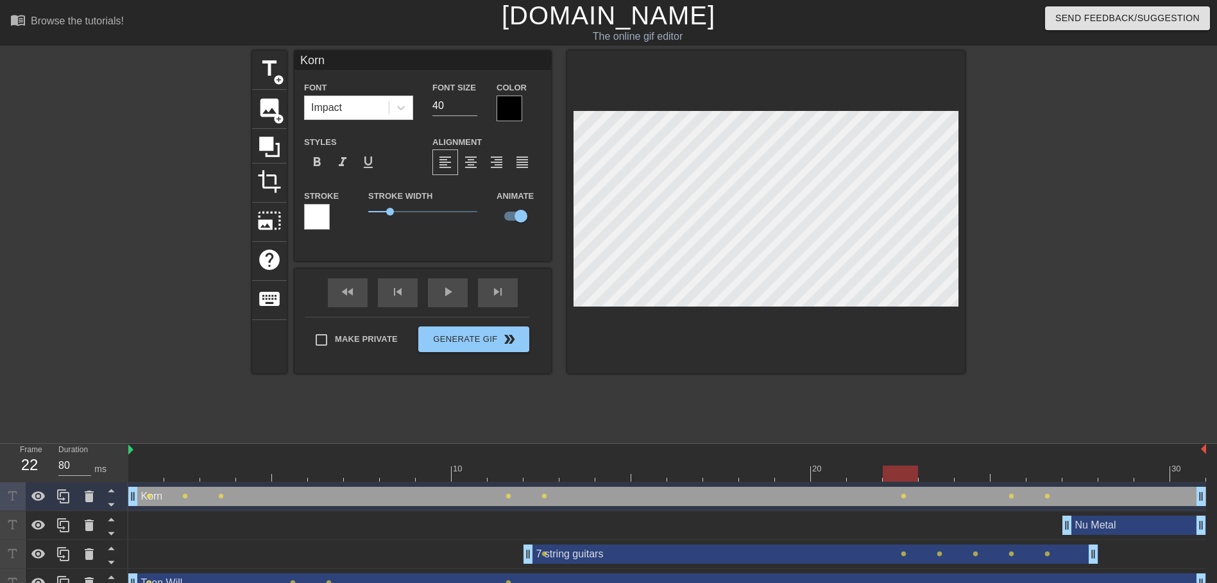
click at [903, 479] on div at bounding box center [900, 474] width 35 height 16
click at [823, 474] on div at bounding box center [667, 474] width 1078 height 16
click at [864, 479] on div at bounding box center [667, 474] width 1078 height 16
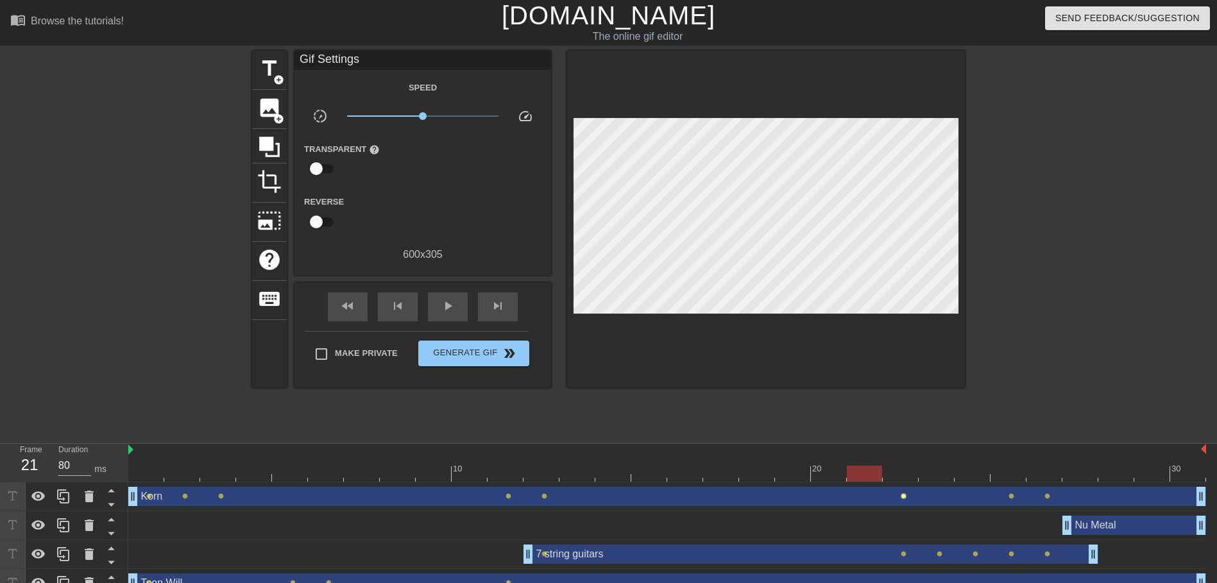
click at [905, 497] on span "lens" at bounding box center [904, 496] width 6 height 6
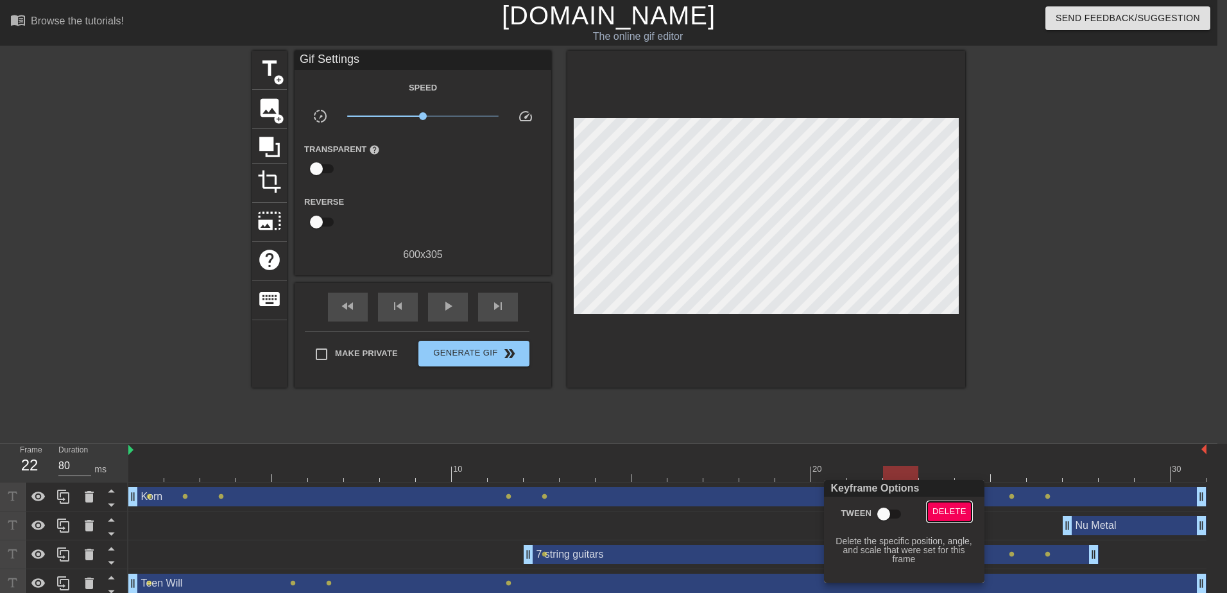
click at [944, 508] on span "Delete" at bounding box center [949, 511] width 34 height 15
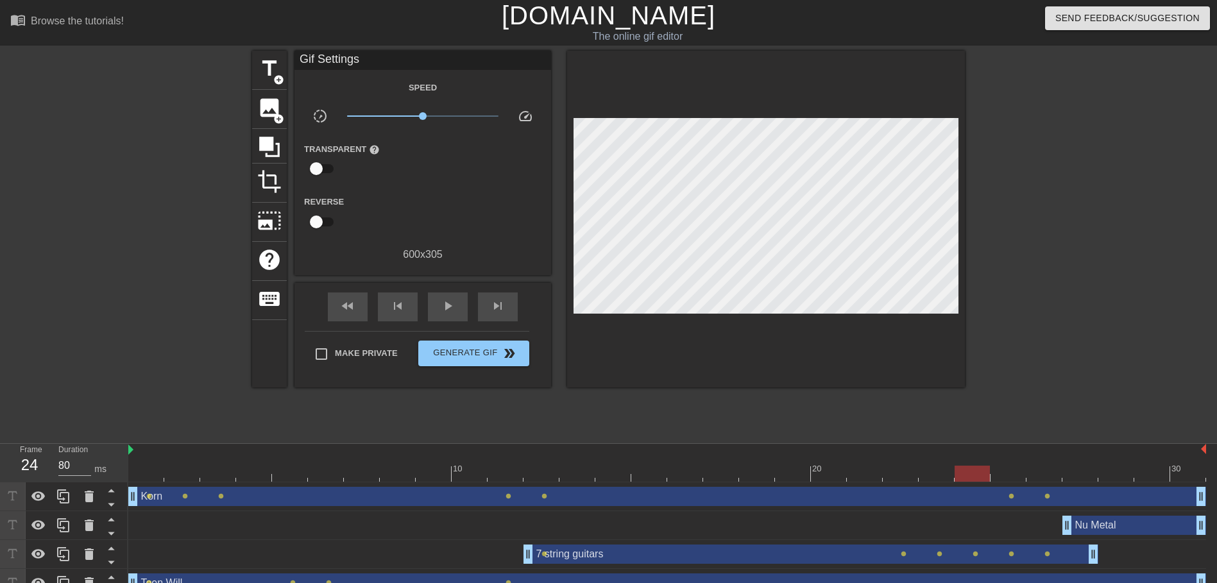
click at [963, 477] on div at bounding box center [667, 474] width 1078 height 16
click at [1013, 477] on div at bounding box center [667, 474] width 1078 height 16
click at [1014, 498] on span "lens" at bounding box center [1012, 496] width 6 height 6
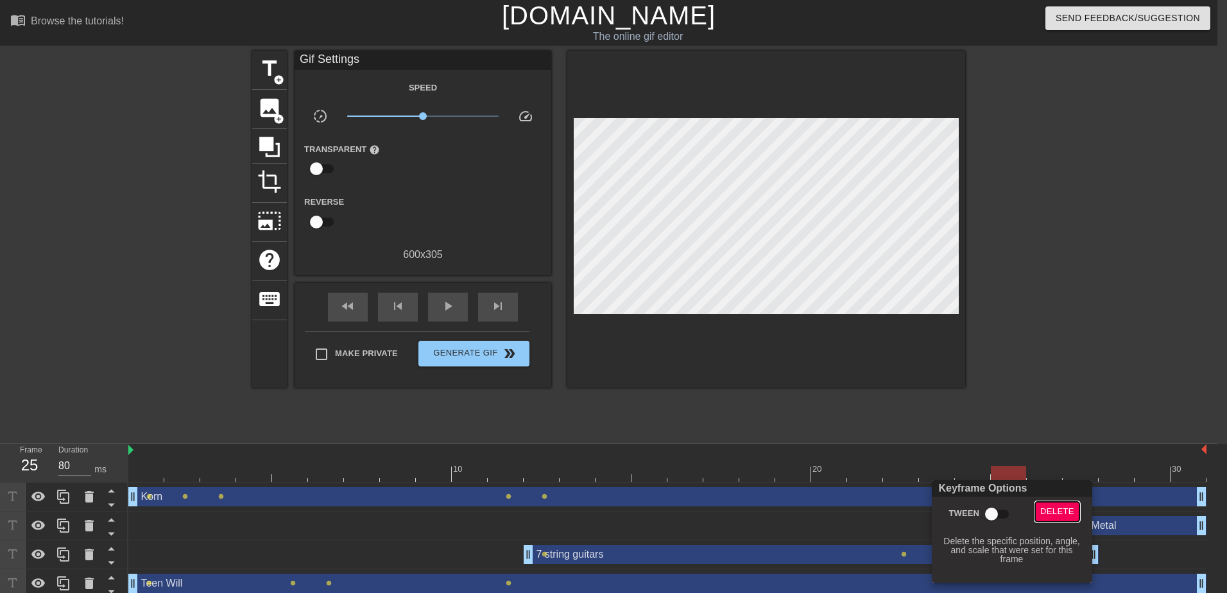
click at [1059, 511] on span "Delete" at bounding box center [1057, 511] width 34 height 15
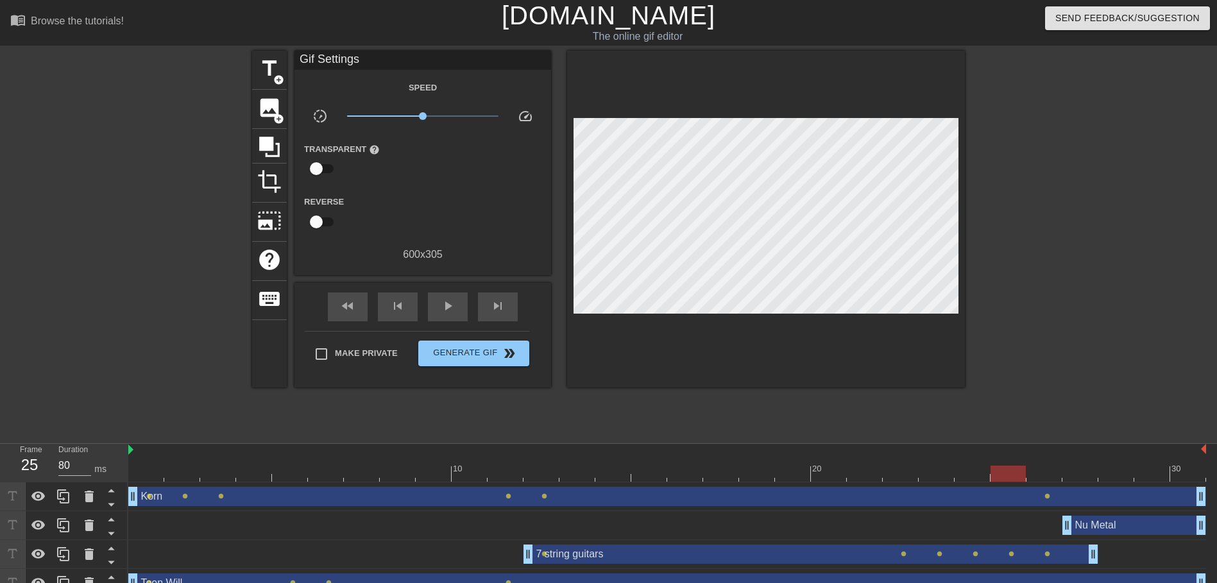
click at [1044, 498] on div "Korn drag_handle drag_handle" at bounding box center [667, 496] width 1078 height 19
click at [1046, 498] on span "lens" at bounding box center [1048, 496] width 6 height 6
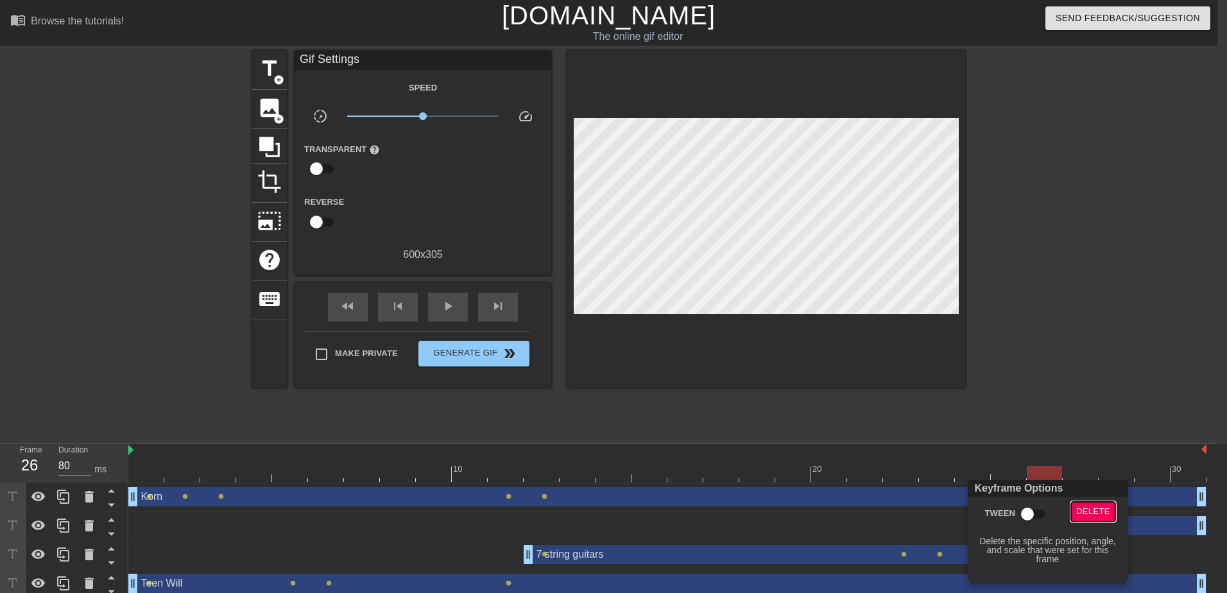
click at [1092, 517] on span "Delete" at bounding box center [1093, 511] width 34 height 15
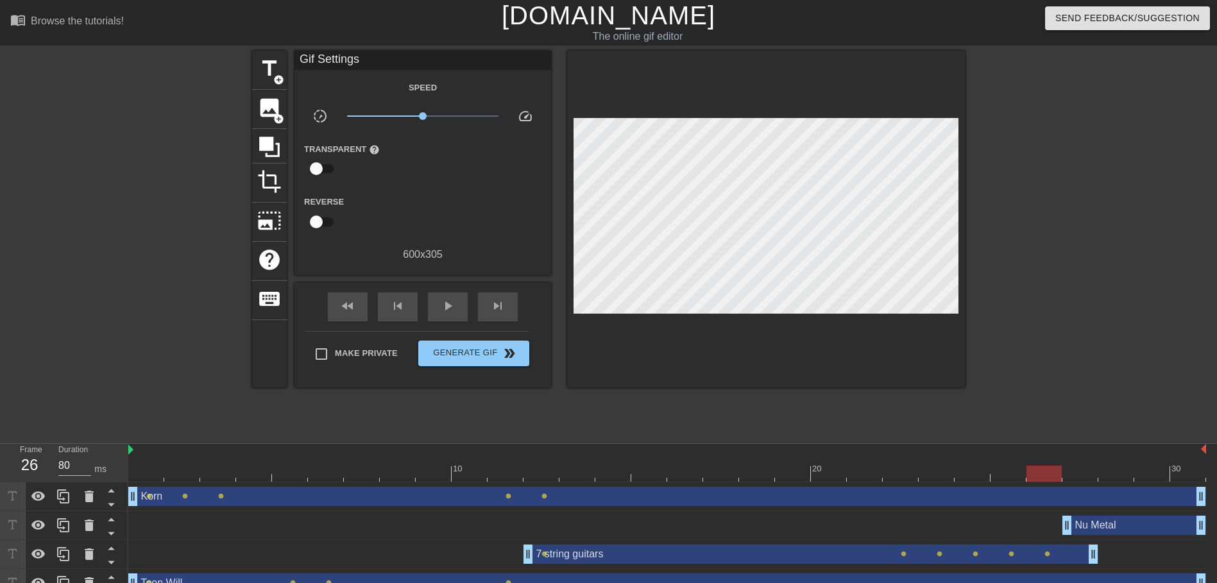
click at [927, 474] on div at bounding box center [667, 474] width 1078 height 16
click at [1127, 484] on div "10 20 30 Korn drag_handle drag_handle lens lens lens lens lens Nu Metal drag_ha…" at bounding box center [672, 521] width 1089 height 154
click at [1162, 473] on div at bounding box center [667, 474] width 1078 height 16
click at [1184, 472] on div at bounding box center [667, 474] width 1078 height 16
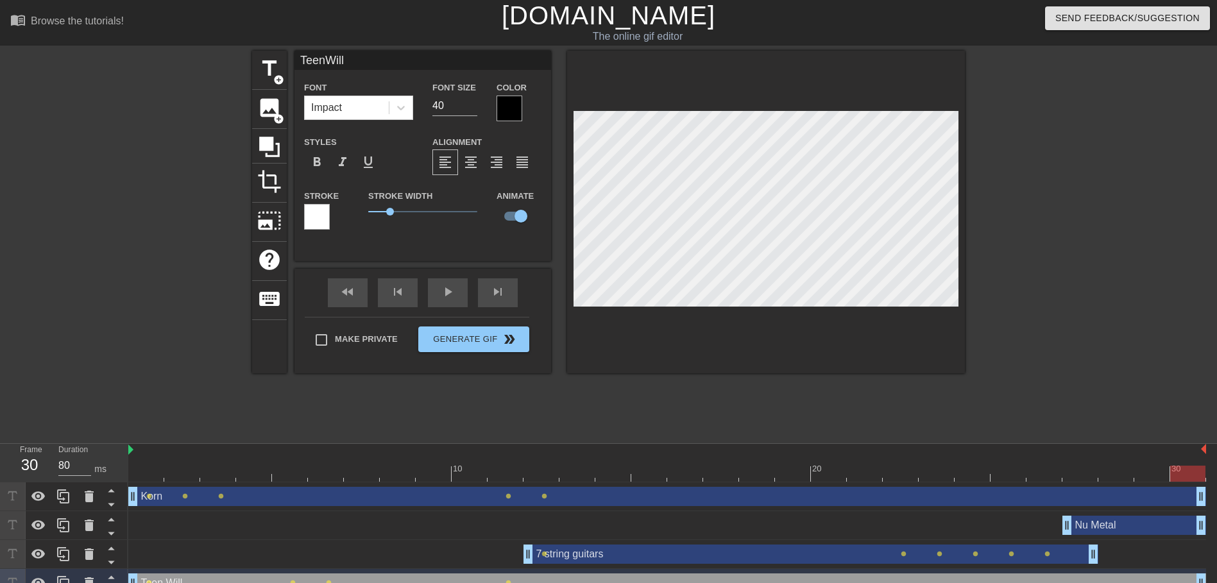
scroll to position [2, 2]
type input "TeenaWill"
type textarea "[PERSON_NAME] Will"
type input "TeenagWill"
type textarea "Teenag Will"
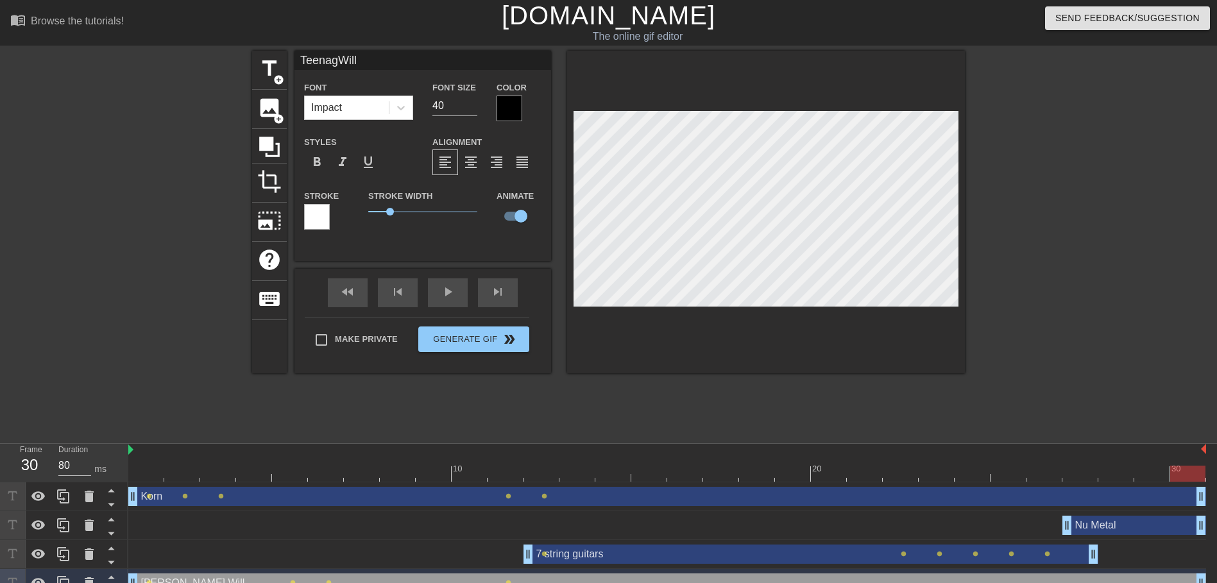
type input "TeenageWill"
type textarea "Teenage Will"
click at [687, 533] on div "Nu Metal drag_handle drag_handle" at bounding box center [667, 525] width 1078 height 19
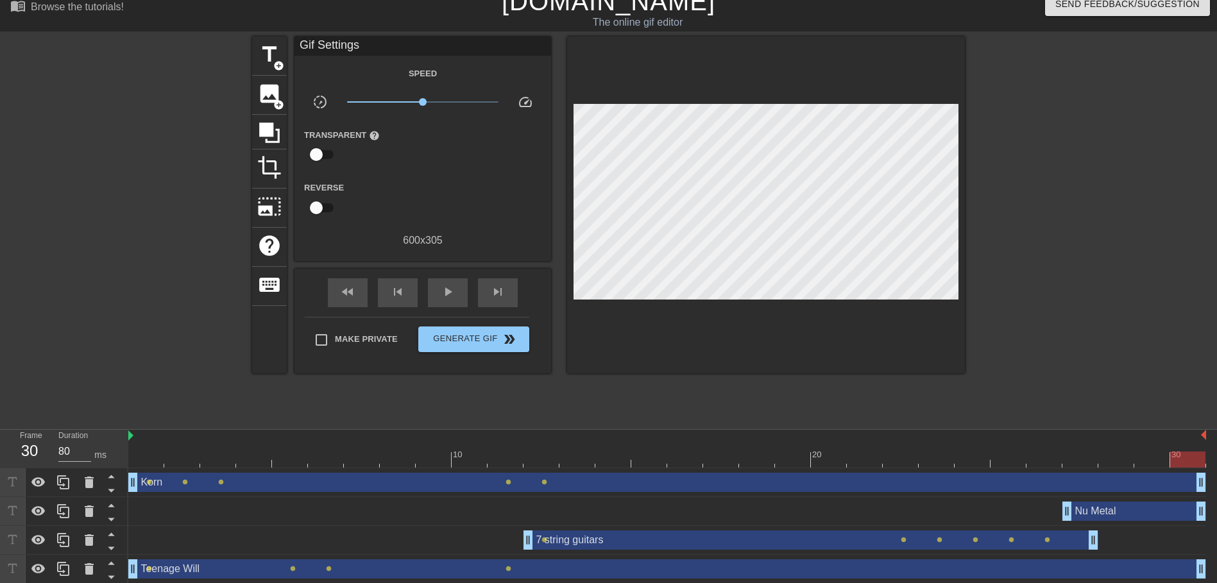
scroll to position [17, 0]
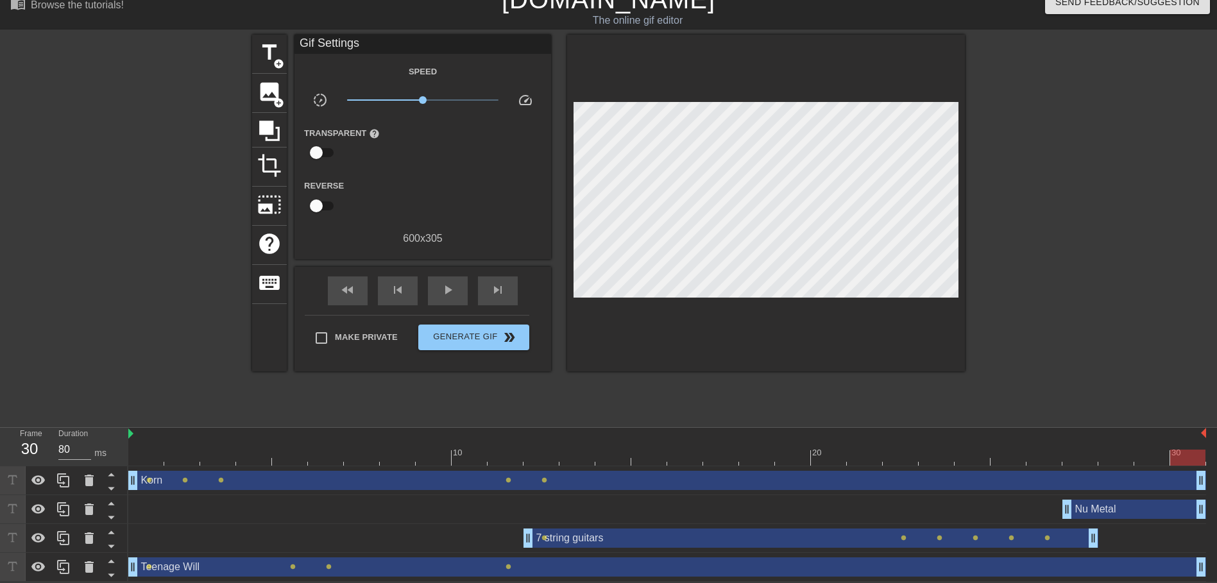
click at [466, 567] on div "Teenage Will drag_handle drag_handle" at bounding box center [667, 567] width 1078 height 19
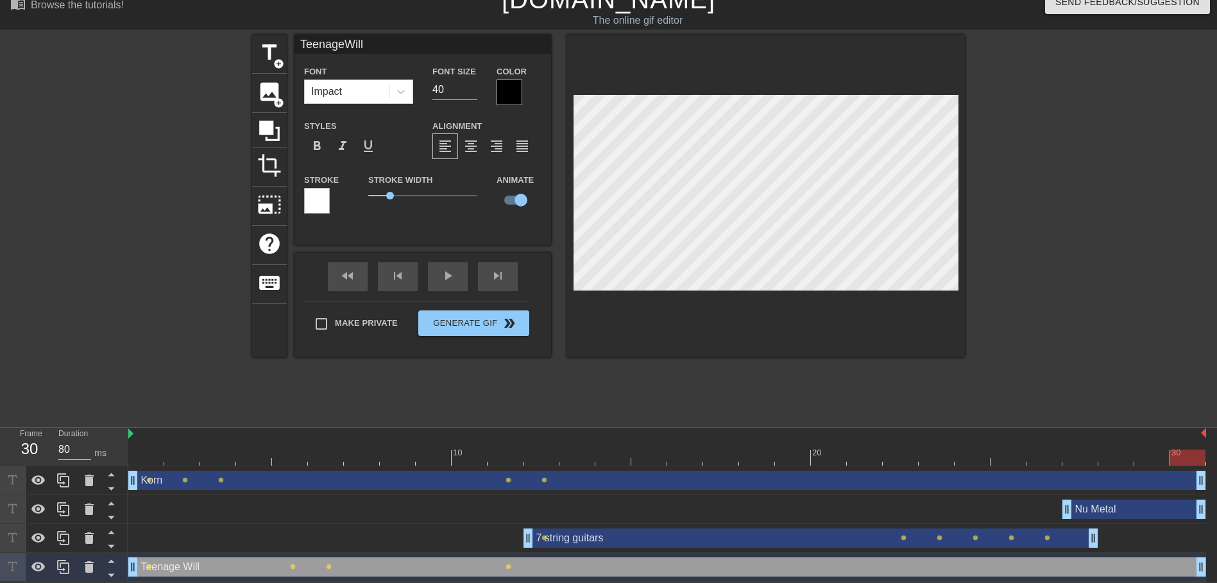
click at [183, 568] on div "Teenage Will drag_handle drag_handle" at bounding box center [667, 567] width 1078 height 19
drag, startPoint x: 144, startPoint y: 457, endPoint x: 157, endPoint y: 458, distance: 13.5
click at [169, 458] on div at bounding box center [667, 458] width 1078 height 16
click at [148, 450] on div at bounding box center [667, 458] width 1078 height 16
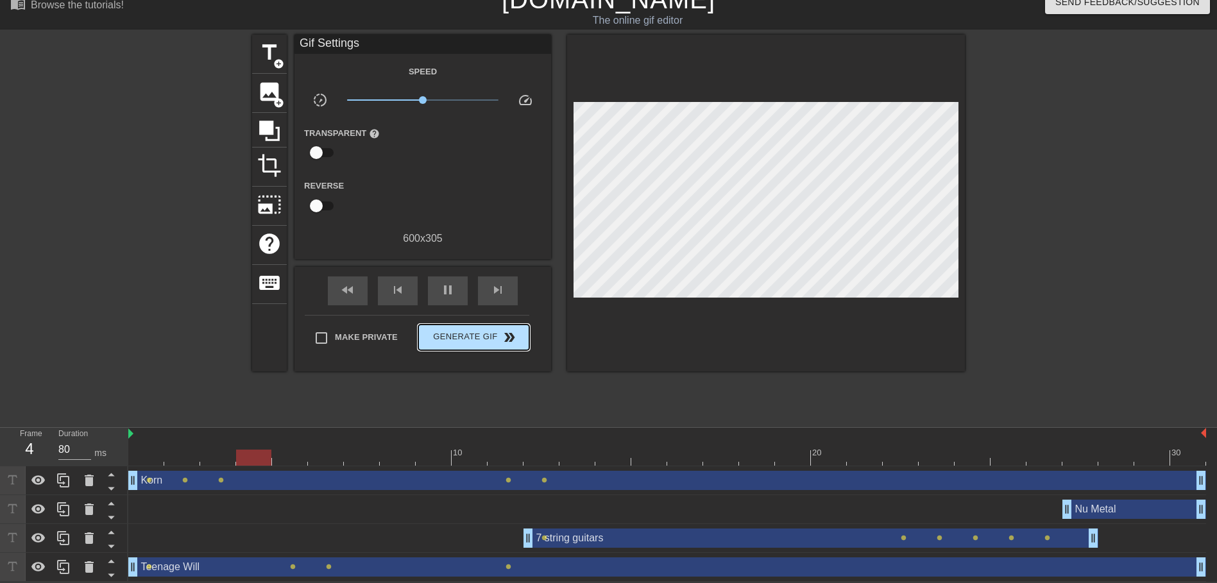
click at [485, 320] on div "Make Private Generate Gif double_arrow" at bounding box center [417, 340] width 225 height 51
click at [475, 335] on span "Generate Gif double_arrow" at bounding box center [473, 337] width 101 height 15
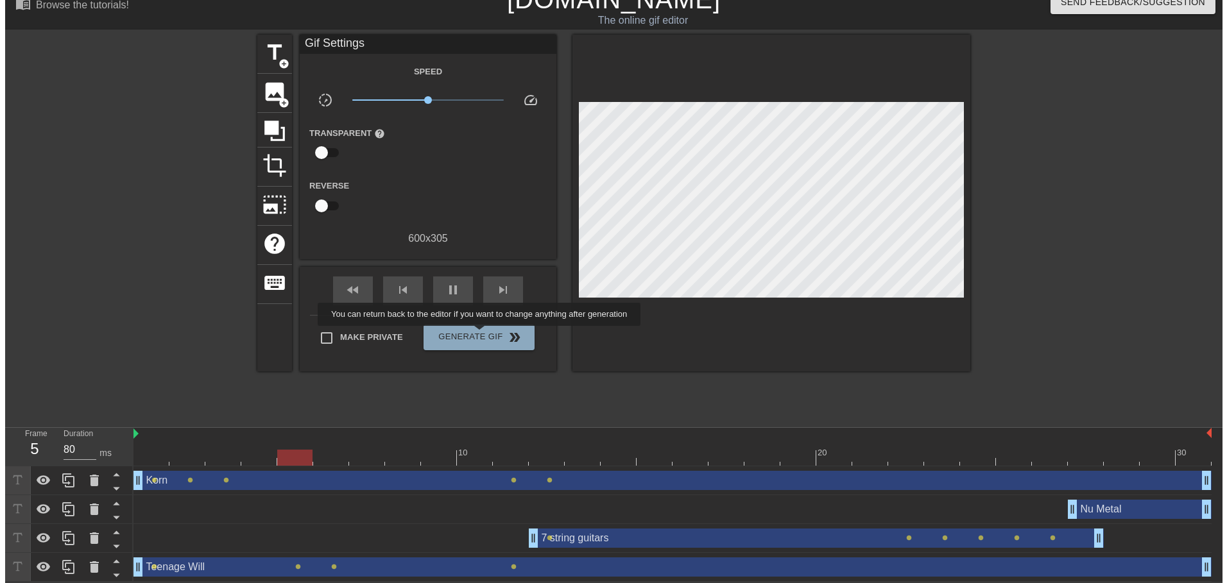
scroll to position [0, 0]
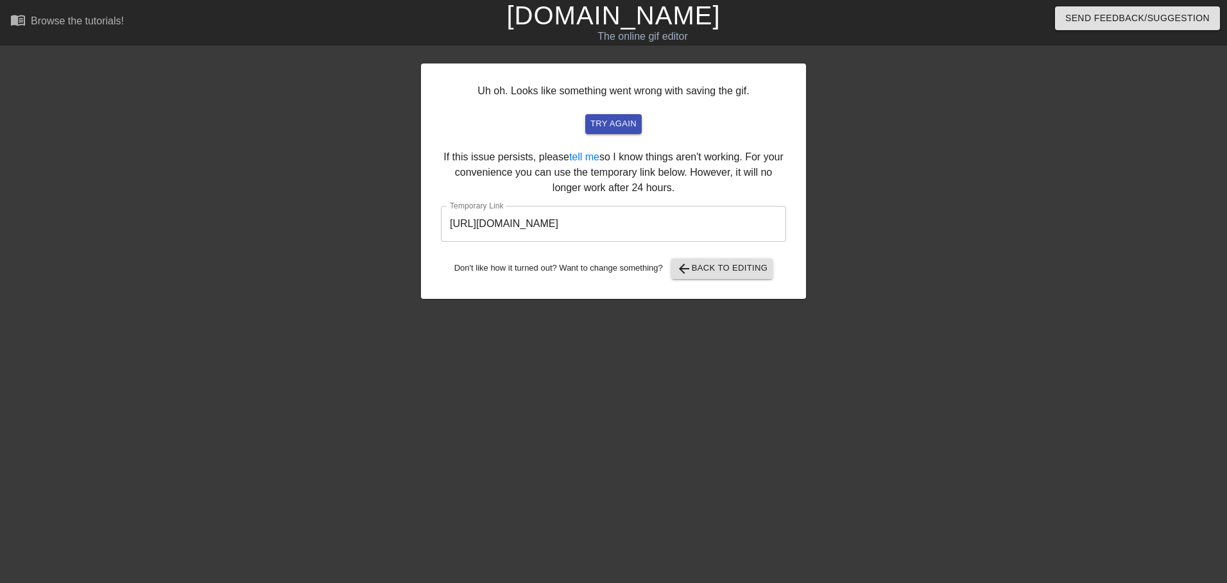
click at [615, 232] on input "[URL][DOMAIN_NAME]" at bounding box center [613, 224] width 345 height 36
